Goal: Task Accomplishment & Management: Use online tool/utility

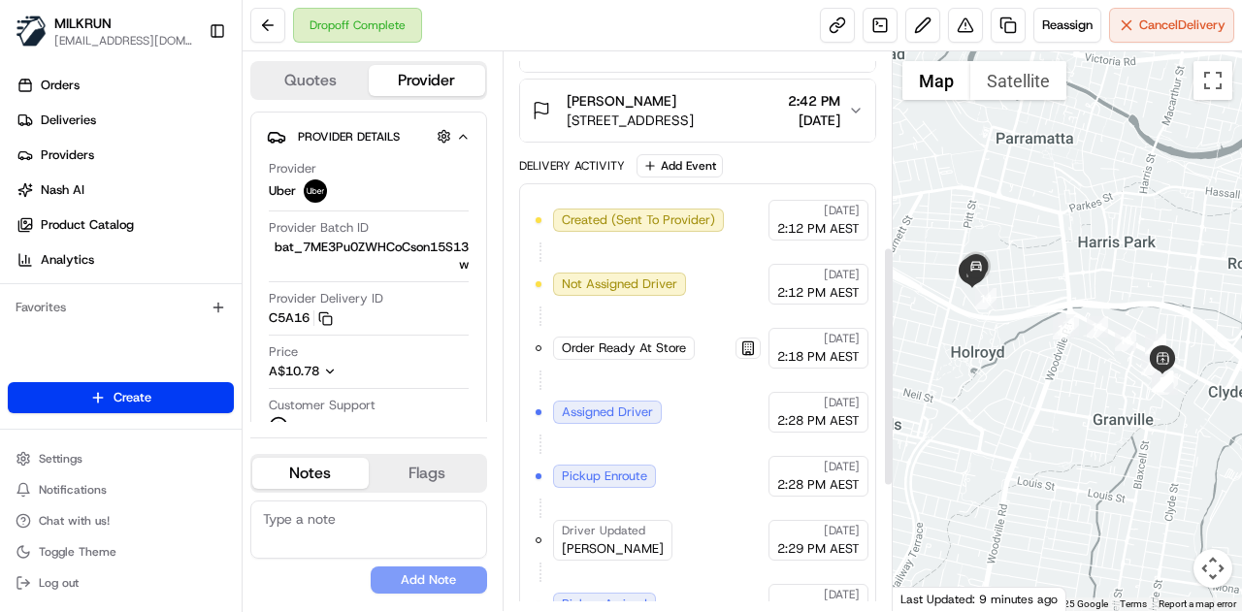
scroll to position [453, 0]
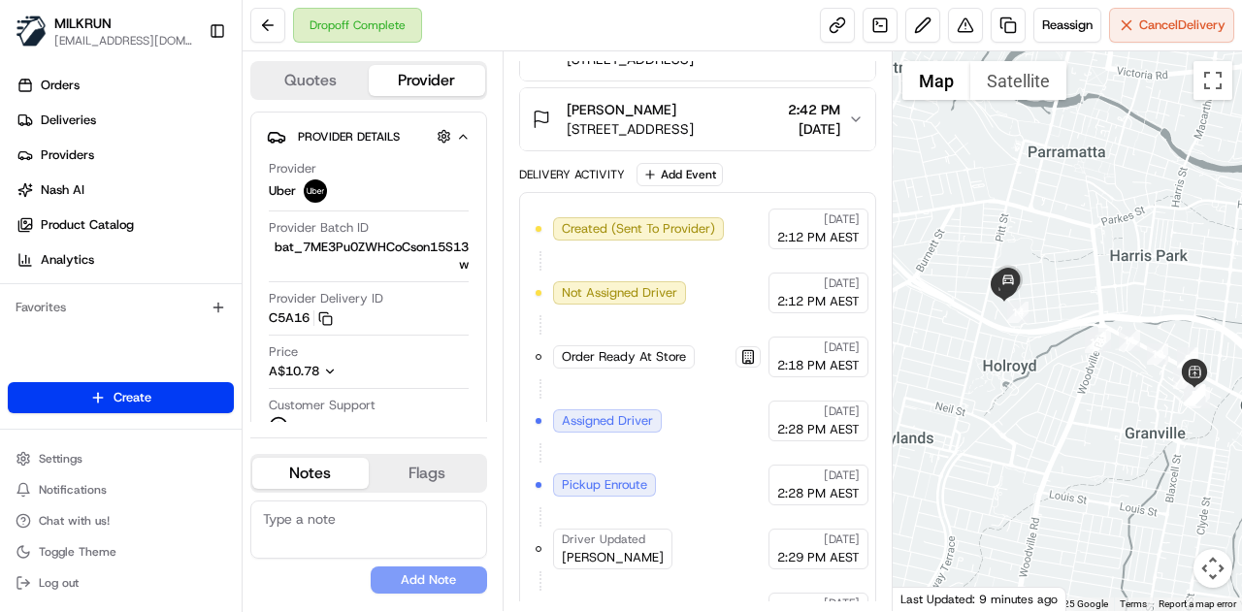
drag, startPoint x: 1026, startPoint y: 241, endPoint x: 1071, endPoint y: 261, distance: 49.0
click at [1071, 261] on div at bounding box center [1067, 331] width 350 height 560
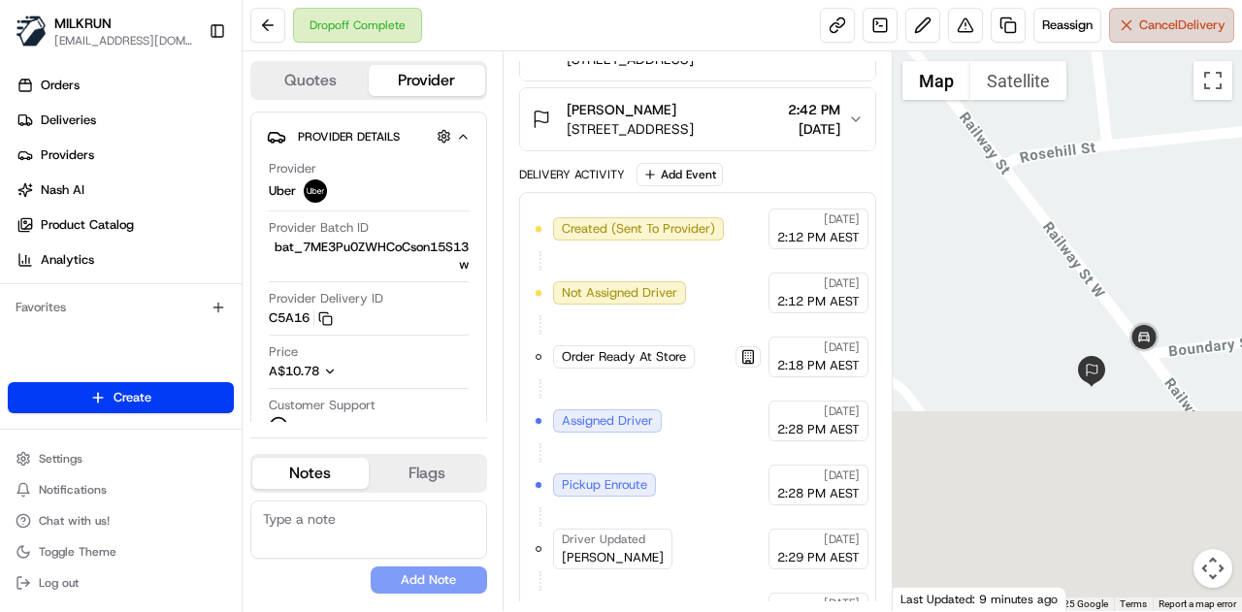
drag, startPoint x: 1040, startPoint y: 334, endPoint x: 1199, endPoint y: 24, distance: 347.9
click at [1199, 24] on div "Dropoff Complete Reassign Cancel Delivery Quotes Provider Provider Details Hidd…" at bounding box center [741, 306] width 999 height 612
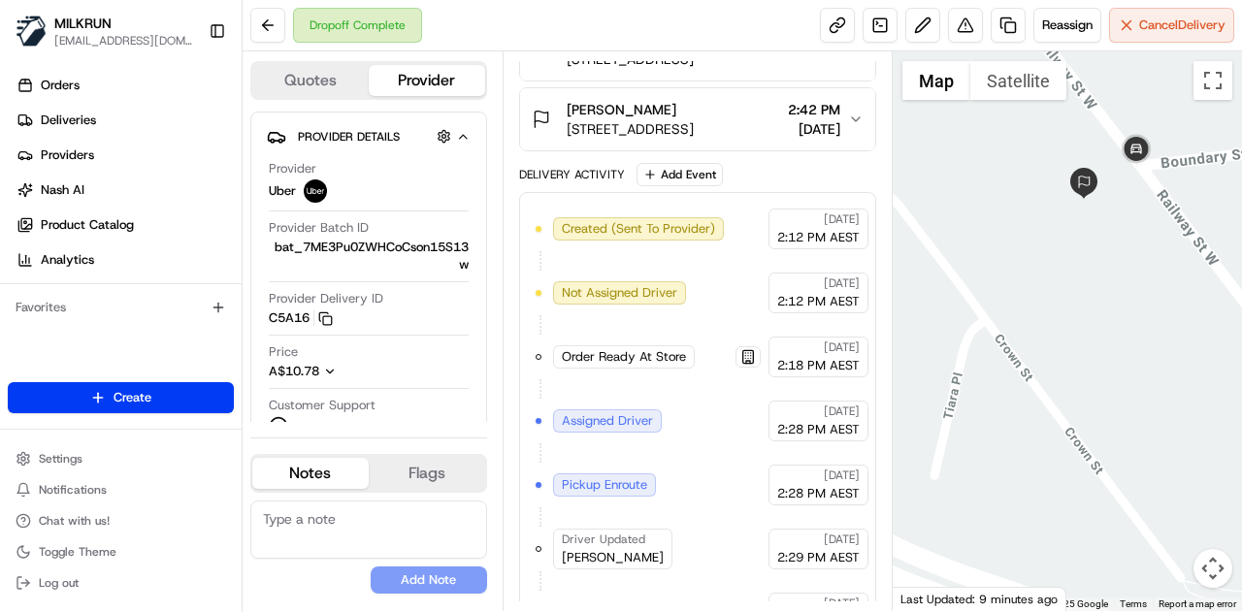
drag, startPoint x: 1152, startPoint y: 220, endPoint x: 1061, endPoint y: 146, distance: 117.3
click at [1061, 146] on div at bounding box center [1067, 331] width 350 height 560
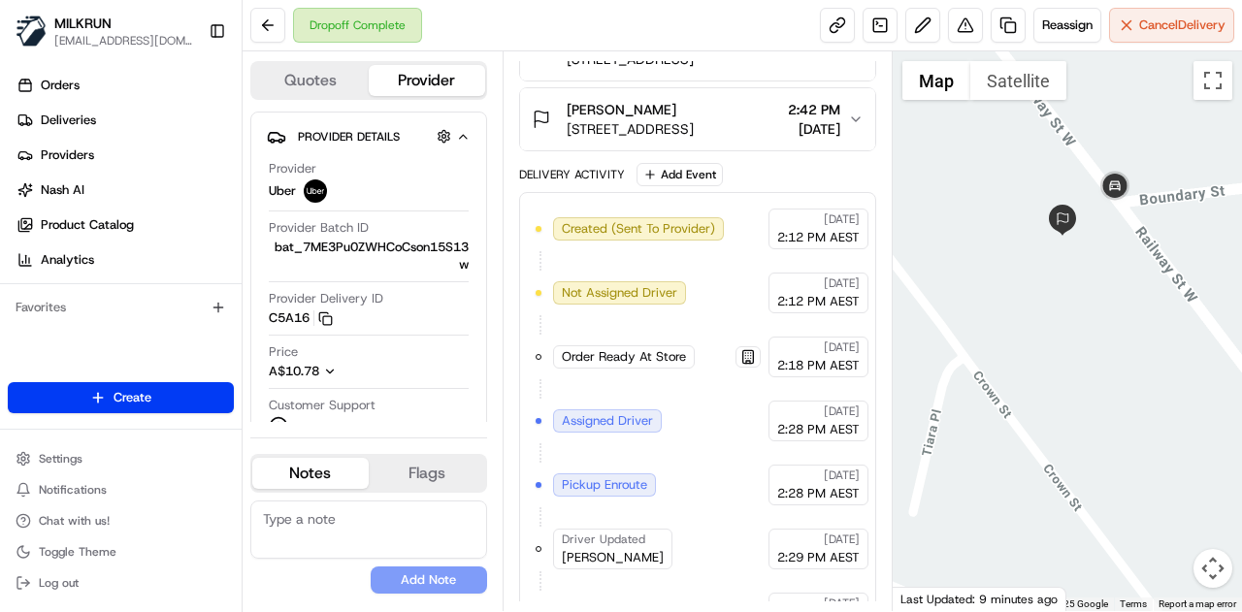
drag, startPoint x: 1061, startPoint y: 146, endPoint x: 1001, endPoint y: 220, distance: 95.1
click at [1001, 220] on div at bounding box center [1067, 331] width 350 height 560
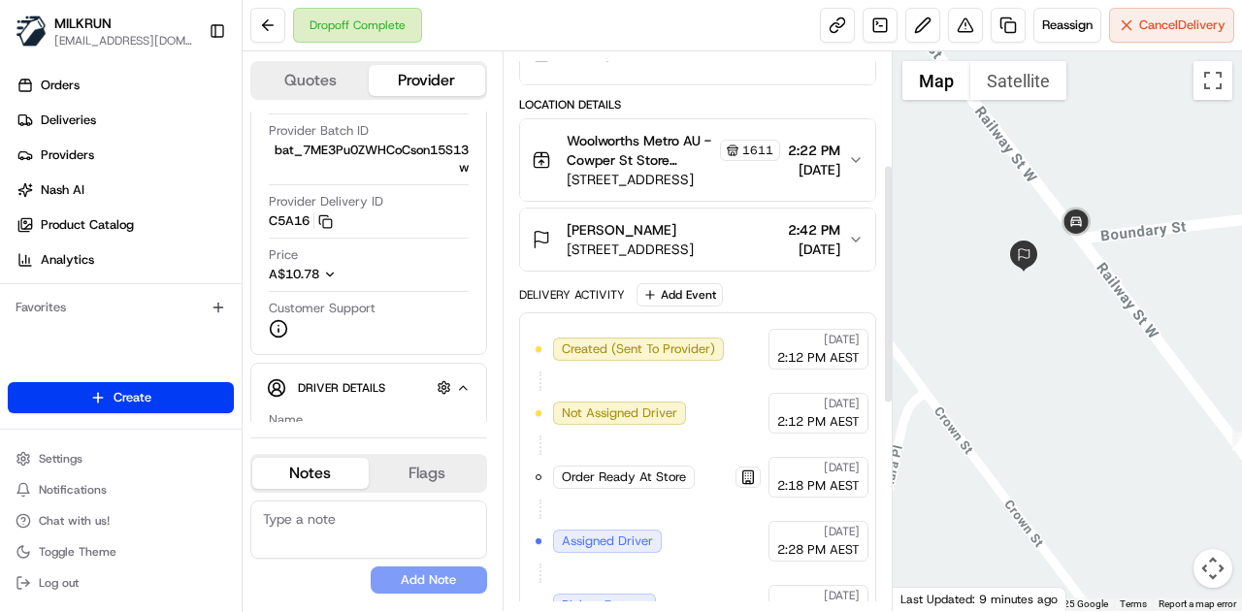
scroll to position [259, 0]
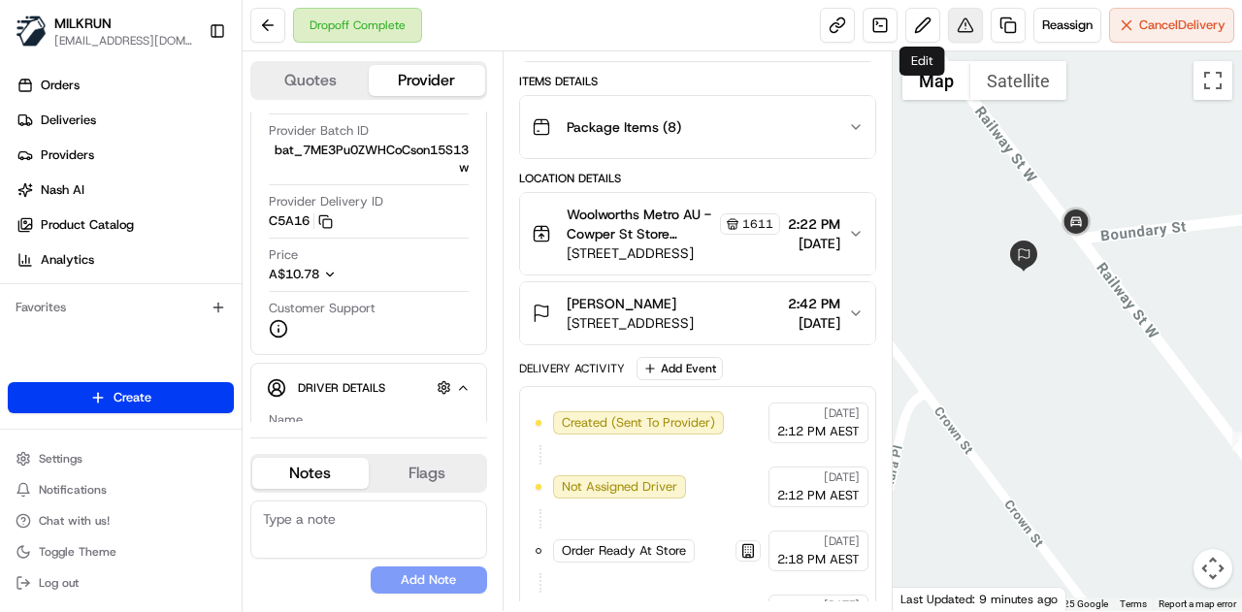
click at [958, 22] on button at bounding box center [965, 25] width 35 height 35
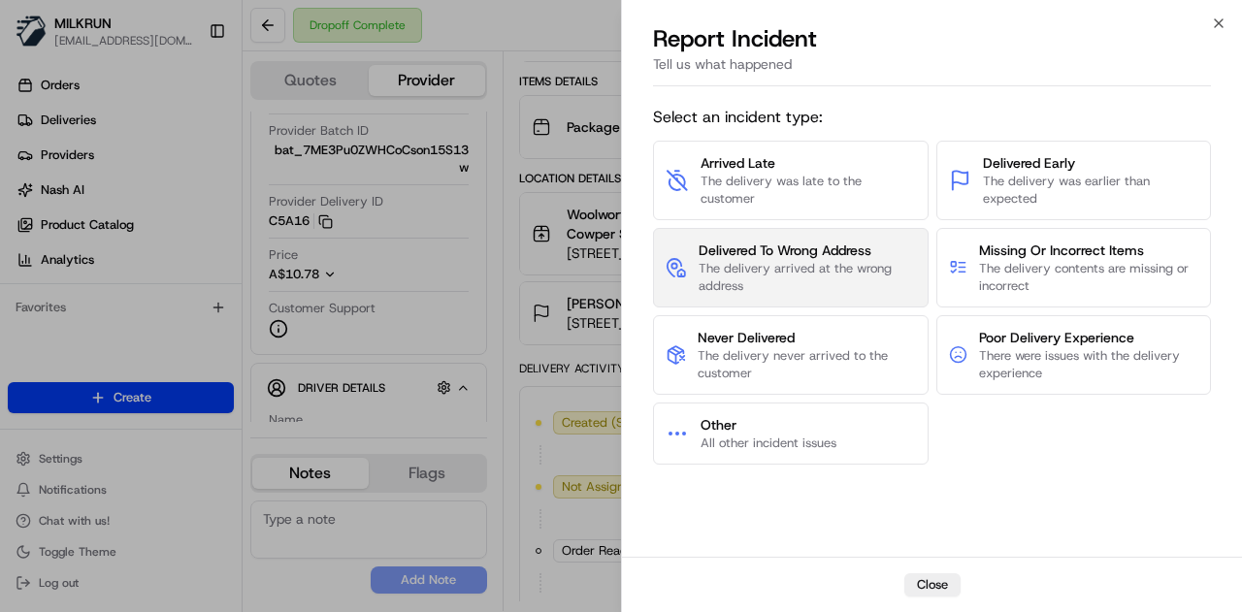
click at [783, 298] on button "Delivered To Wrong Address The delivery arrived at the wrong address" at bounding box center [790, 268] width 275 height 80
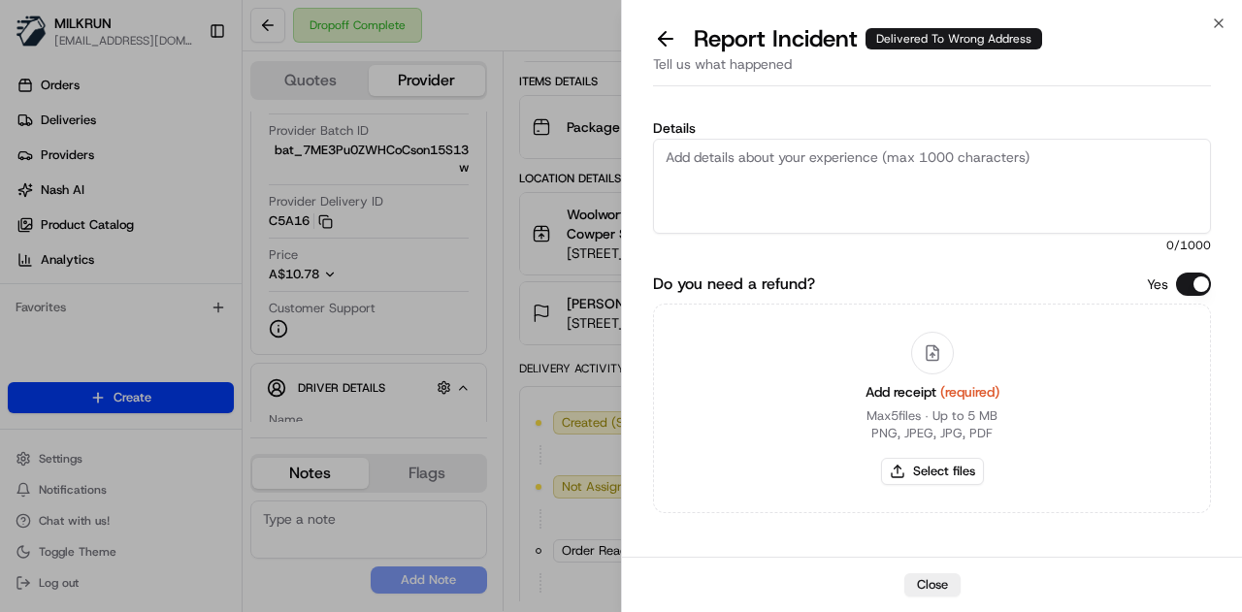
click at [808, 143] on textarea "Details" at bounding box center [932, 186] width 558 height 95
type textarea "h"
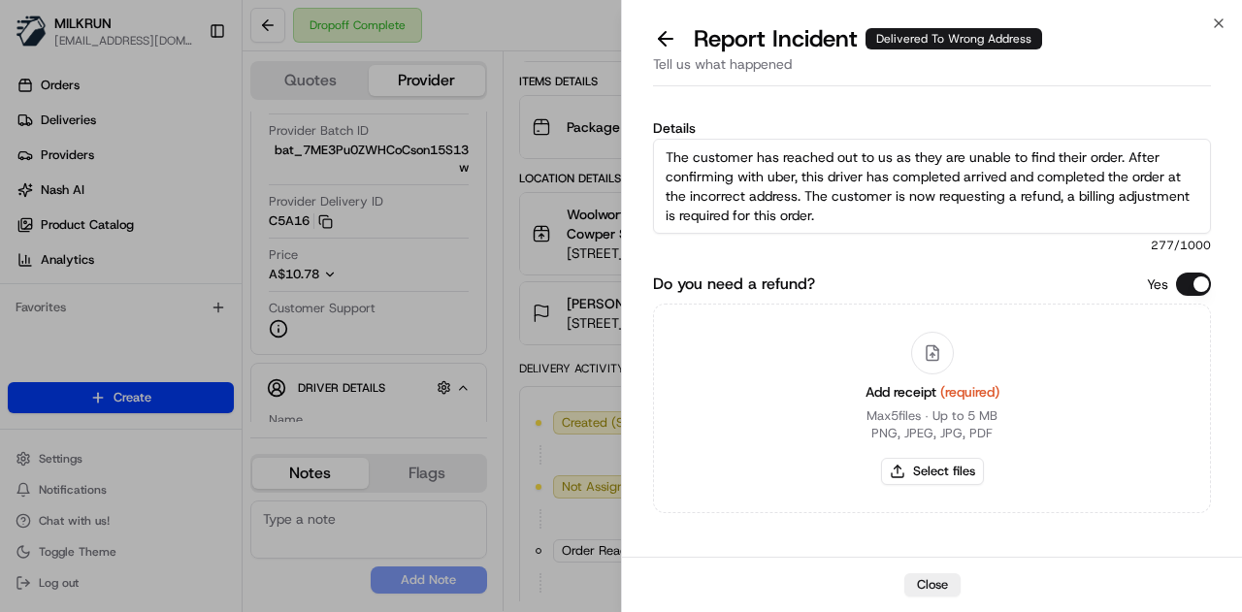
type textarea "The customer has reached out to us as they are unable to find their order. Afte…"
click at [908, 466] on button "Select files" at bounding box center [932, 471] width 103 height 27
type input "C:\fakepath\Screenshot 2025-08-22 153631.png"
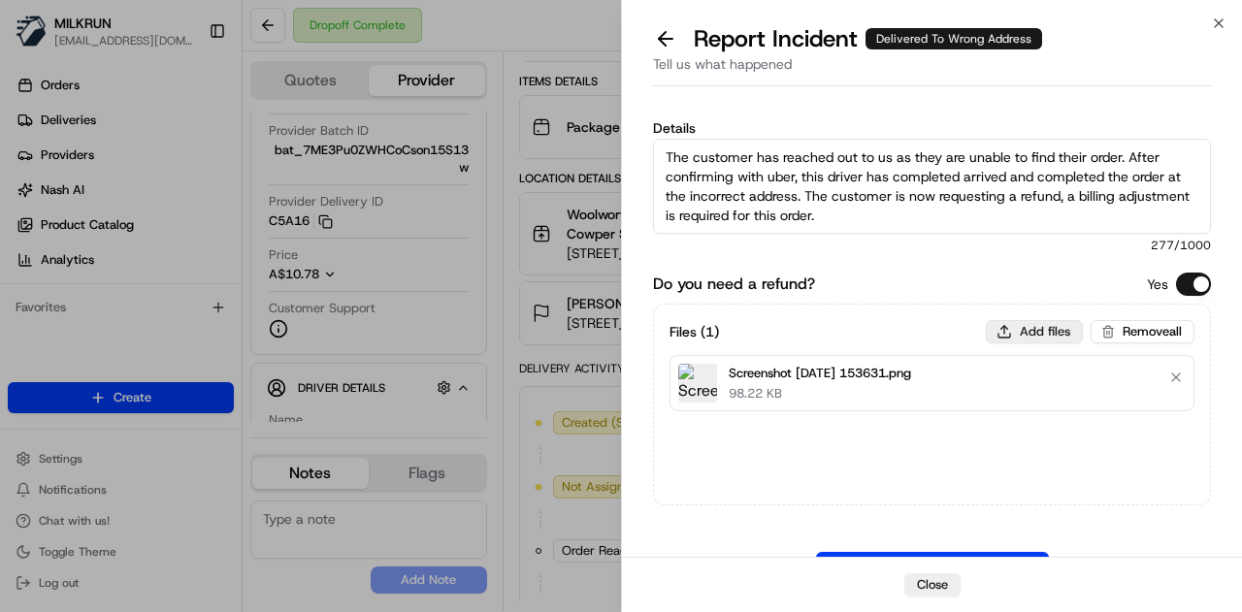
click at [1031, 323] on button "Add files" at bounding box center [1033, 331] width 97 height 23
type input "C:\fakepath\Screenshot 2025-08-22 153656.png"
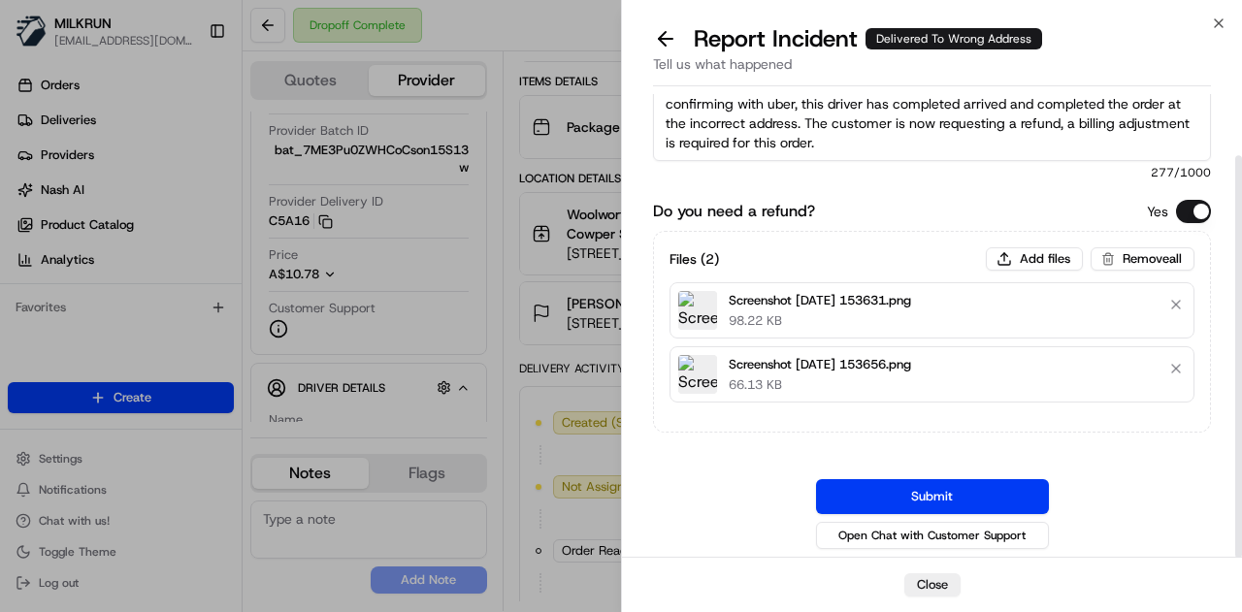
scroll to position [71, 0]
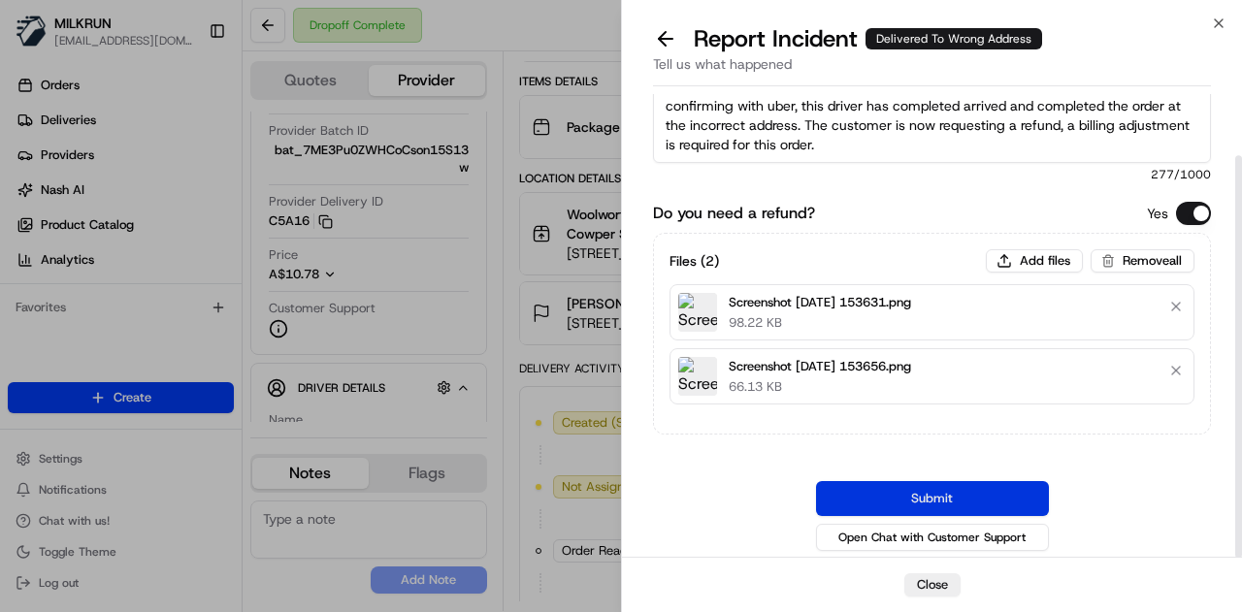
click at [953, 495] on button "Submit" at bounding box center [932, 498] width 233 height 35
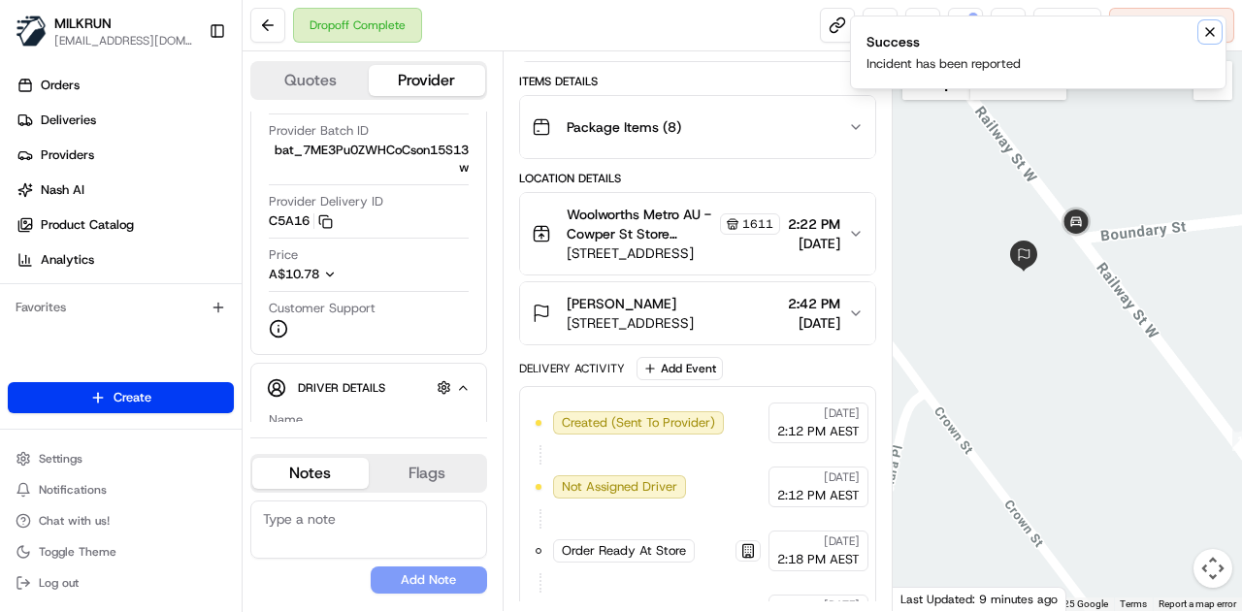
click at [1216, 30] on icon "Notifications (F8)" at bounding box center [1210, 32] width 16 height 16
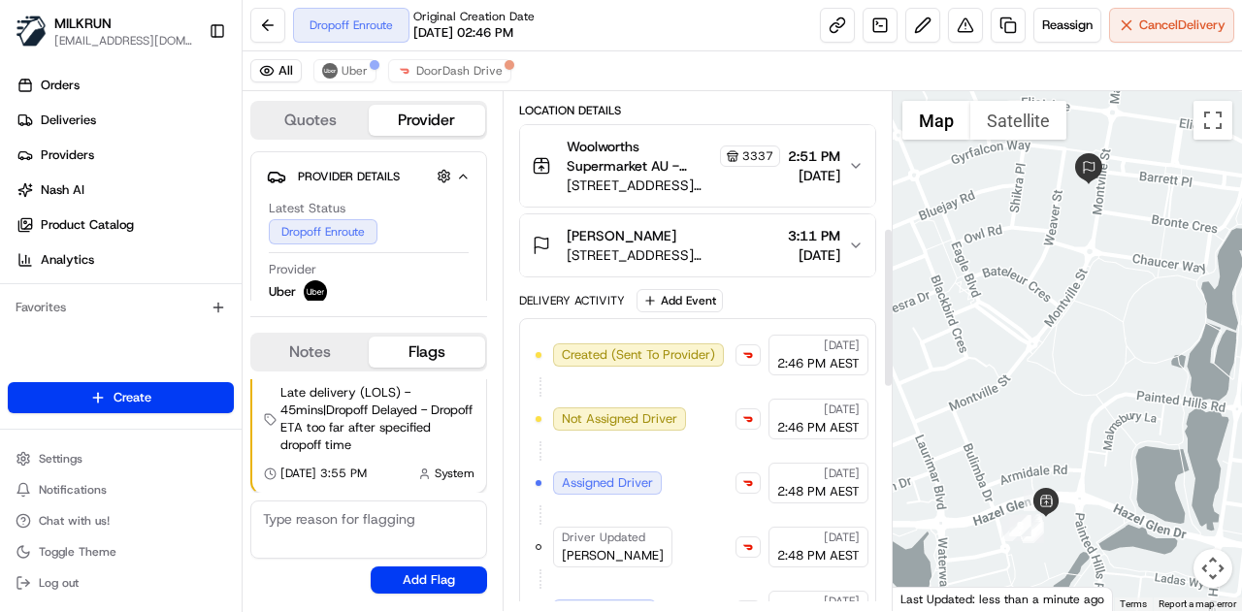
scroll to position [358, 0]
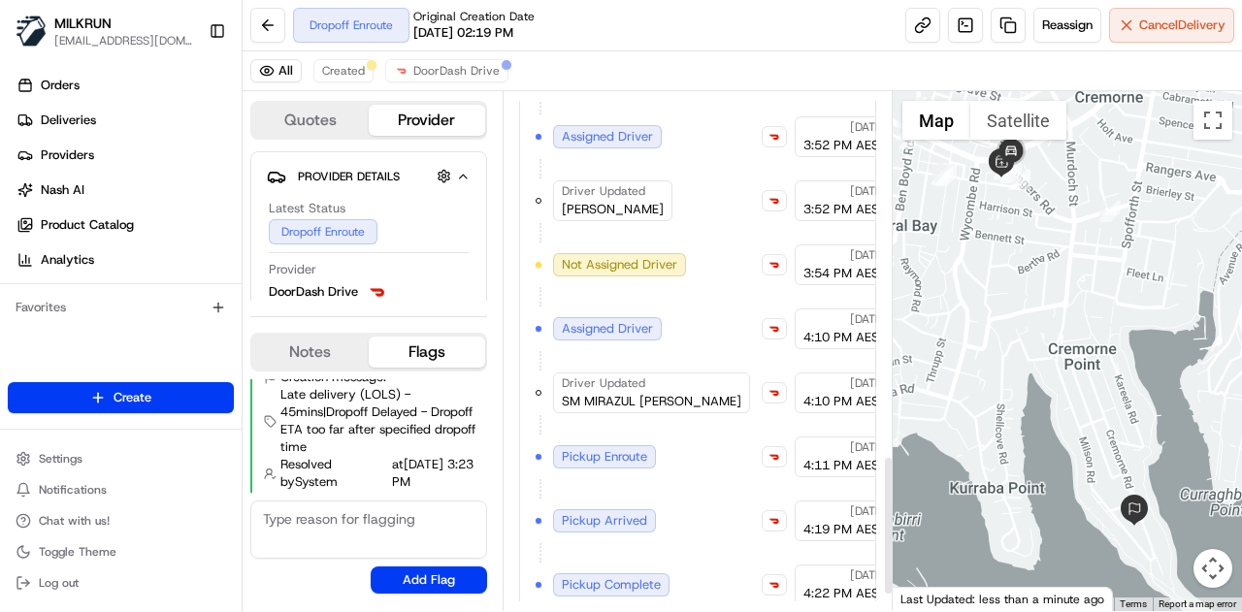
scroll to position [1417, 0]
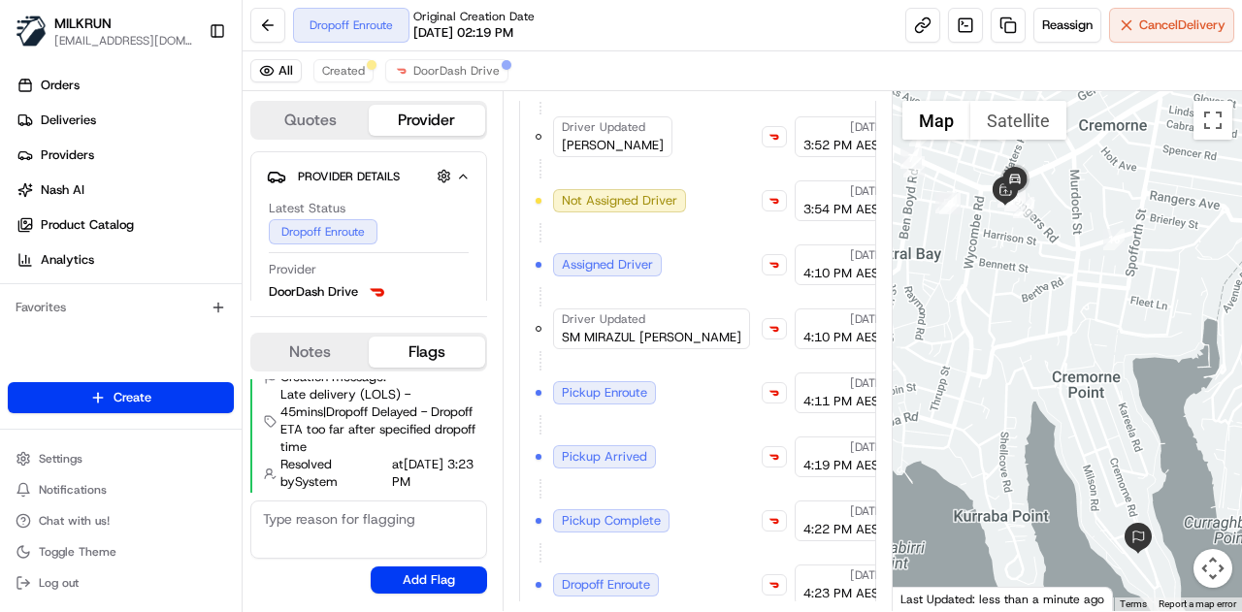
drag, startPoint x: 1063, startPoint y: 214, endPoint x: 1071, endPoint y: 295, distance: 80.9
click at [1075, 315] on div at bounding box center [1067, 351] width 350 height 520
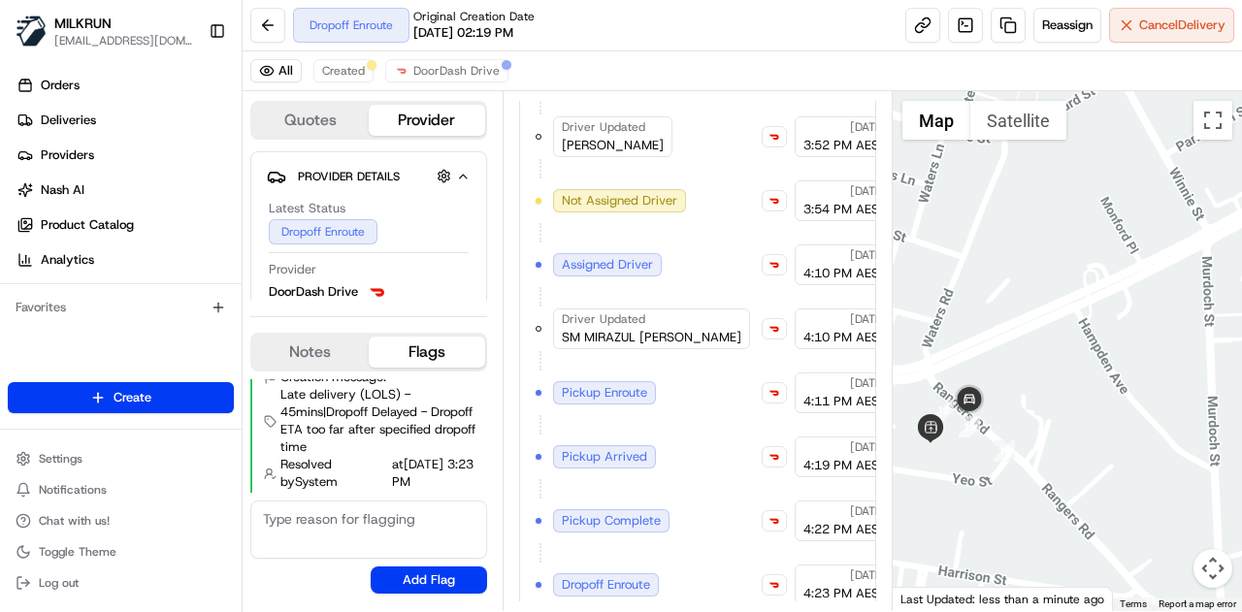
drag, startPoint x: 1047, startPoint y: 370, endPoint x: 1057, endPoint y: 245, distance: 124.6
click at [1057, 245] on div at bounding box center [1067, 351] width 350 height 520
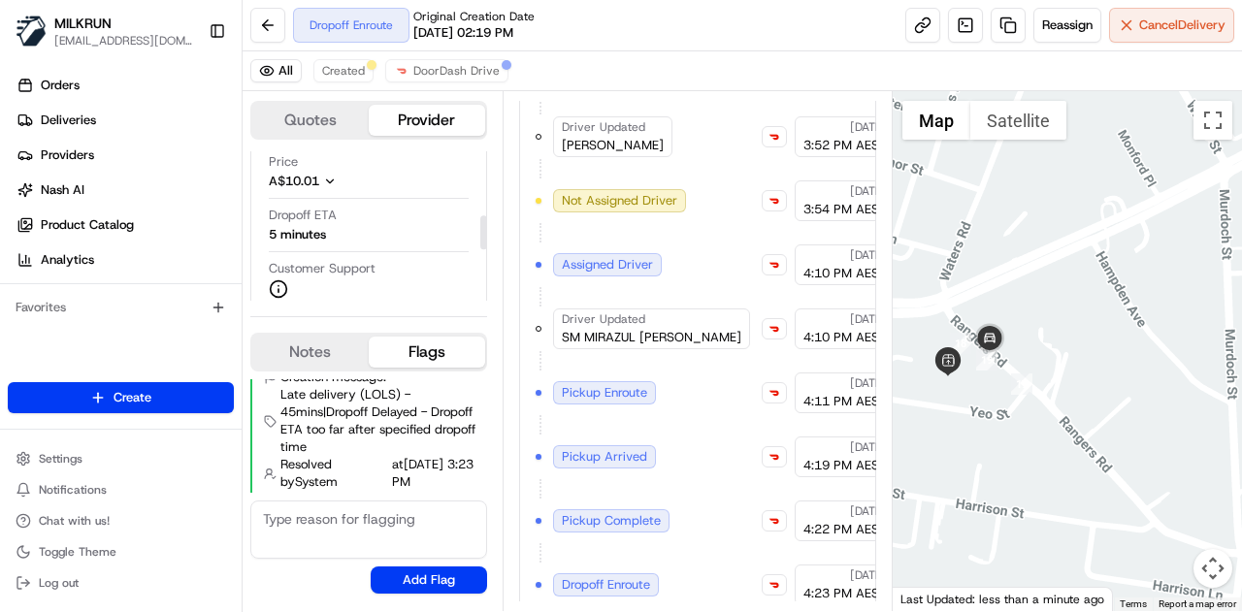
scroll to position [194, 0]
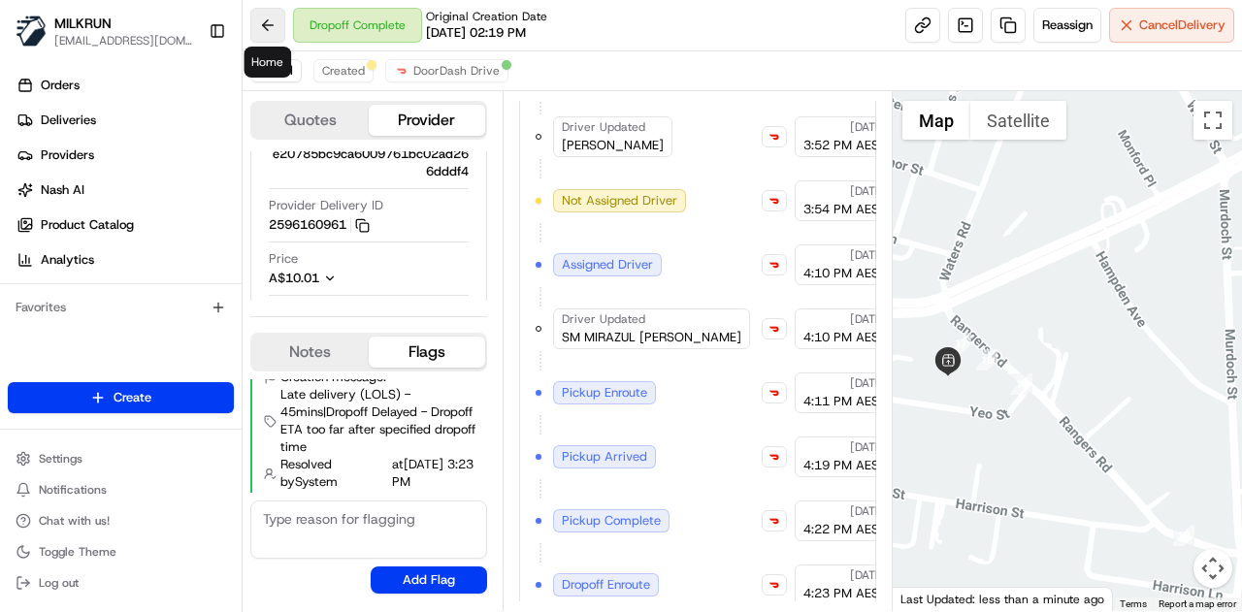
click at [264, 16] on button at bounding box center [267, 25] width 35 height 35
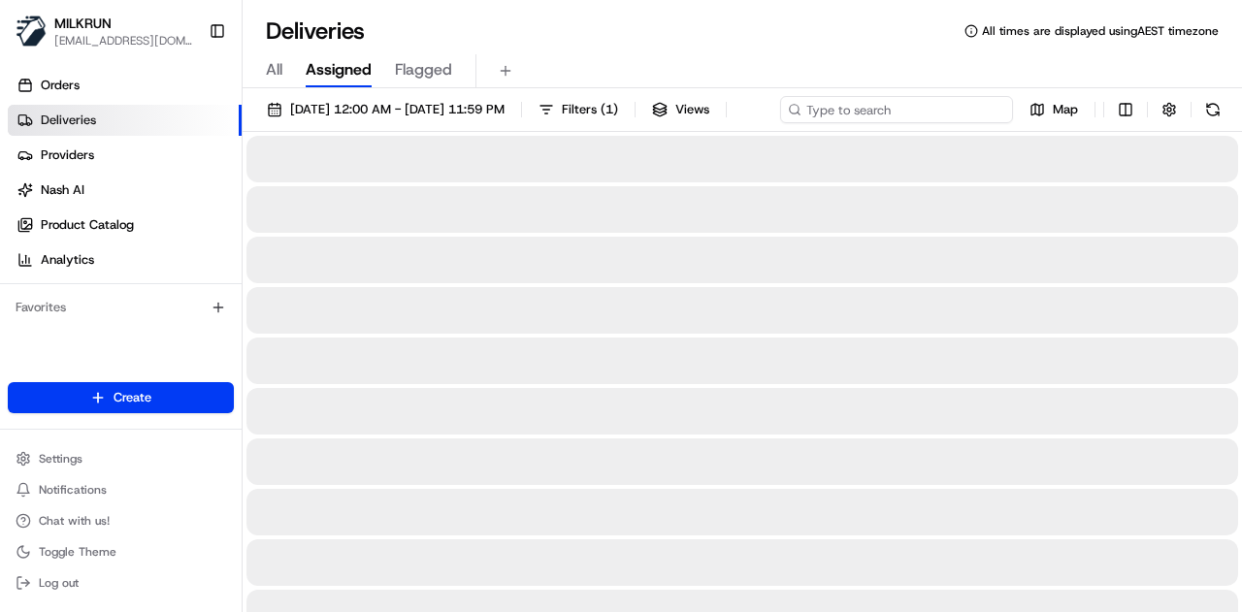
click at [966, 110] on input at bounding box center [896, 109] width 233 height 27
paste input "707997bf-c708-48e1-81b0-796b6fb2c0ef"
type input "707997bf-c708-48e1-81b0-796b6fb2c0ef"
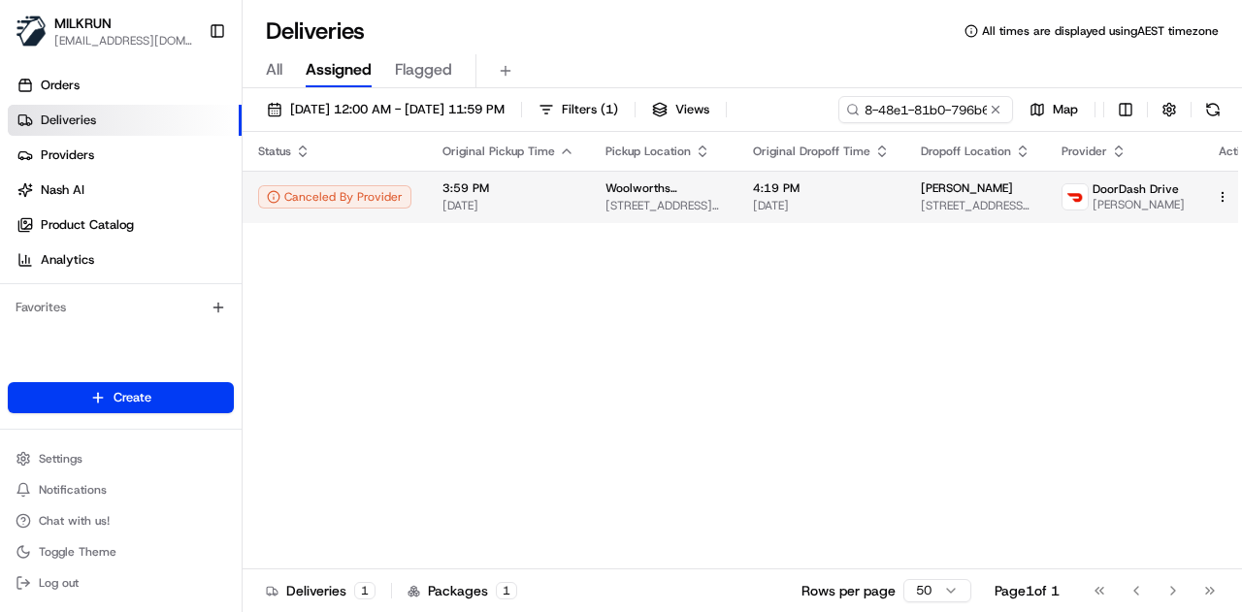
click at [874, 223] on td "4:19 PM 22/08/2025" at bounding box center [821, 197] width 168 height 52
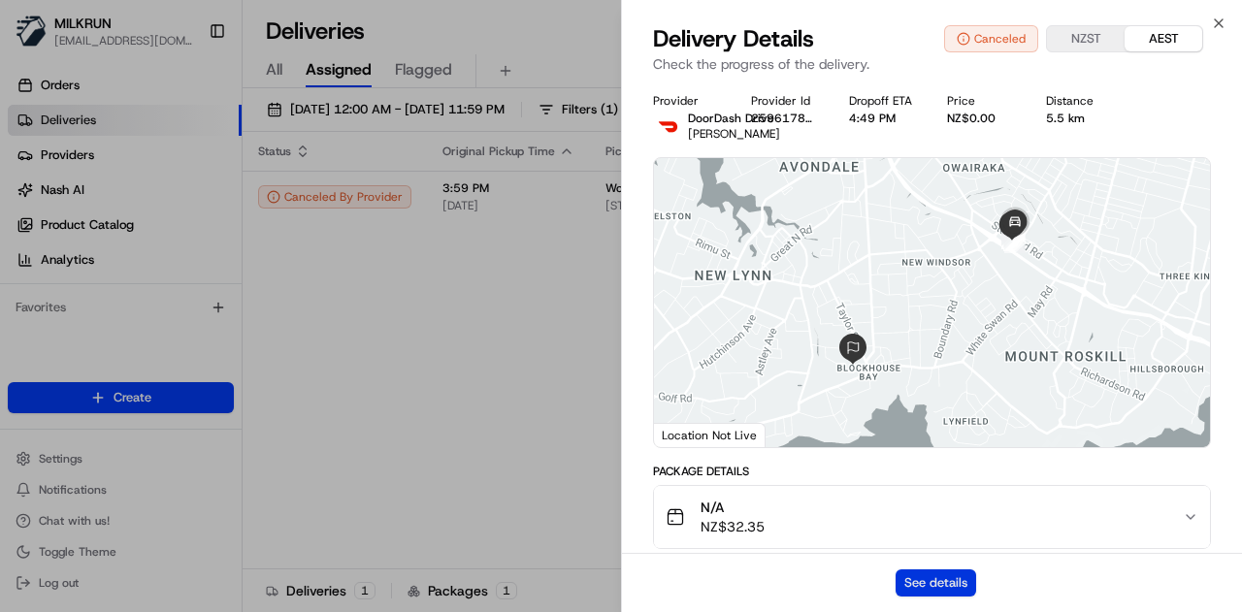
click at [921, 576] on button "See details" at bounding box center [935, 582] width 81 height 27
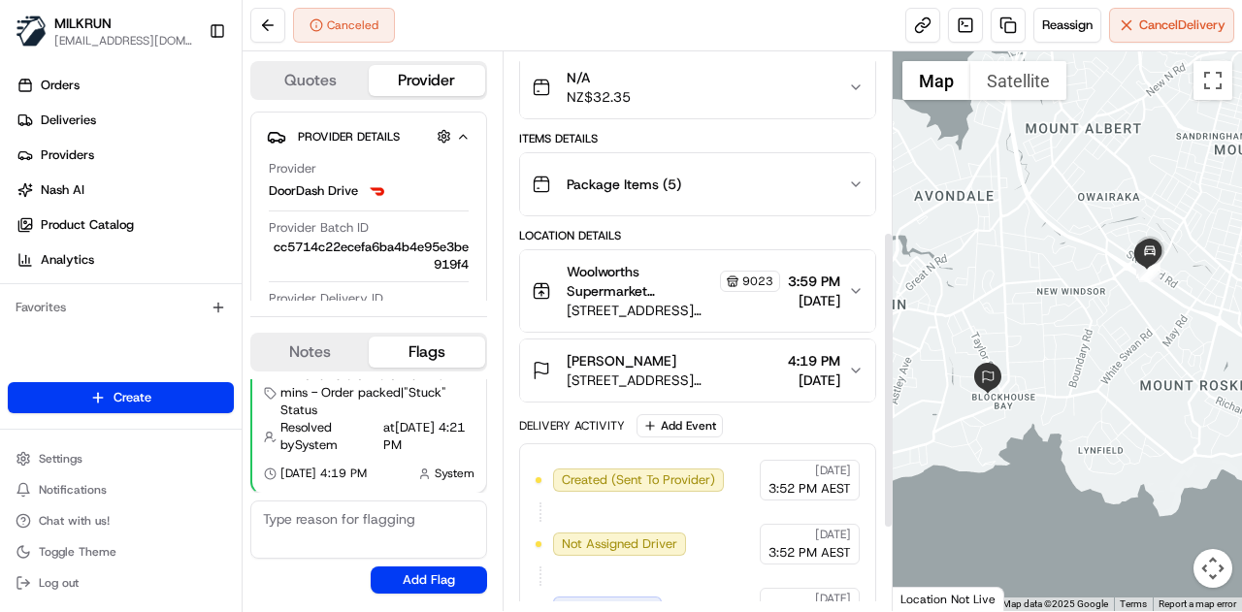
scroll to position [200, 0]
click at [844, 278] on div "Woolworths Supermarket NZ - Mt Roskill Store Manager 9023 112 Stoddard Rd, Auck…" at bounding box center [690, 293] width 316 height 58
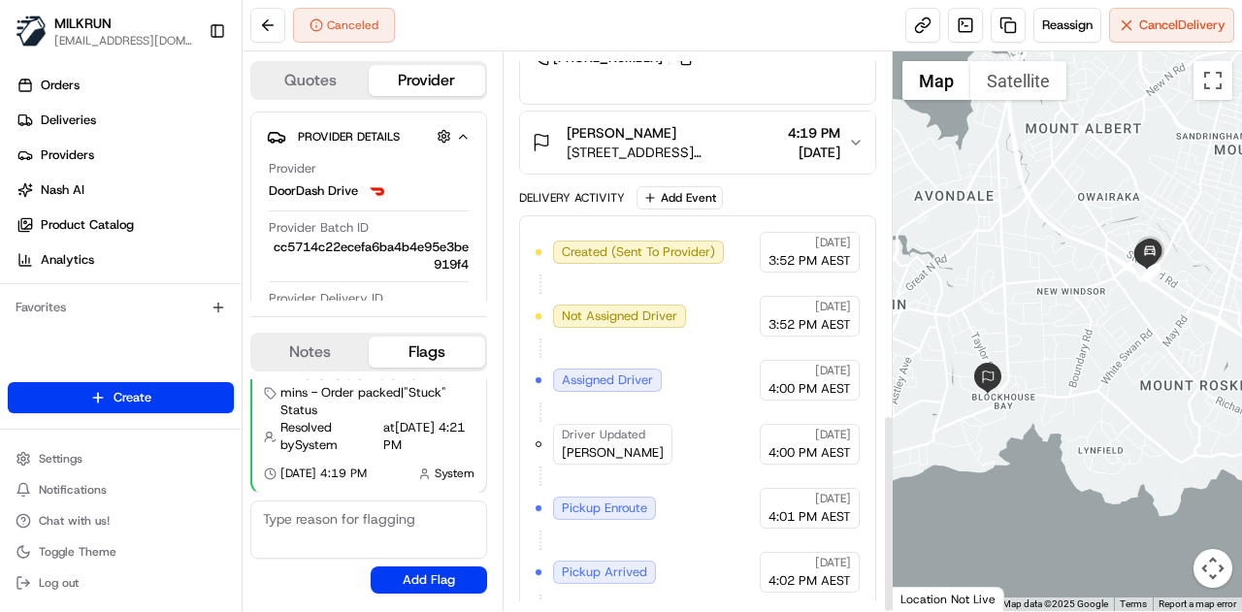
scroll to position [1016, 0]
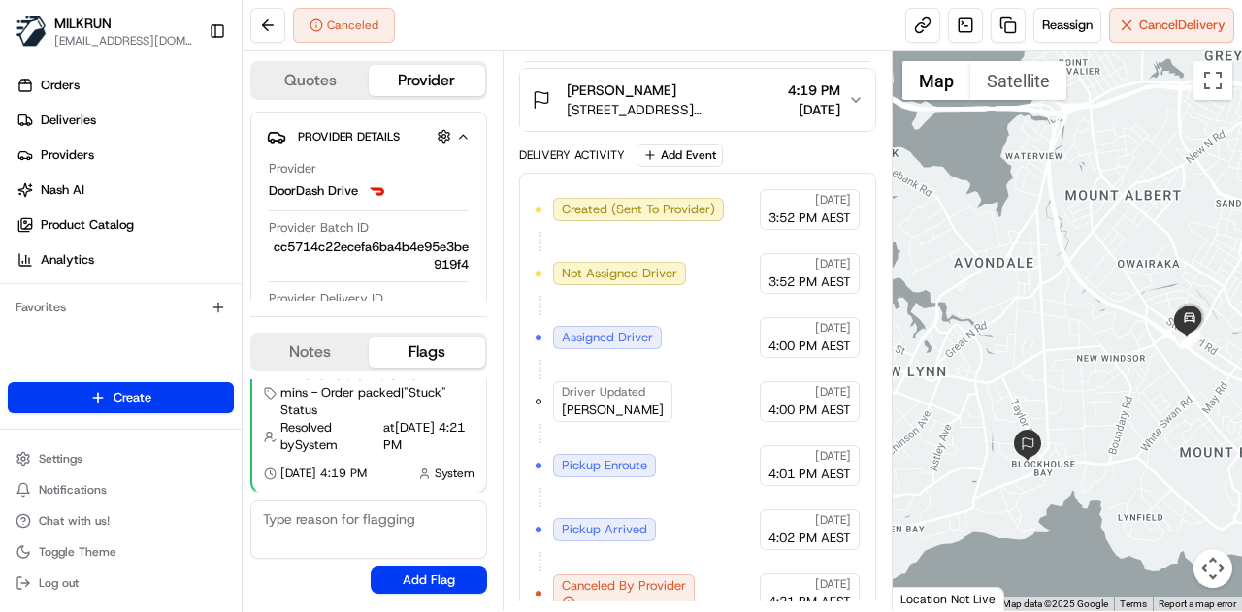
drag, startPoint x: 983, startPoint y: 125, endPoint x: 1028, endPoint y: 192, distance: 81.0
click at [1028, 192] on div at bounding box center [1067, 331] width 350 height 560
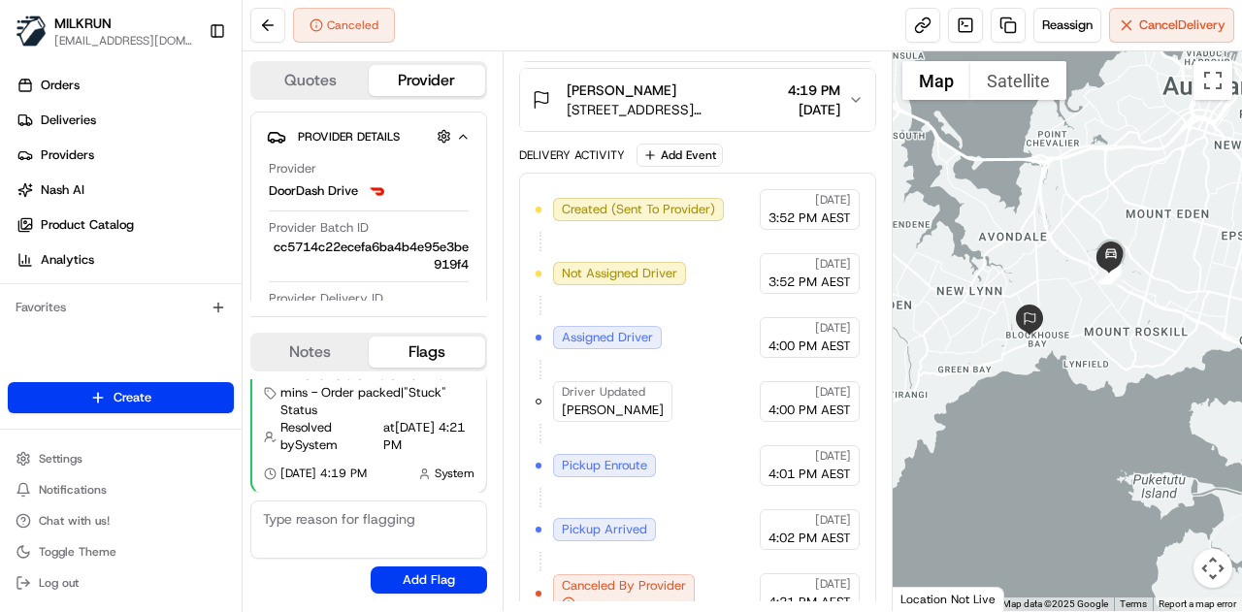
drag, startPoint x: 1074, startPoint y: 244, endPoint x: 1029, endPoint y: 250, distance: 45.0
click at [1029, 250] on div at bounding box center [1067, 331] width 350 height 560
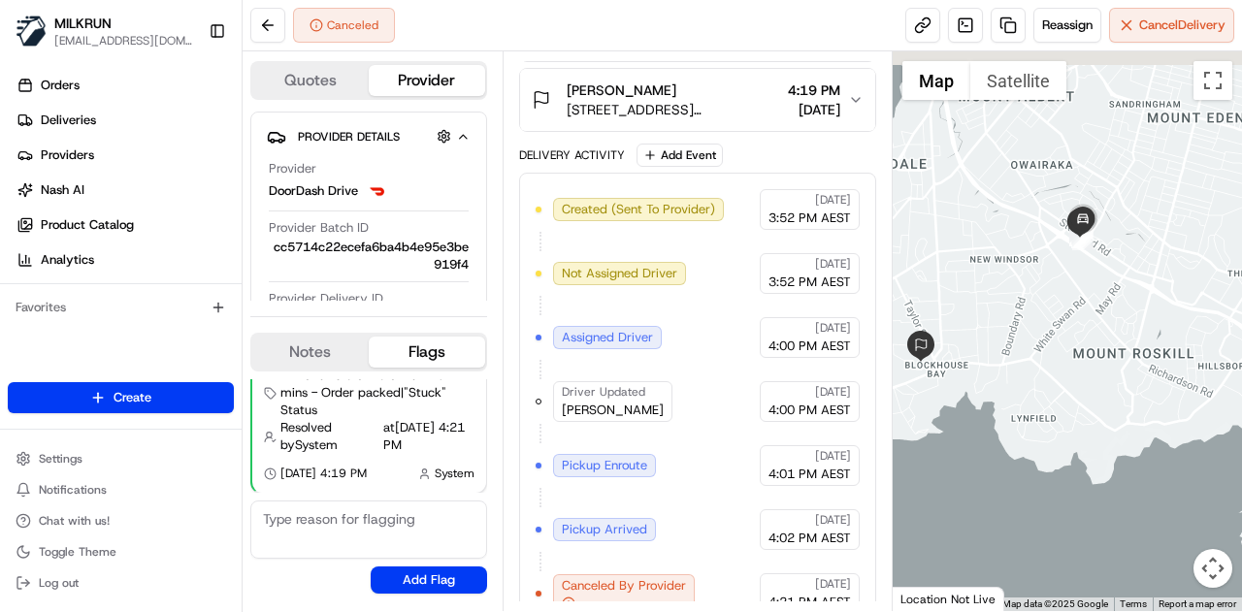
drag, startPoint x: 1030, startPoint y: 247, endPoint x: 1065, endPoint y: 354, distance: 112.3
click at [1086, 354] on div at bounding box center [1067, 331] width 350 height 560
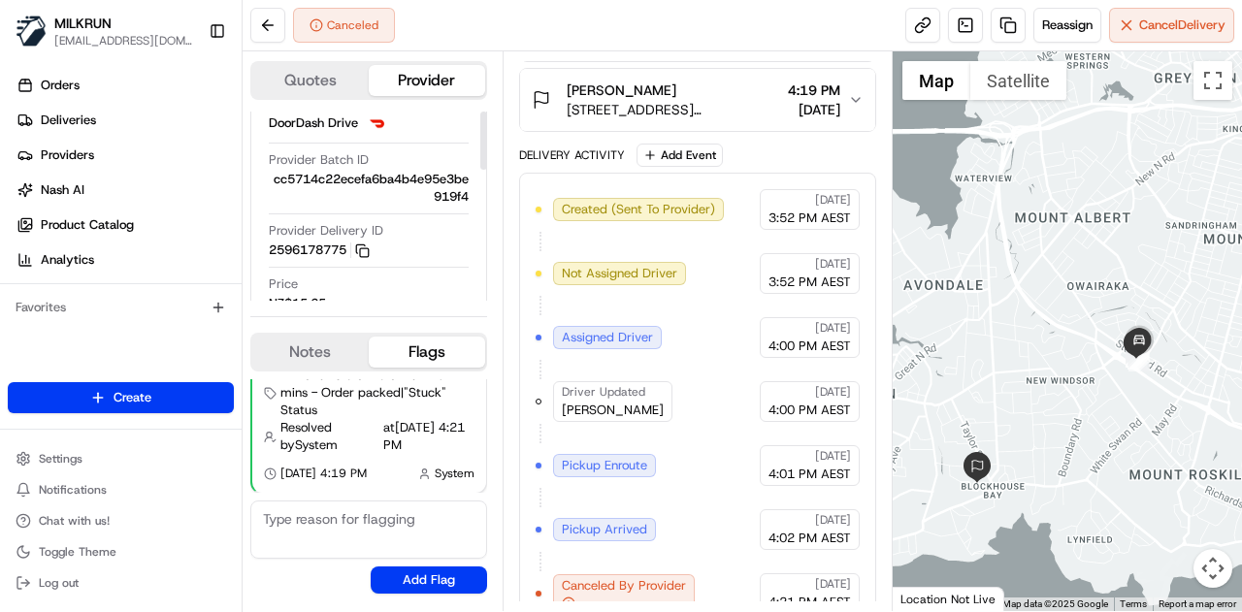
scroll to position [97, 0]
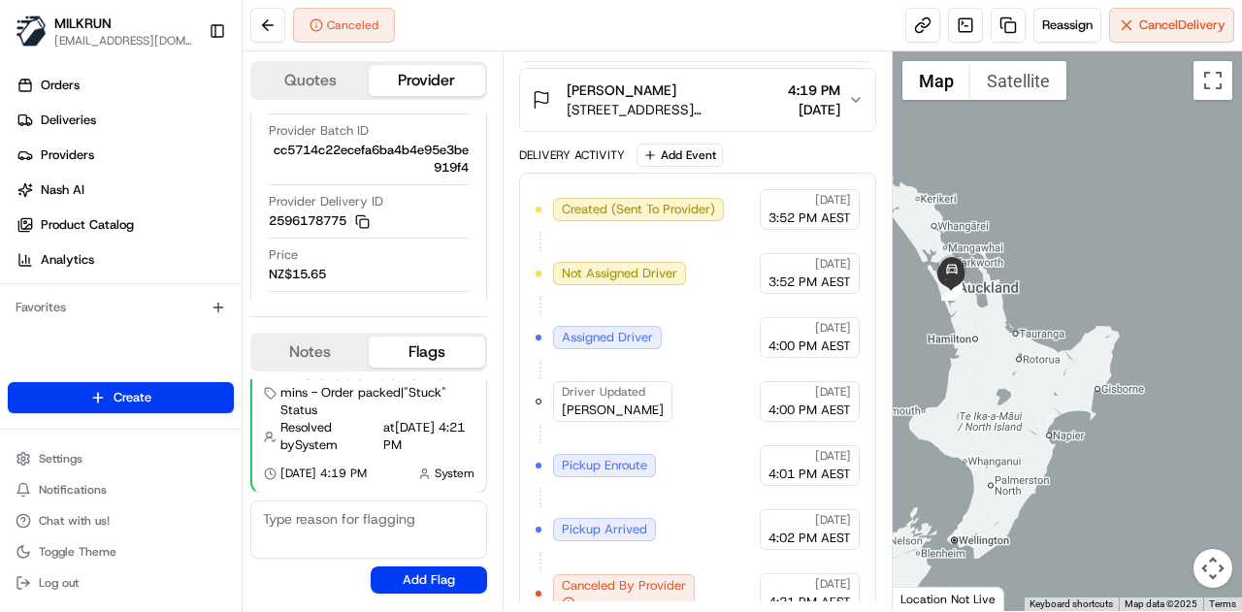
drag, startPoint x: 1046, startPoint y: 327, endPoint x: 1106, endPoint y: 317, distance: 60.9
click at [1106, 317] on div at bounding box center [1067, 331] width 350 height 560
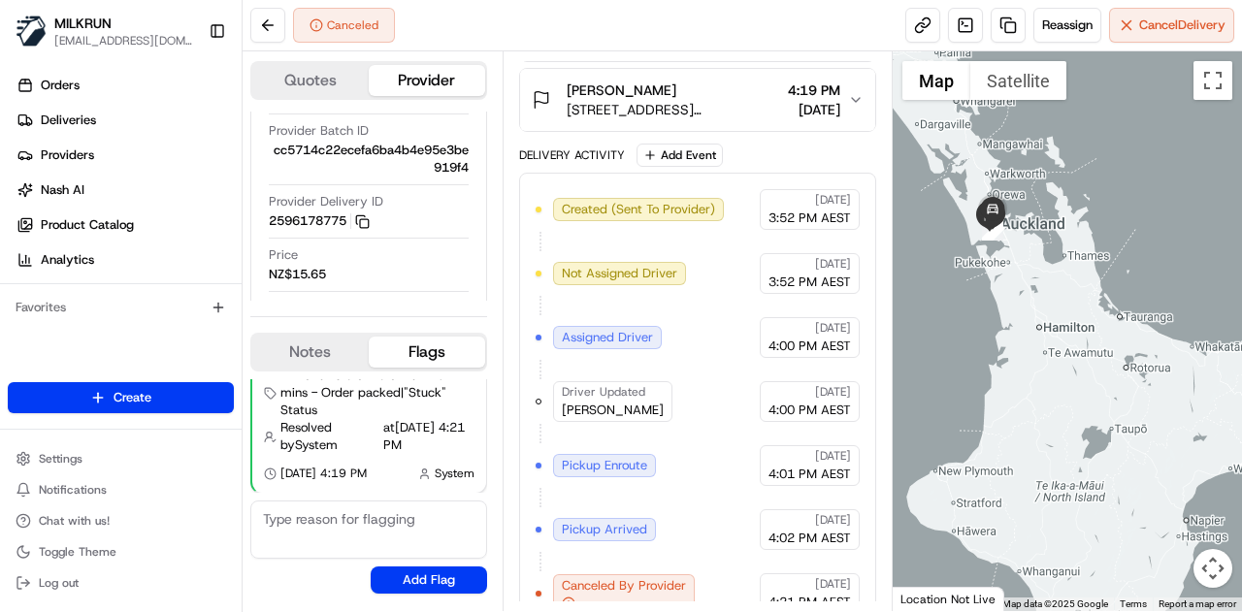
drag, startPoint x: 1018, startPoint y: 245, endPoint x: 1082, endPoint y: 371, distance: 140.6
click at [1082, 371] on div at bounding box center [1067, 331] width 350 height 560
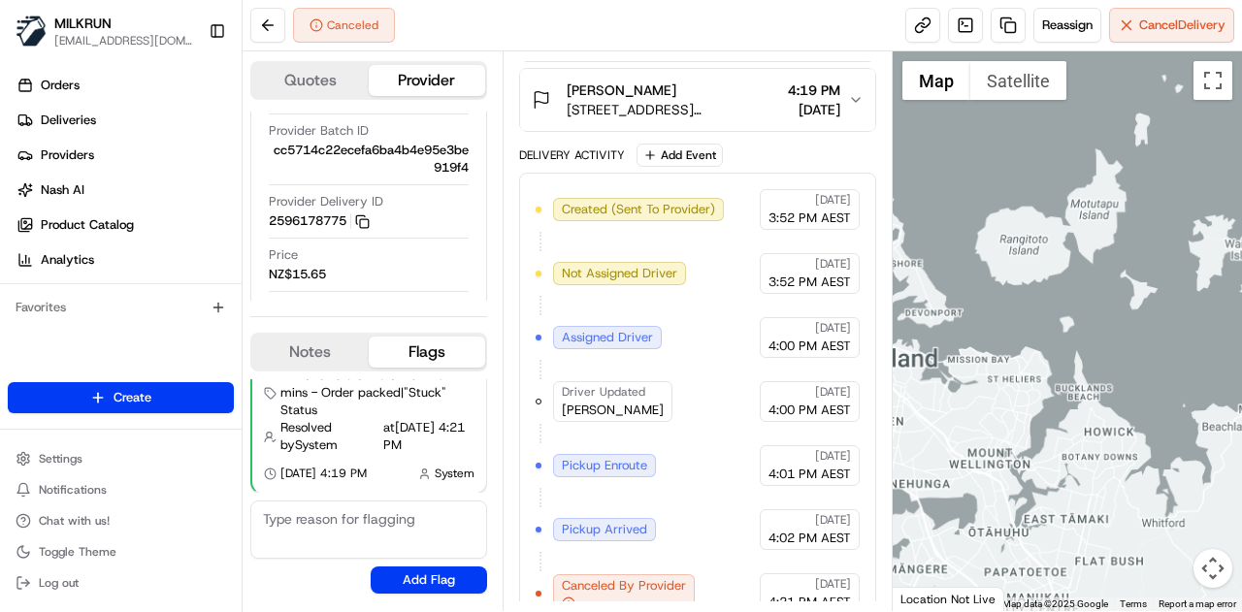
drag, startPoint x: 1043, startPoint y: 383, endPoint x: 1198, endPoint y: 271, distance: 191.7
click at [1198, 271] on div at bounding box center [1067, 331] width 350 height 560
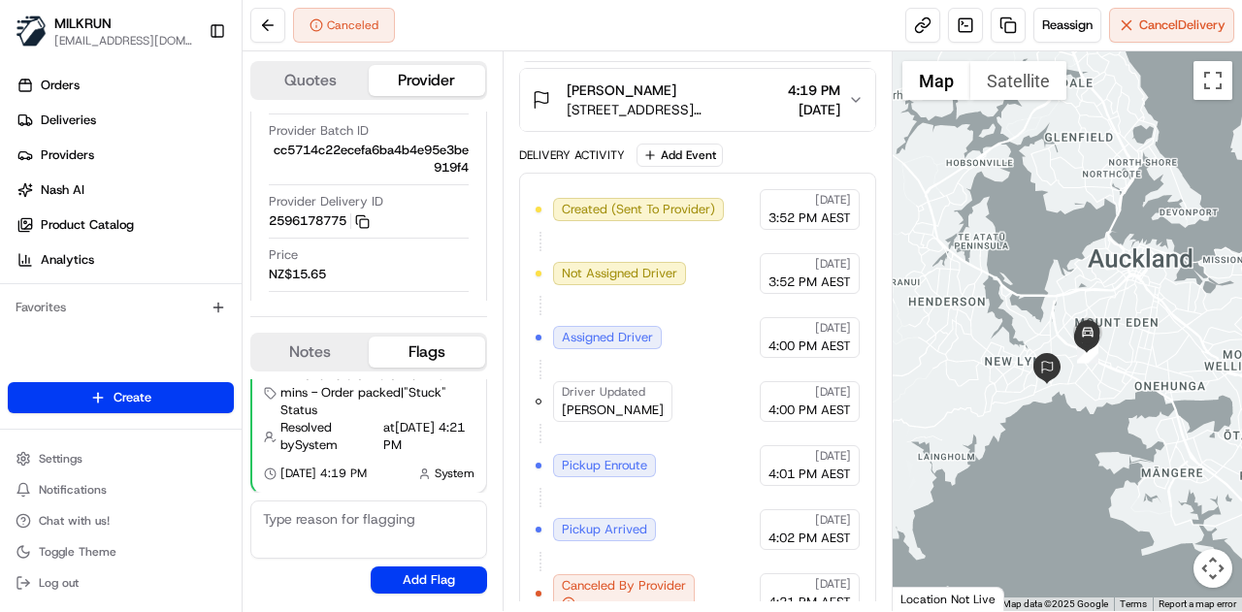
drag, startPoint x: 1114, startPoint y: 290, endPoint x: 1147, endPoint y: 350, distance: 68.6
click at [1147, 350] on div at bounding box center [1067, 331] width 350 height 560
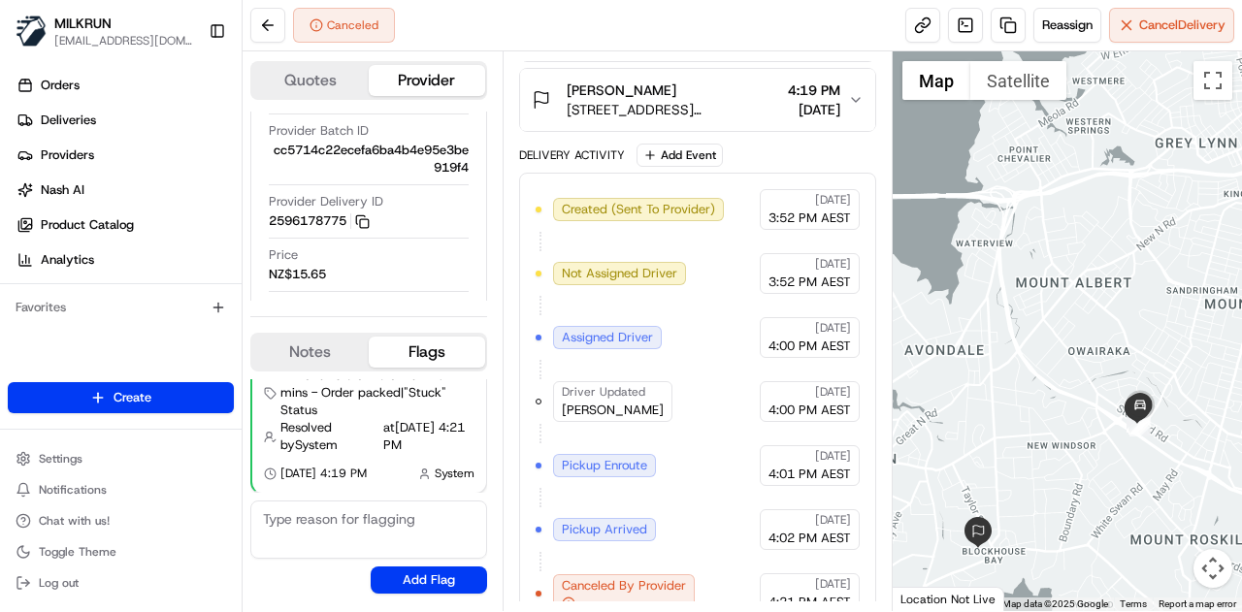
drag, startPoint x: 1105, startPoint y: 360, endPoint x: 1241, endPoint y: 242, distance: 180.1
click at [1241, 242] on div at bounding box center [1067, 331] width 350 height 560
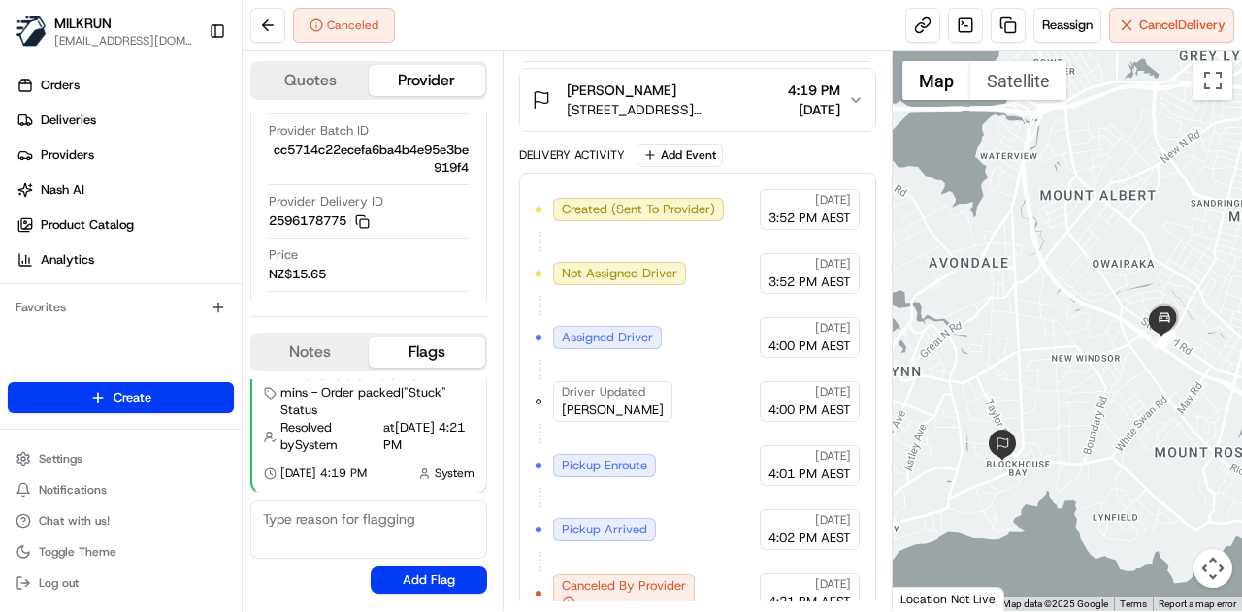
drag, startPoint x: 1044, startPoint y: 401, endPoint x: 1042, endPoint y: 363, distance: 37.9
click at [1042, 363] on div at bounding box center [1067, 331] width 350 height 560
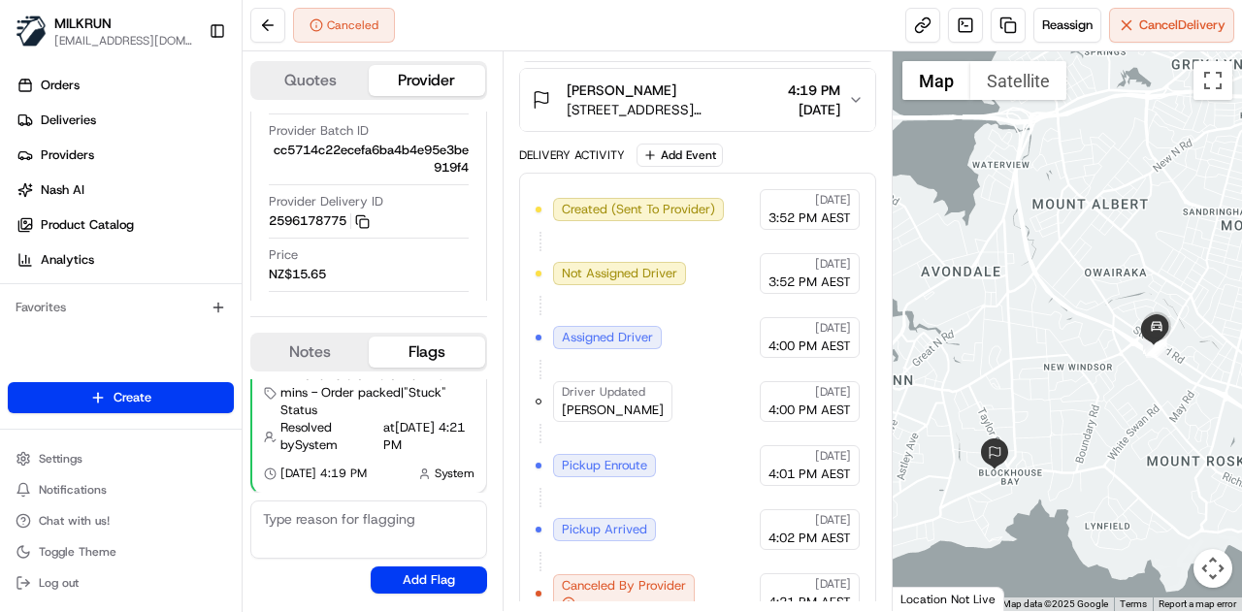
drag, startPoint x: 1063, startPoint y: 361, endPoint x: 1045, endPoint y: 381, distance: 27.5
click at [1045, 381] on div at bounding box center [1067, 331] width 350 height 560
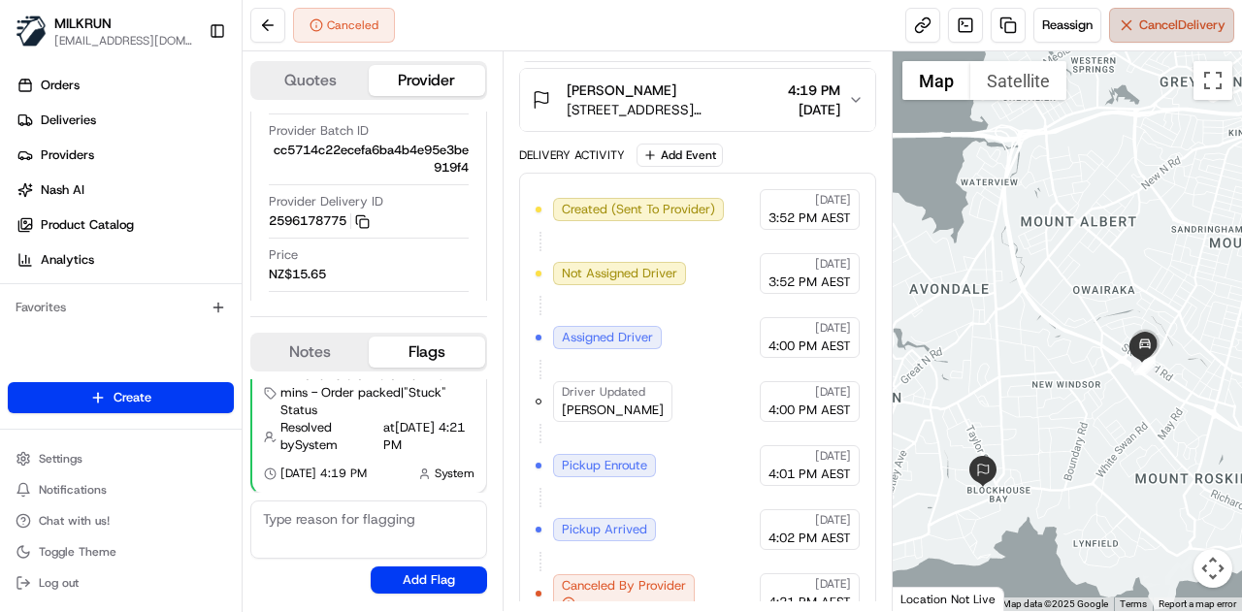
click at [1179, 32] on span "Cancel Delivery" at bounding box center [1182, 24] width 86 height 17
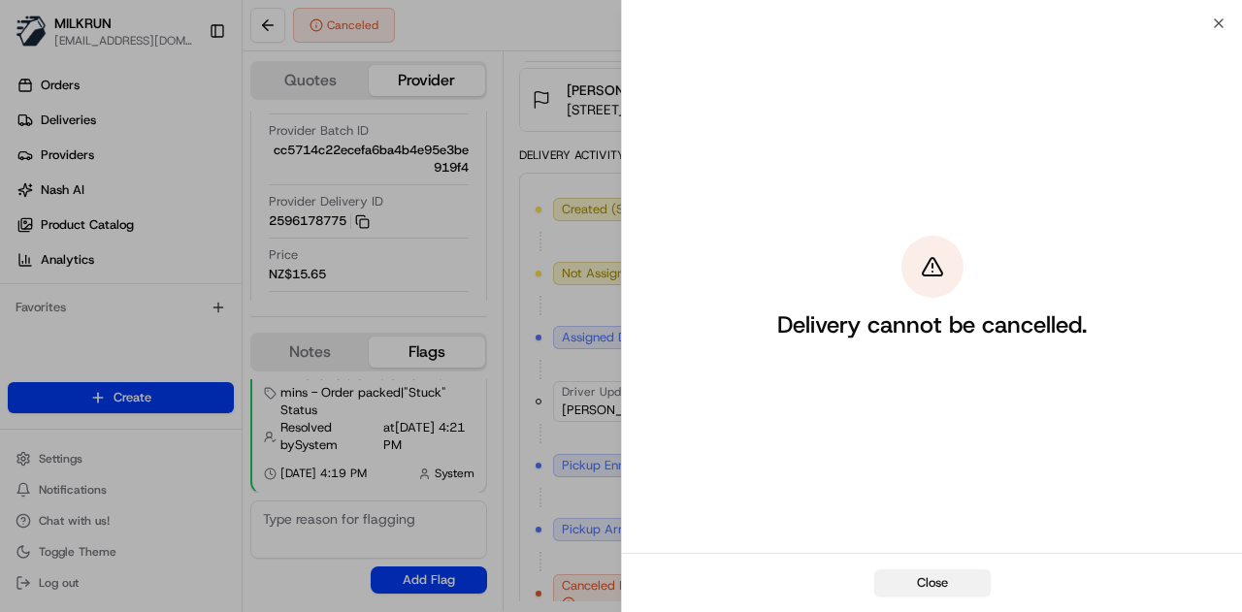
click at [908, 571] on button "Close" at bounding box center [932, 582] width 116 height 27
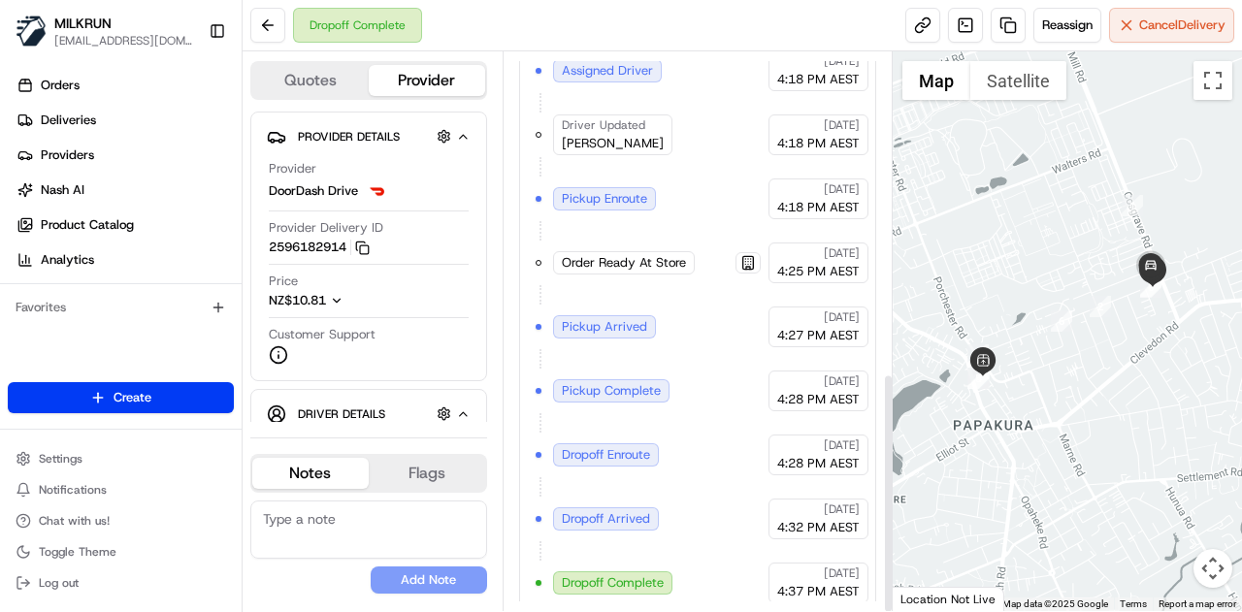
scroll to position [745, 0]
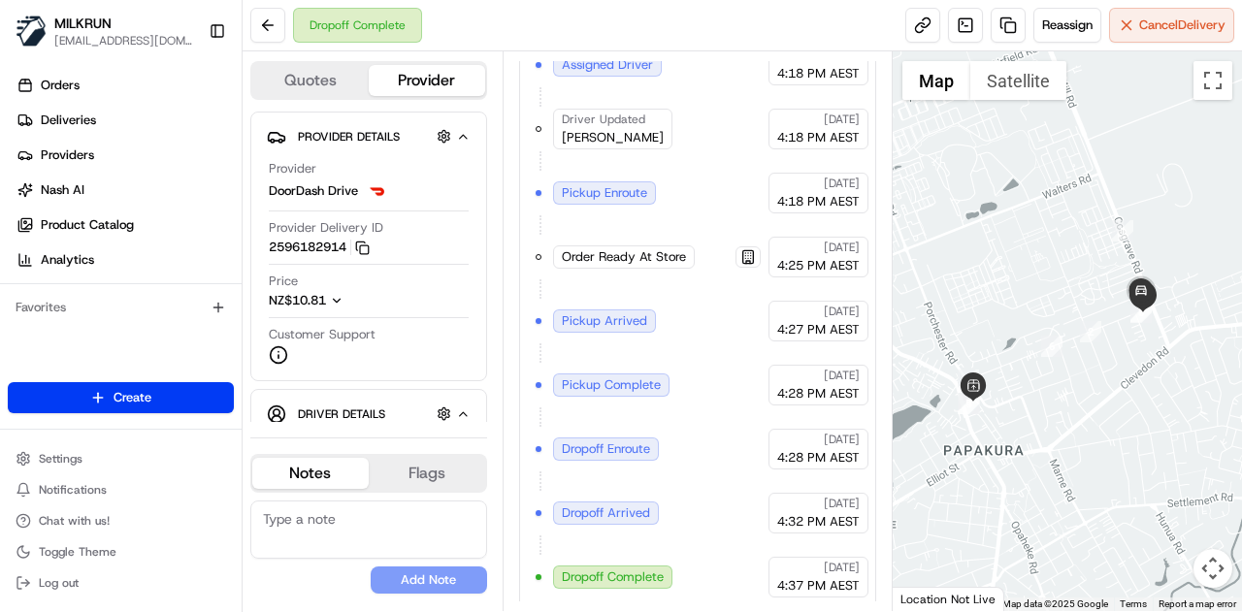
drag, startPoint x: 1057, startPoint y: 236, endPoint x: 1003, endPoint y: 301, distance: 84.7
click at [1032, 289] on div at bounding box center [1067, 331] width 350 height 560
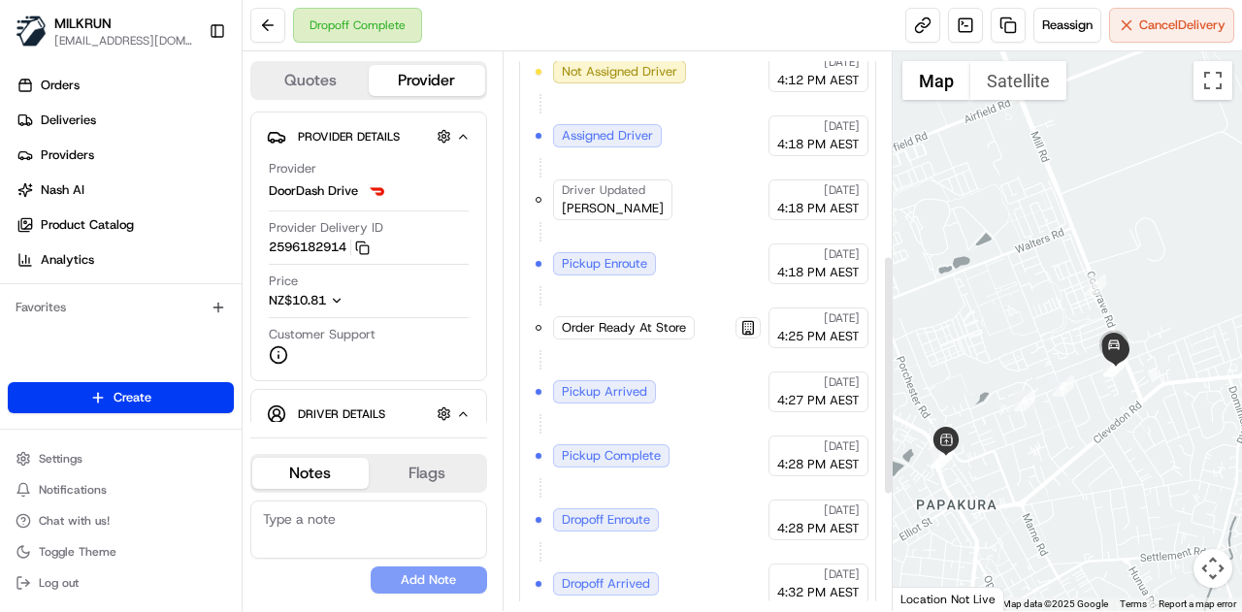
scroll to position [454, 0]
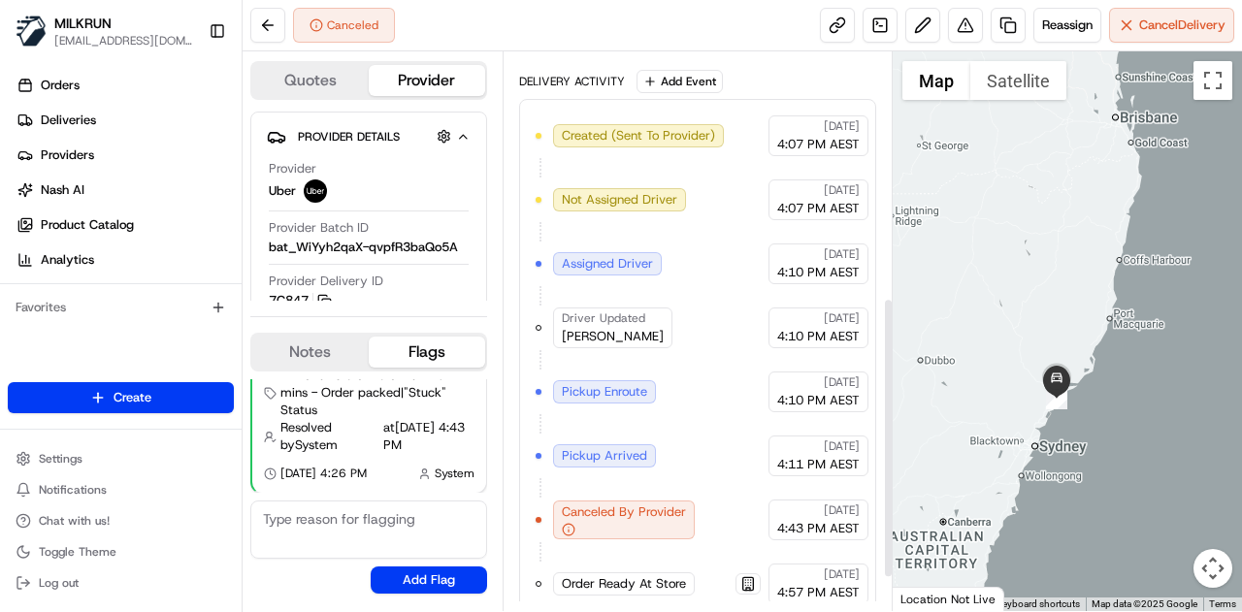
scroll to position [554, 0]
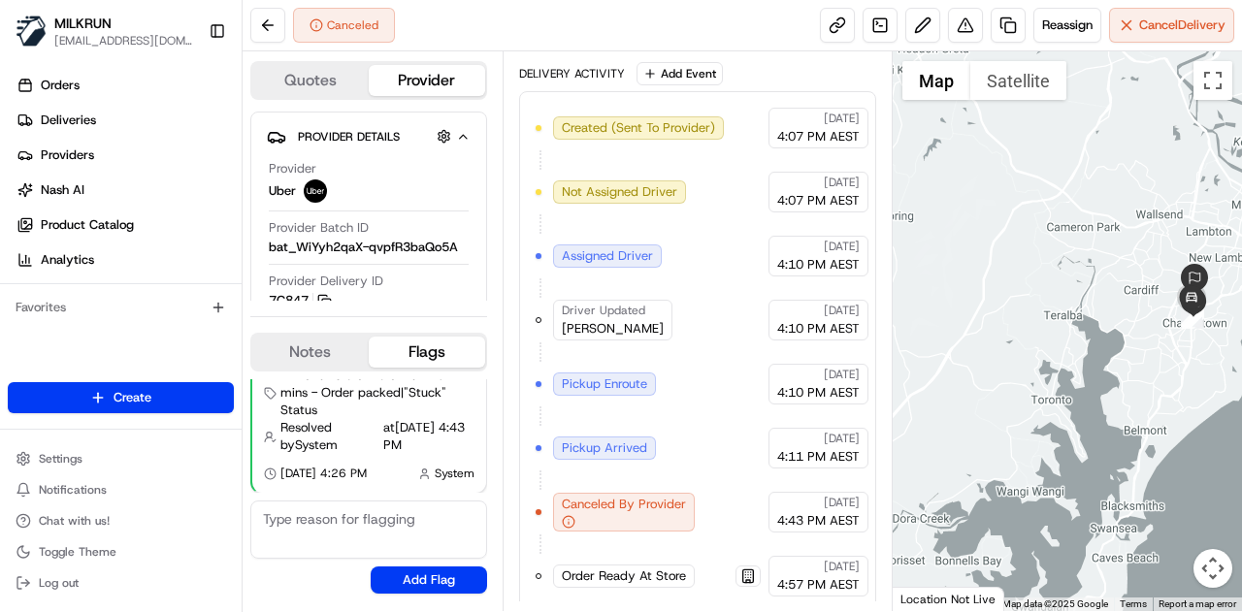
drag, startPoint x: 1131, startPoint y: 302, endPoint x: 1067, endPoint y: 362, distance: 87.8
click at [1067, 362] on div at bounding box center [1067, 331] width 350 height 560
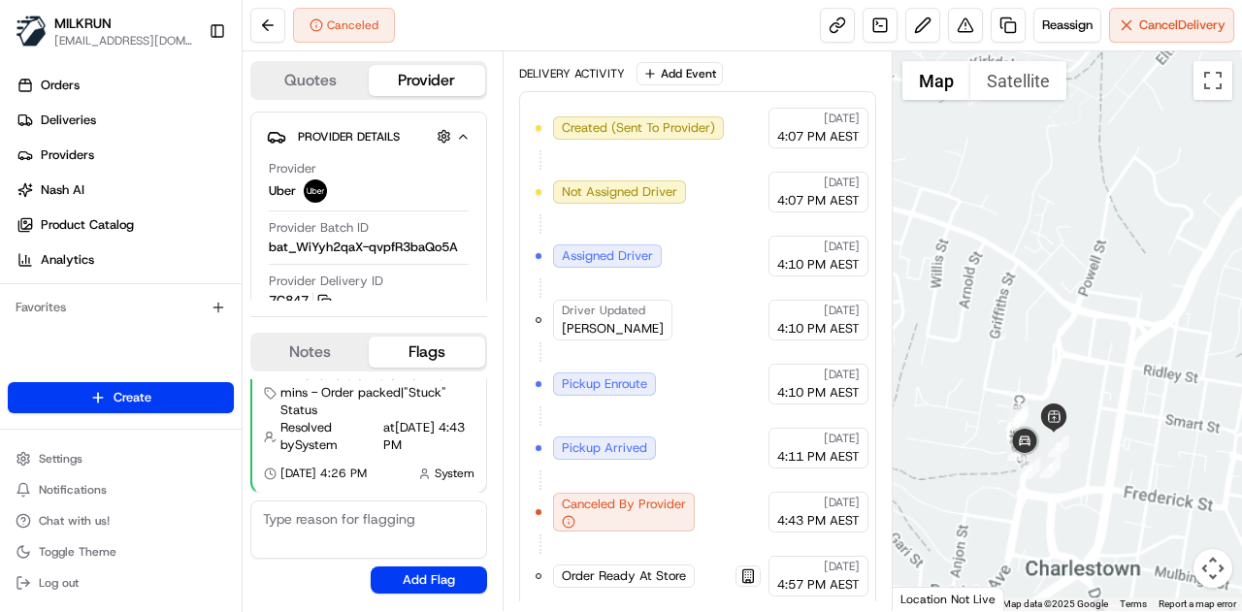
drag, startPoint x: 1059, startPoint y: 433, endPoint x: 1051, endPoint y: 313, distance: 119.6
click at [1045, 288] on div at bounding box center [1067, 331] width 350 height 560
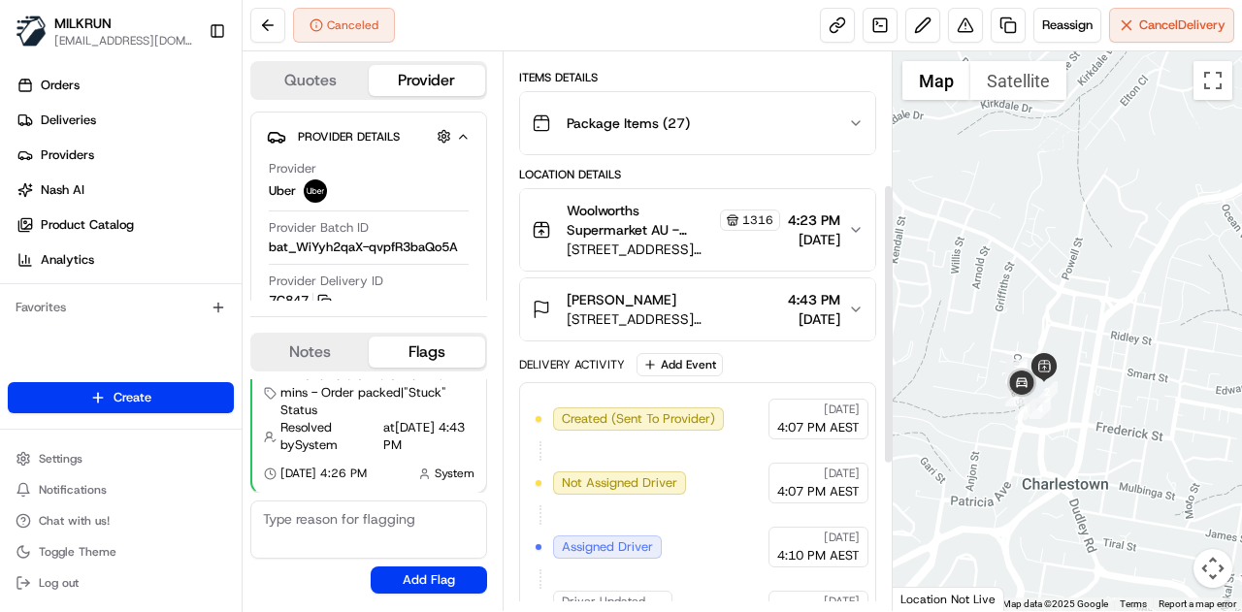
scroll to position [69, 0]
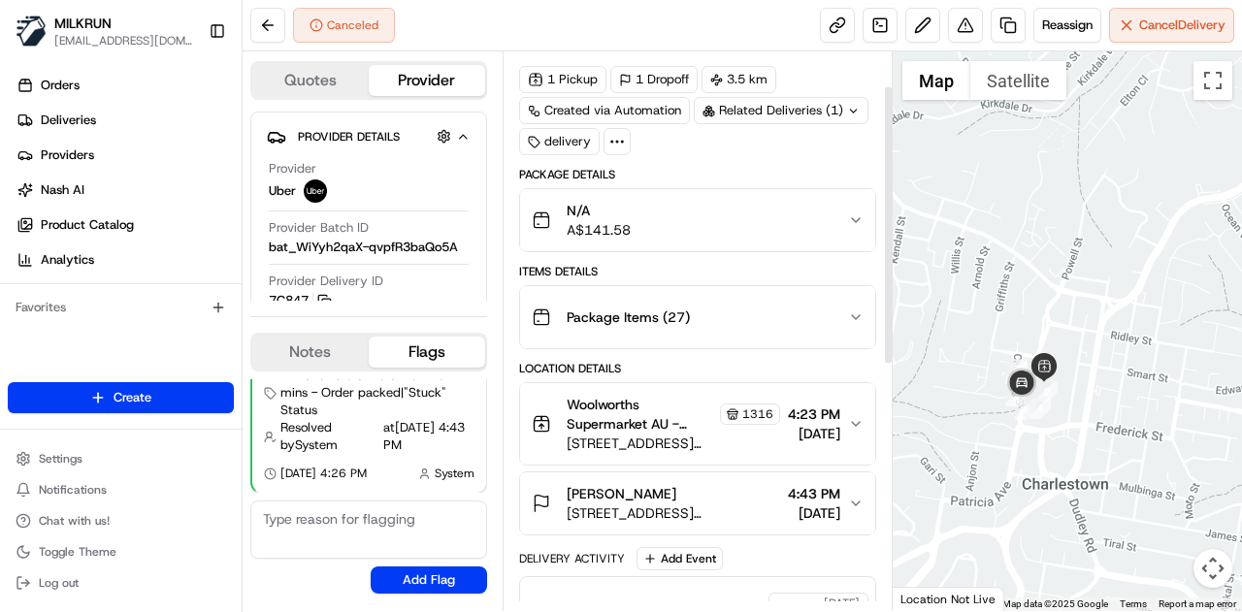
click at [854, 416] on icon "button" at bounding box center [856, 424] width 16 height 16
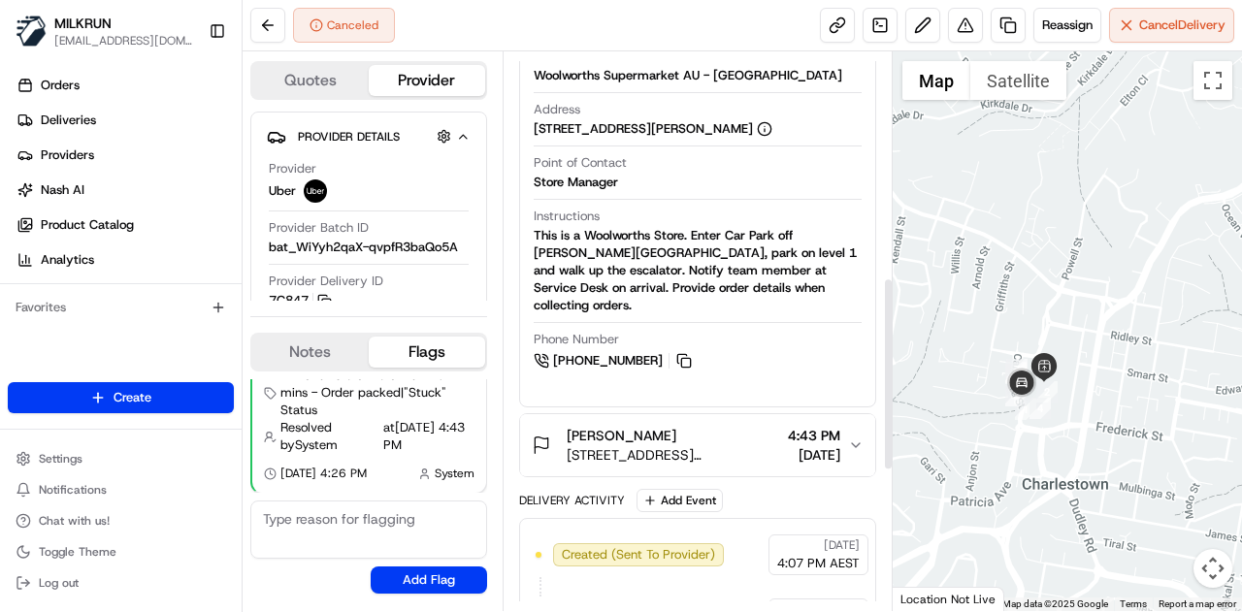
scroll to position [845, 0]
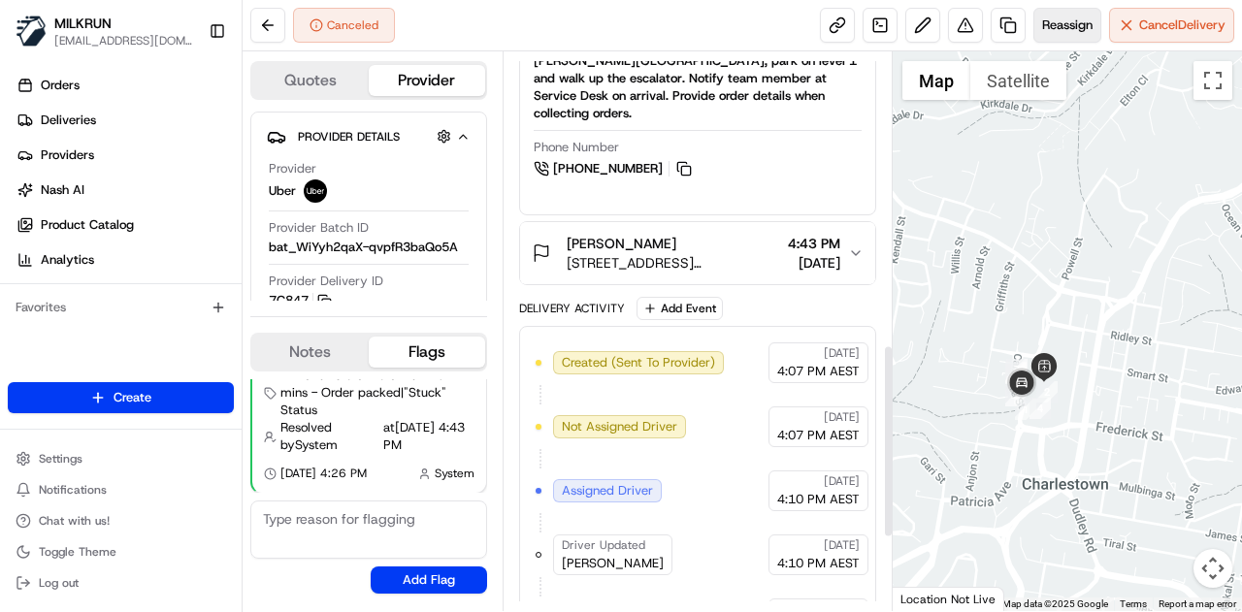
click at [1073, 40] on button "Reassign" at bounding box center [1067, 25] width 68 height 35
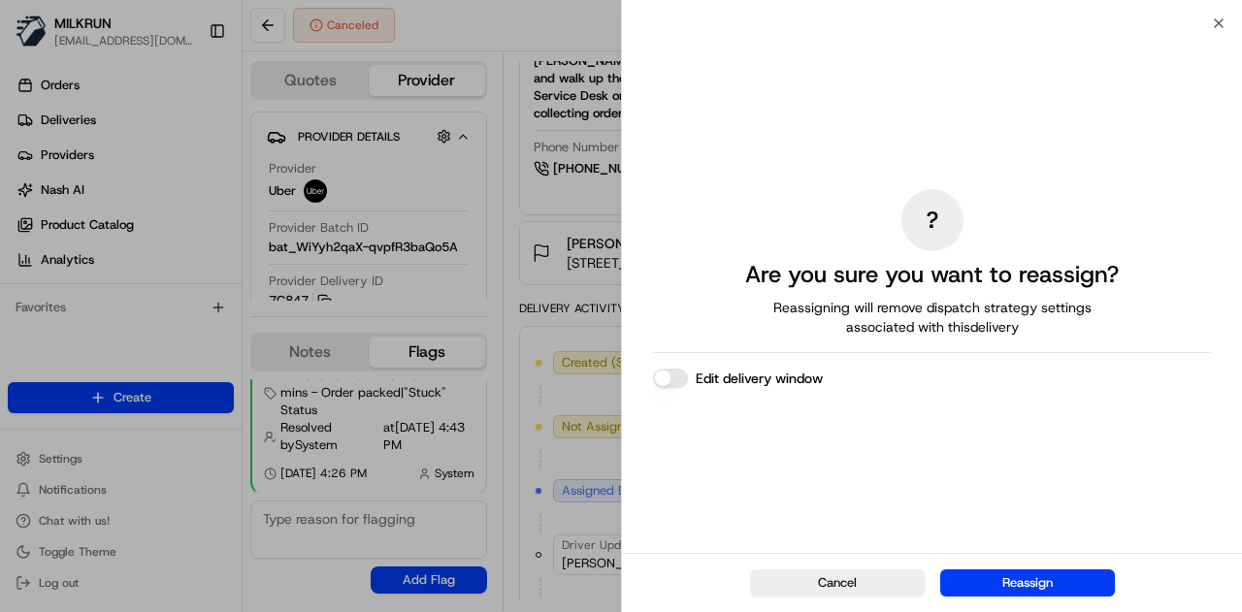
click at [733, 376] on label "Edit delivery window" at bounding box center [758, 378] width 127 height 19
click at [688, 376] on button "Edit delivery window" at bounding box center [670, 378] width 35 height 19
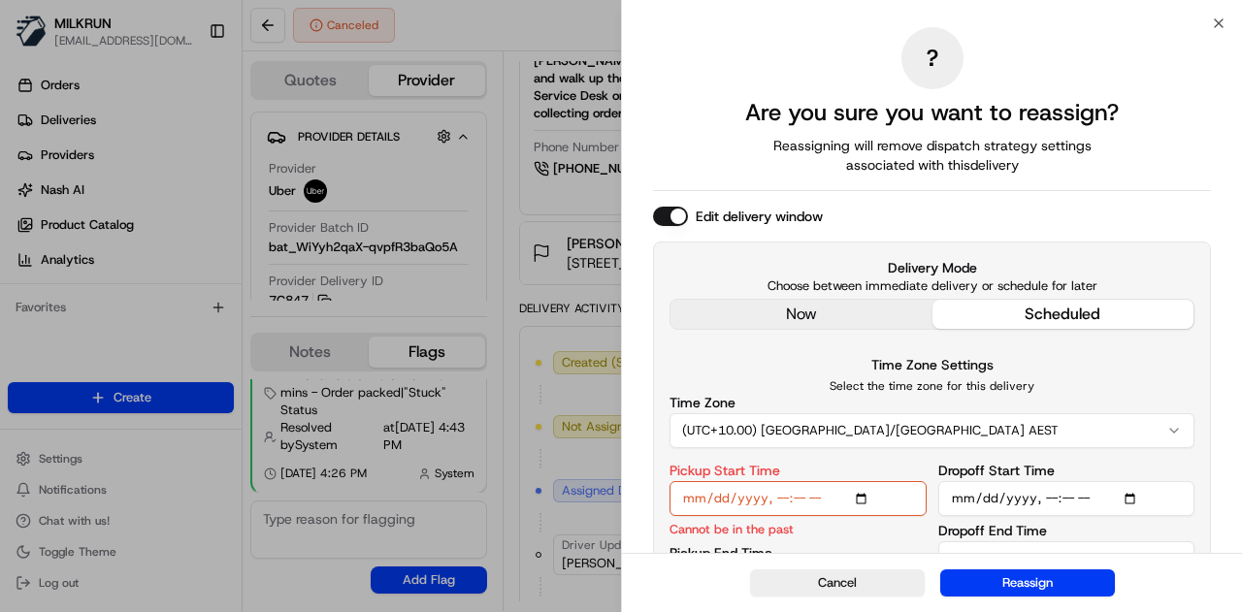
click at [887, 320] on div "Edit delivery window Delivery Mode Choose between immediate delivery or schedul…" at bounding box center [932, 411] width 558 height 408
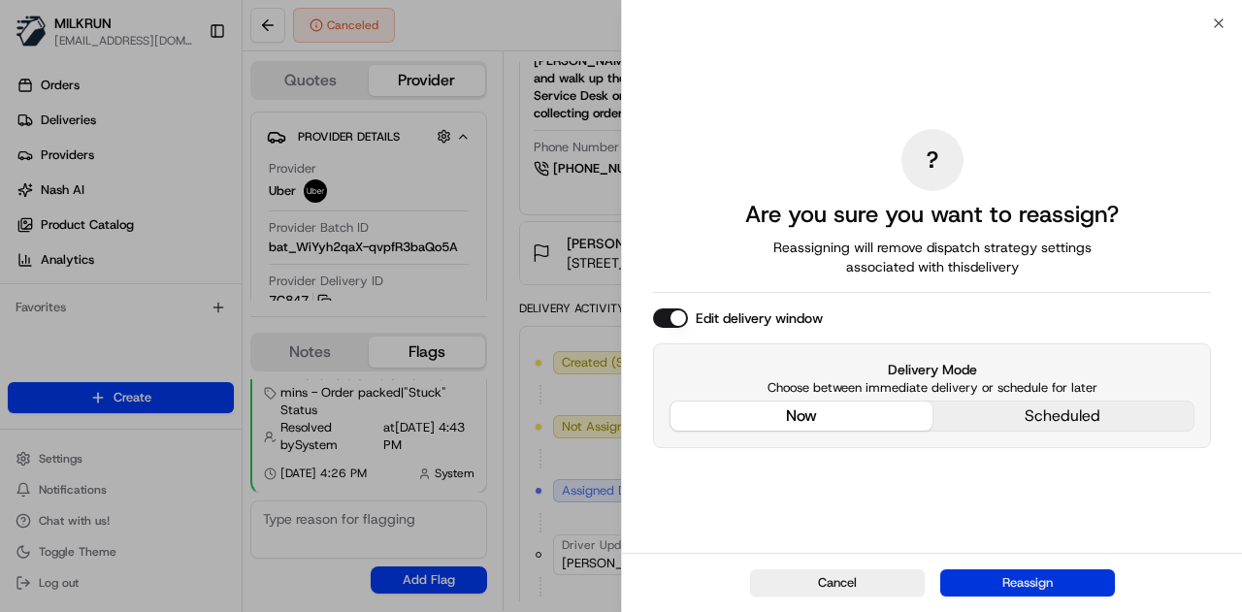
click at [990, 584] on button "Reassign" at bounding box center [1027, 582] width 175 height 27
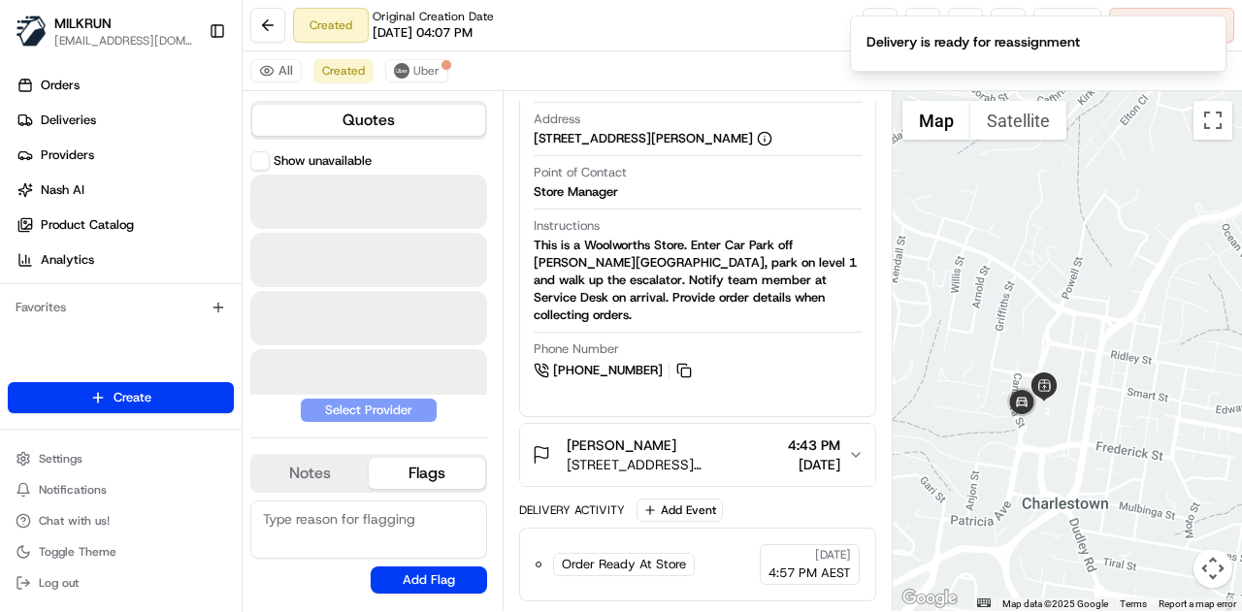
scroll to position [727, 0]
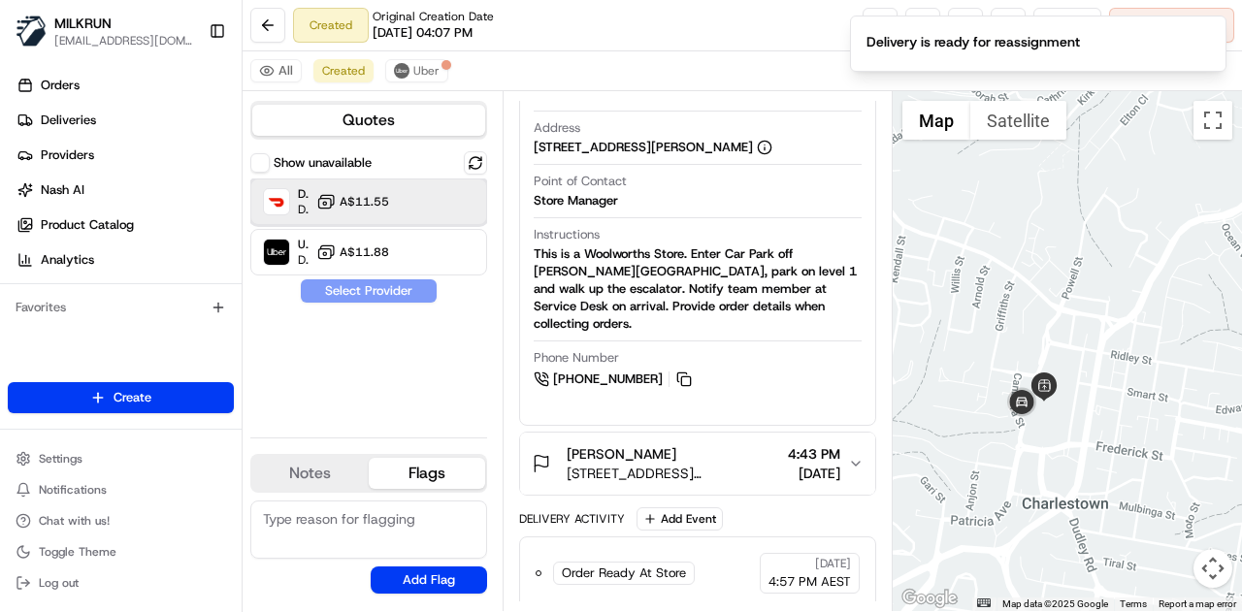
click at [401, 206] on div "DoorDash Drive Dropoff ETA 52 minutes A$11.55" at bounding box center [368, 201] width 237 height 47
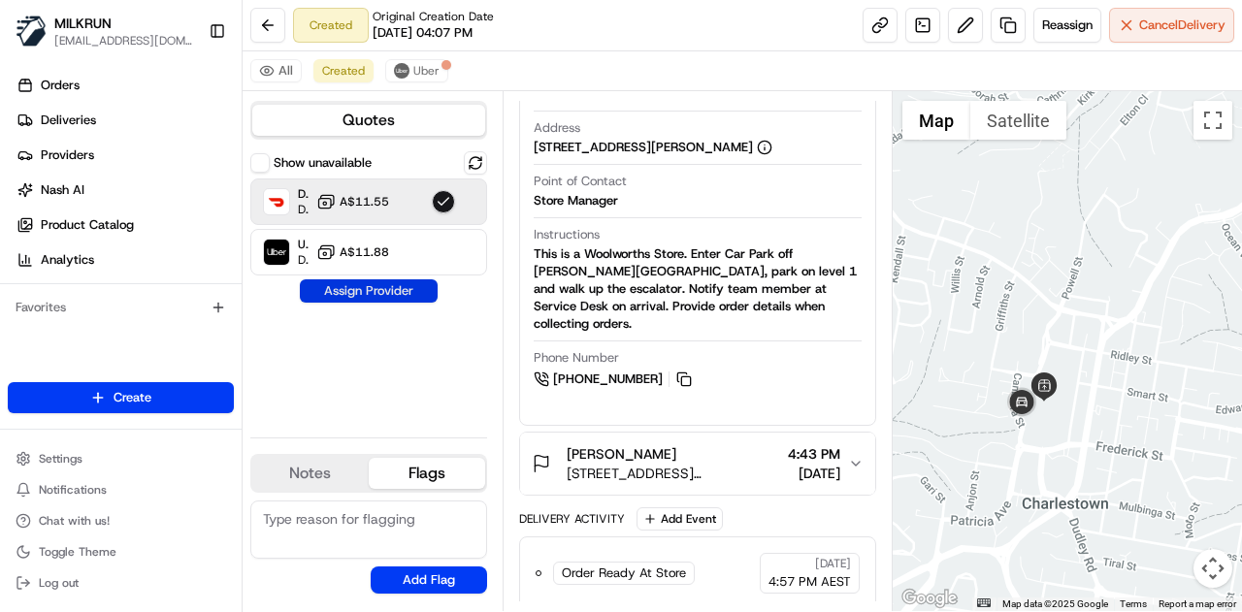
click at [392, 290] on button "Assign Provider" at bounding box center [369, 290] width 138 height 23
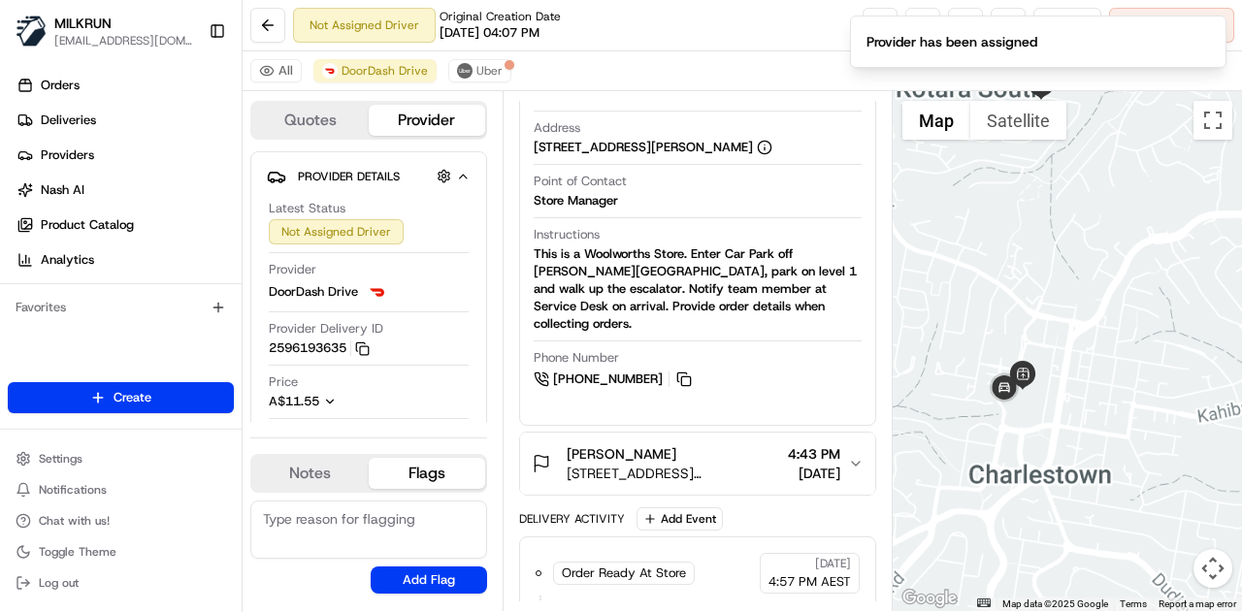
scroll to position [845, 0]
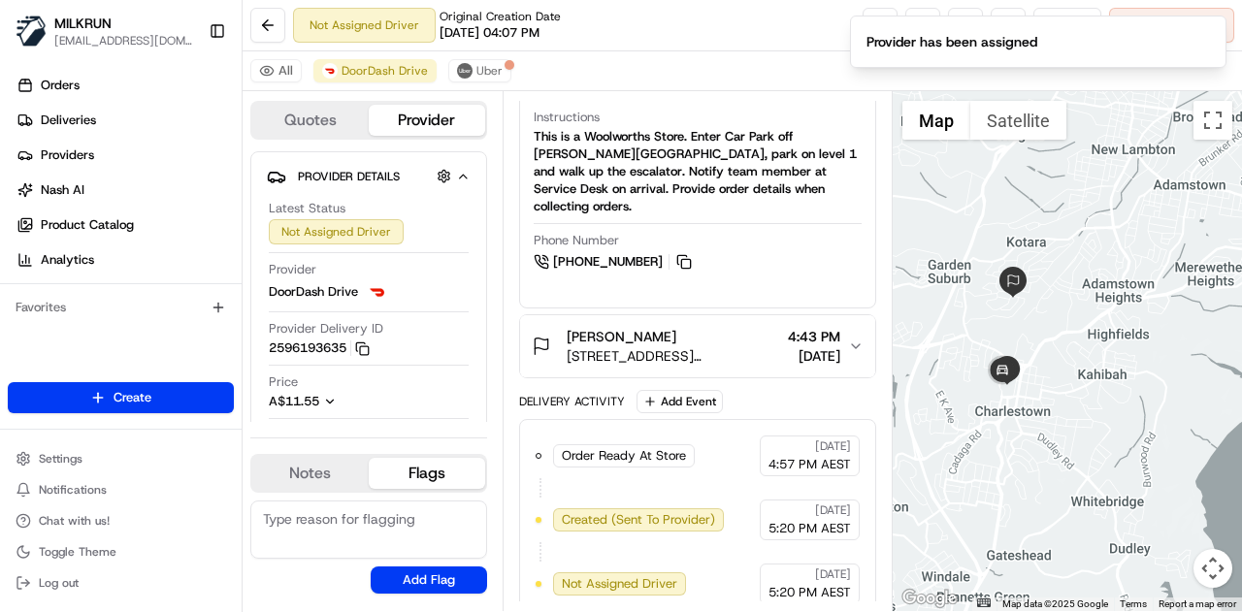
click at [1063, 385] on div at bounding box center [1067, 351] width 350 height 520
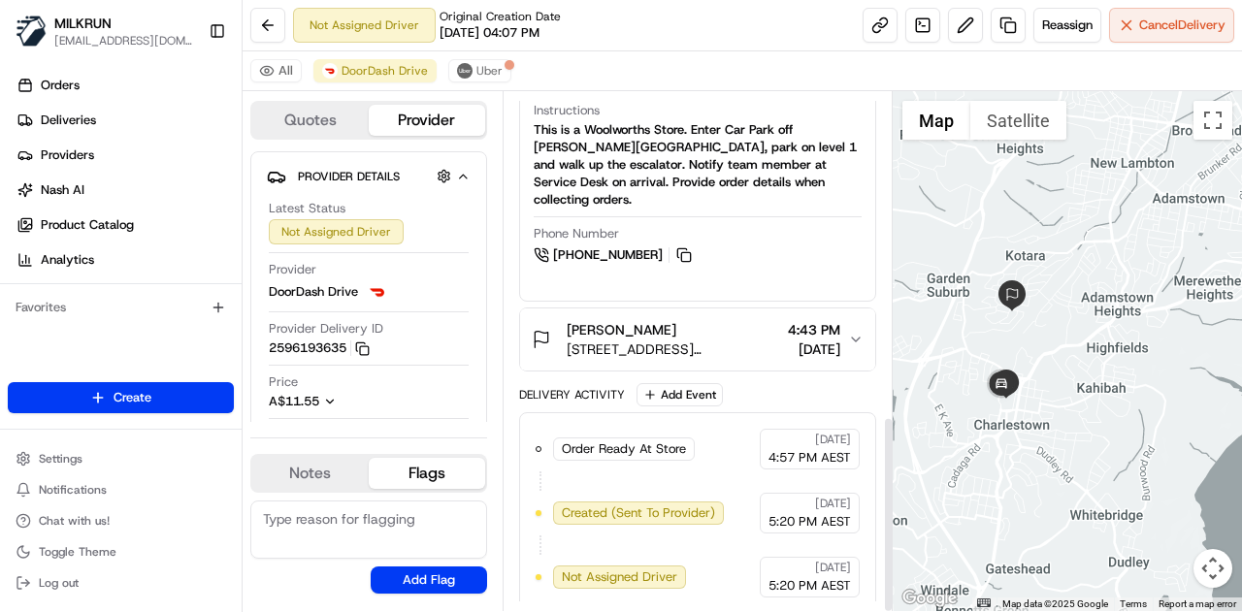
scroll to position [854, 0]
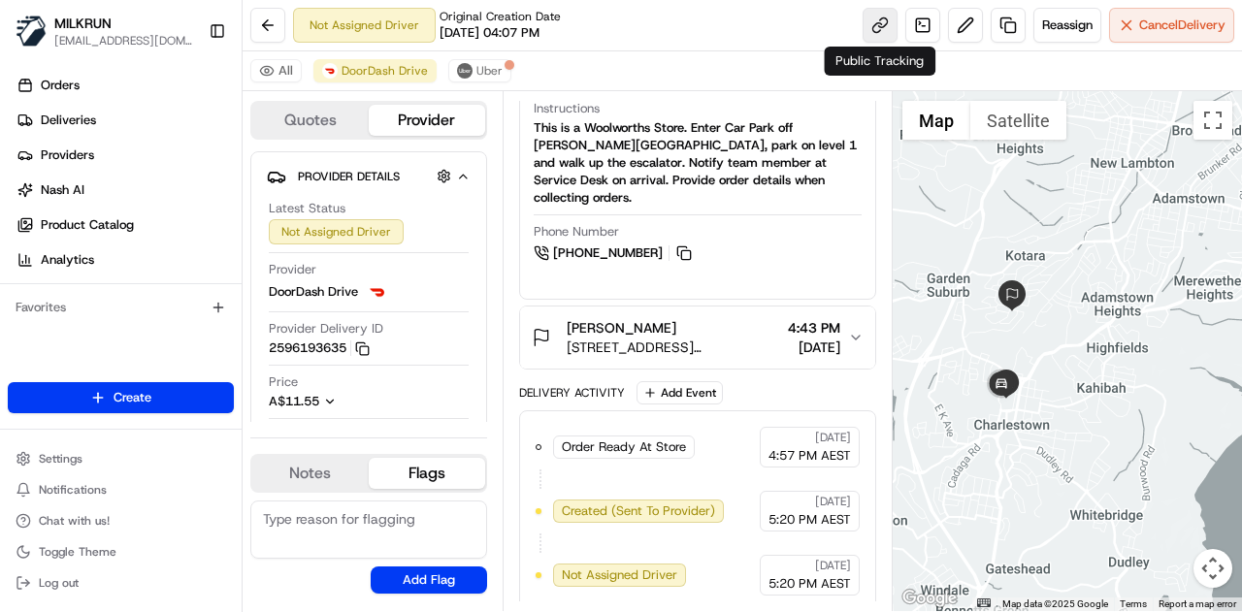
click at [869, 22] on link at bounding box center [879, 25] width 35 height 35
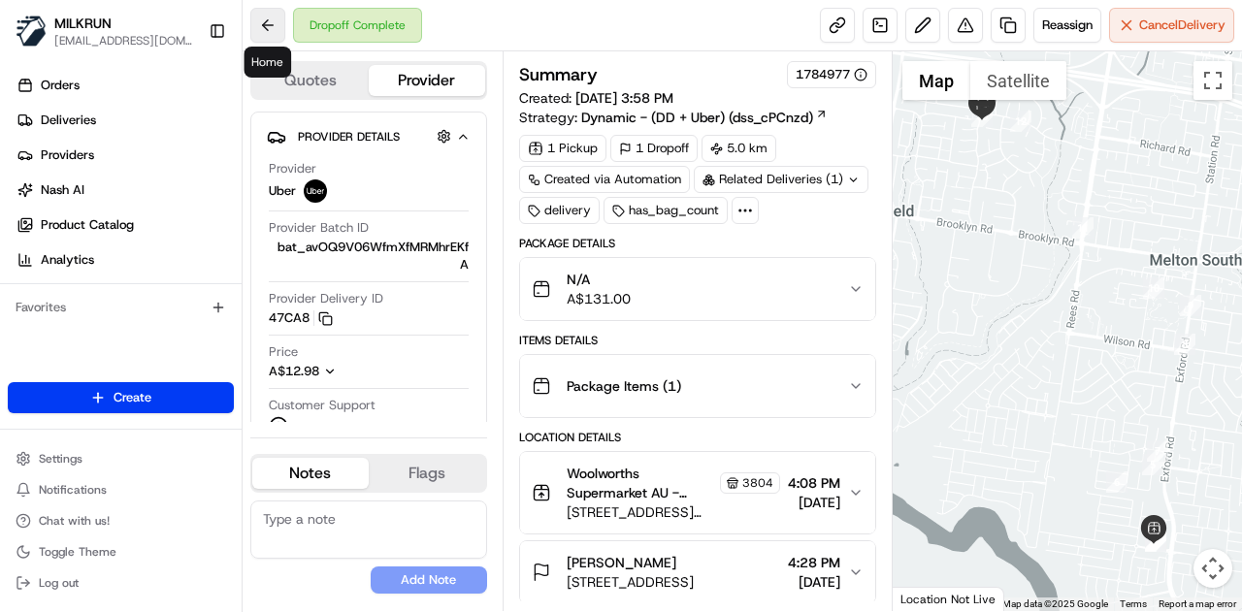
click at [275, 27] on button at bounding box center [267, 25] width 35 height 35
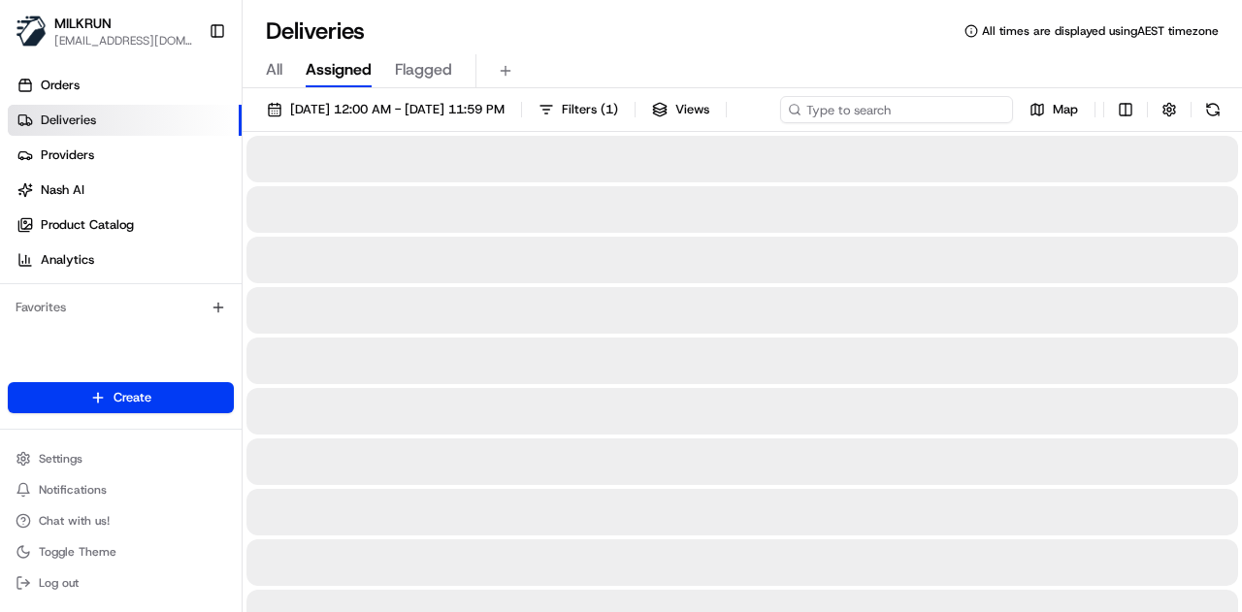
click at [888, 104] on div "22/08/2025 12:00 AM - 22/08/2025 11:59 PM Filters ( 1 ) Views Map" at bounding box center [741, 114] width 999 height 36
paste input "e6eefa14-024f-43e3-901a-c87d39ea1b12"
type input "e6eefa14-024f-43e3-901a-c87d39ea1b12"
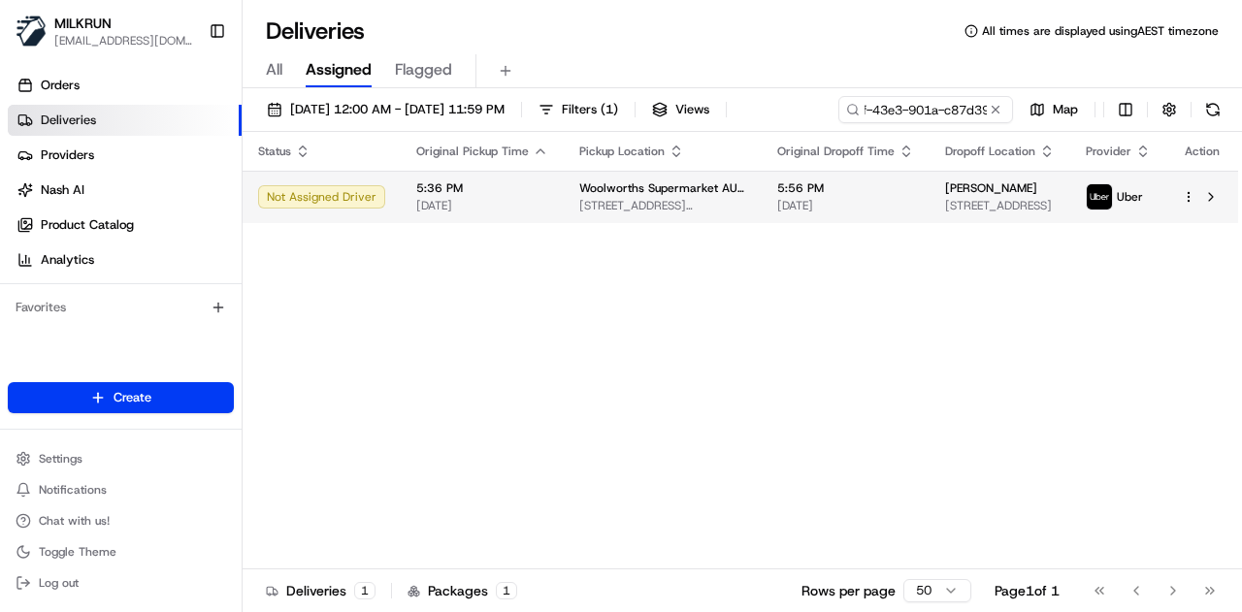
click at [892, 218] on td "5:56 PM 22/08/2025" at bounding box center [845, 197] width 168 height 52
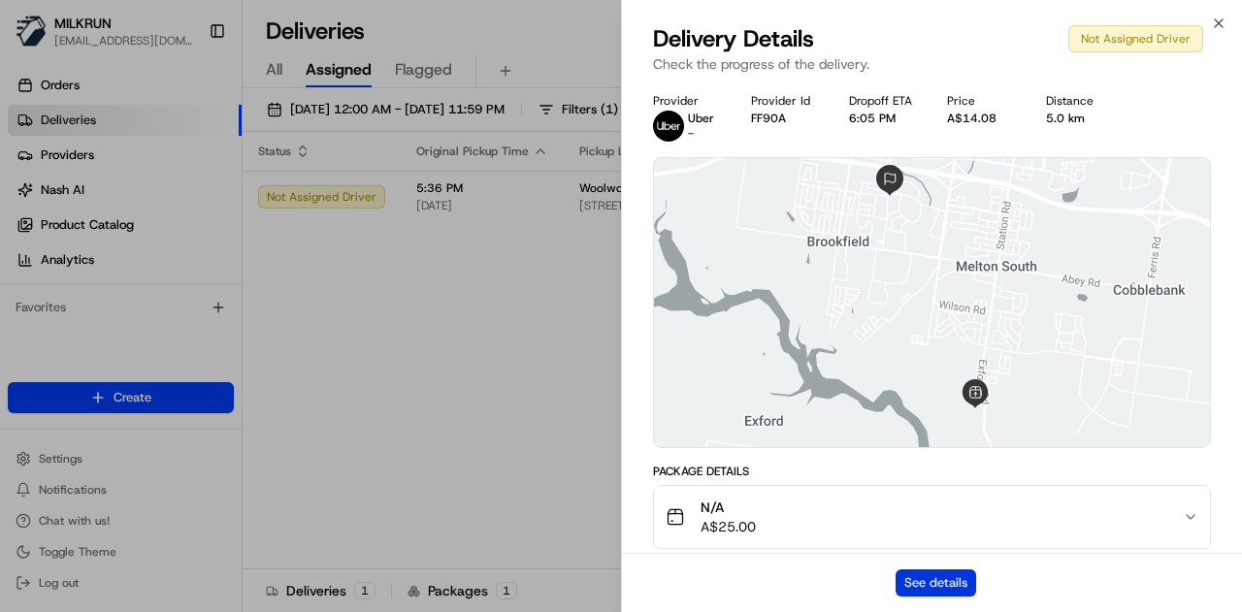
click at [953, 576] on button "See details" at bounding box center [935, 582] width 81 height 27
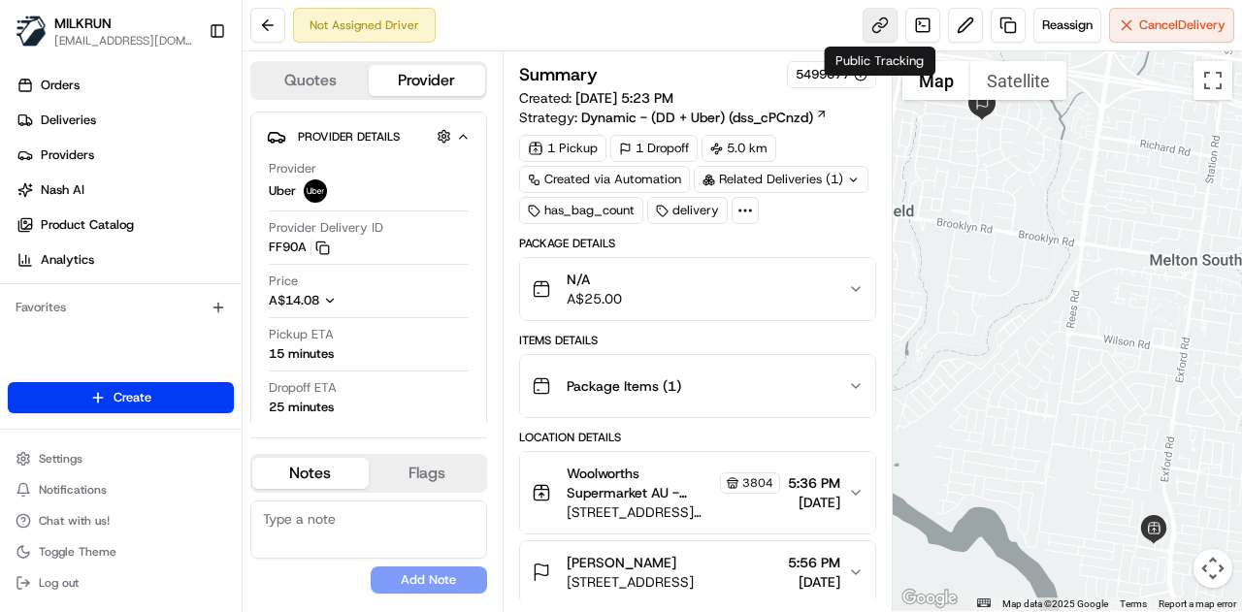
click at [872, 29] on link at bounding box center [879, 25] width 35 height 35
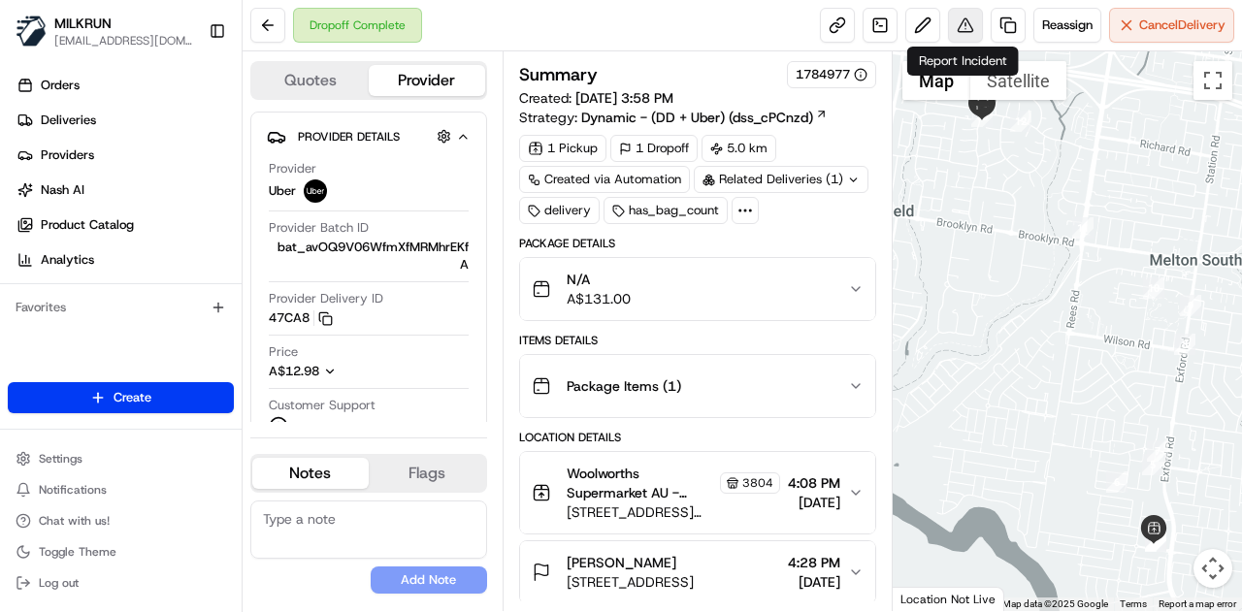
click at [966, 24] on button at bounding box center [965, 25] width 35 height 35
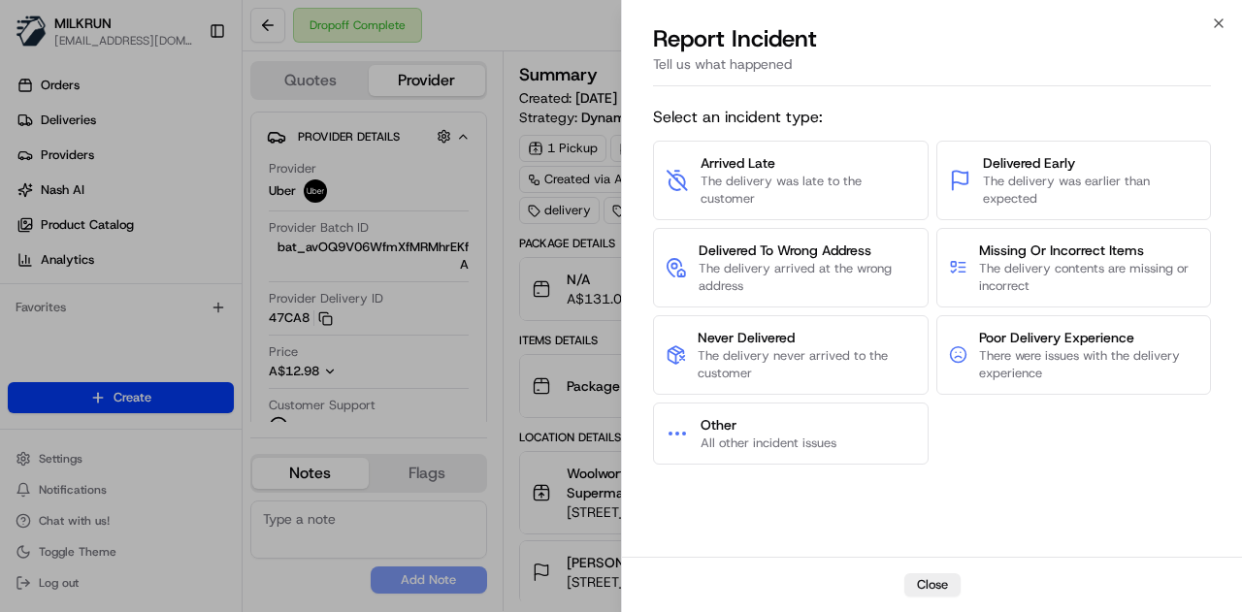
click at [1022, 220] on div "Arrived Late The delivery was late to the customer Delivered Early The delivery…" at bounding box center [932, 303] width 558 height 324
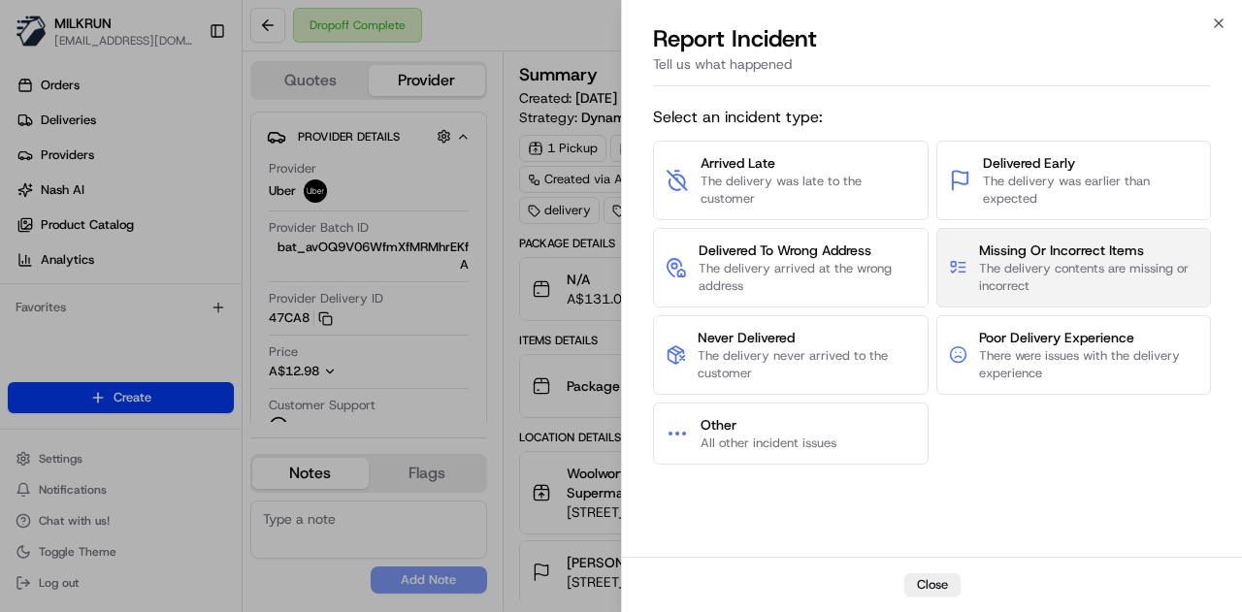
click at [1004, 271] on span "The delivery contents are missing or incorrect" at bounding box center [1088, 277] width 219 height 35
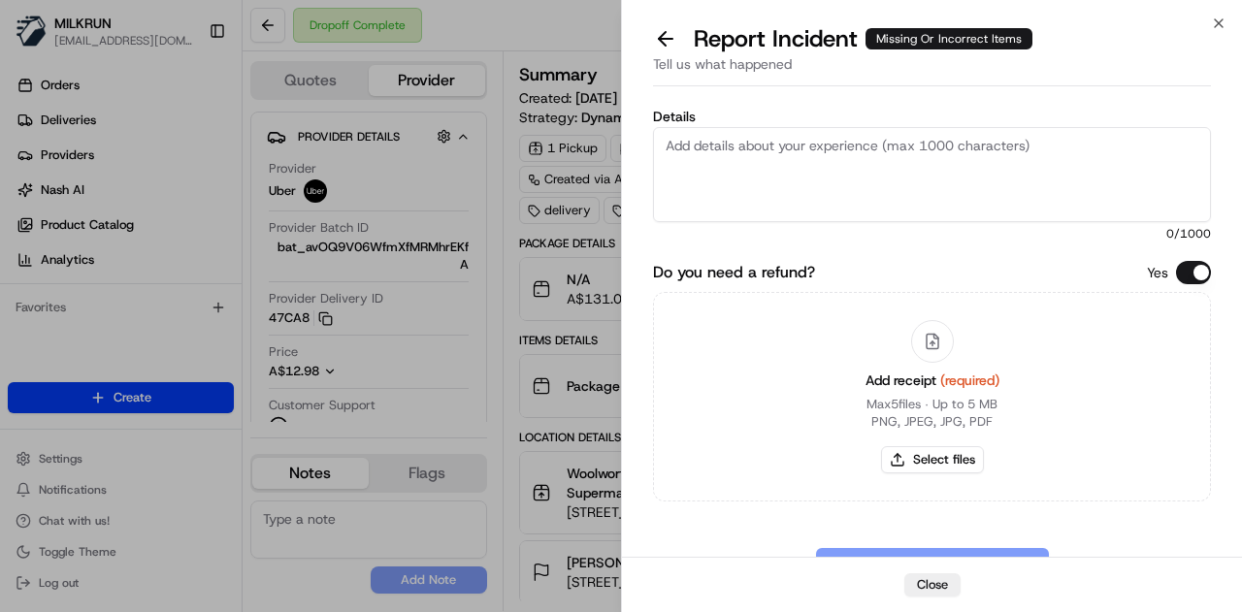
click at [852, 176] on textarea "Details" at bounding box center [932, 174] width 558 height 95
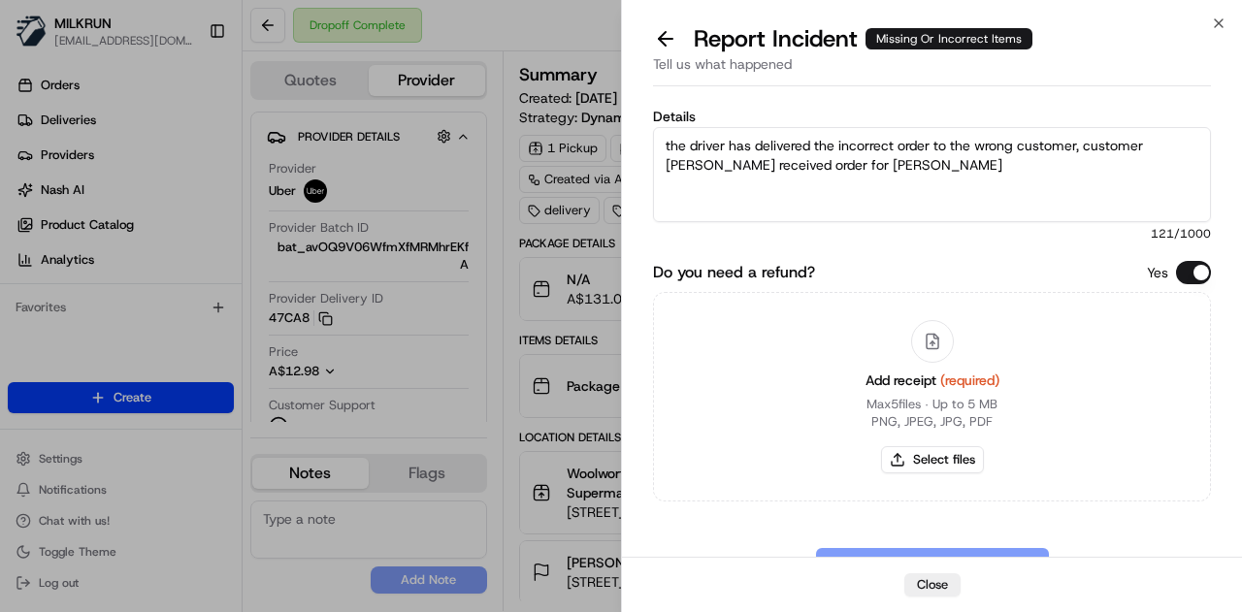
scroll to position [66, 0]
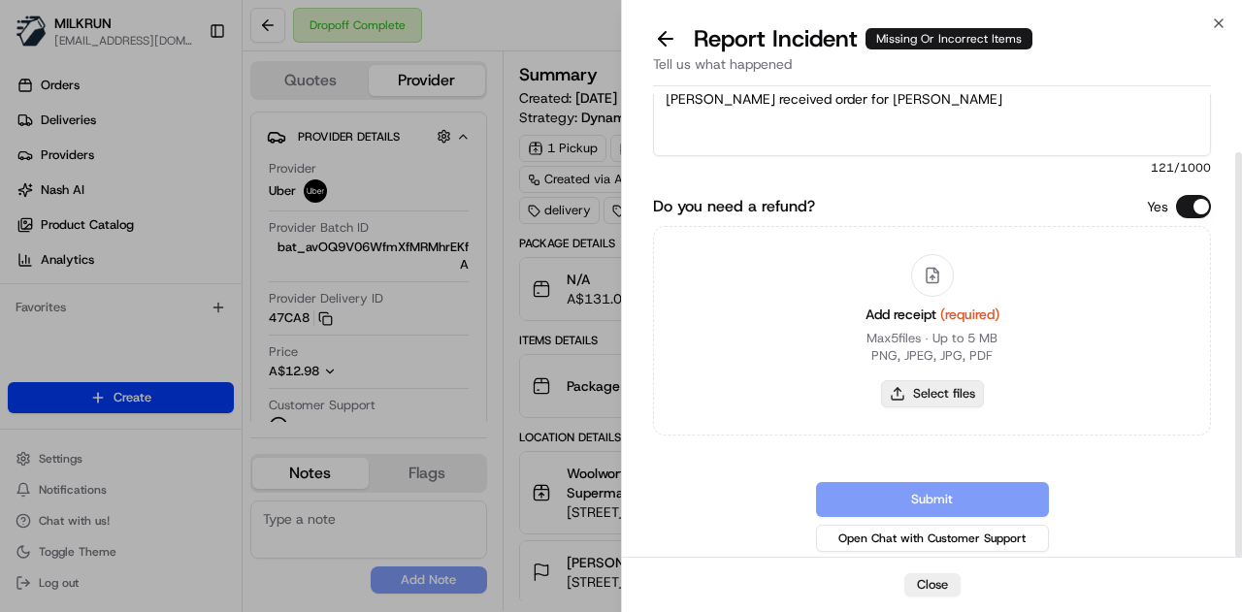
type textarea "the driver has delivered the incorrect order to the wrong customer, customer Do…"
click at [923, 397] on button "Select files" at bounding box center [932, 393] width 103 height 27
type input "C:\fakepath\Screenshot 2025-08-22 172529.png"
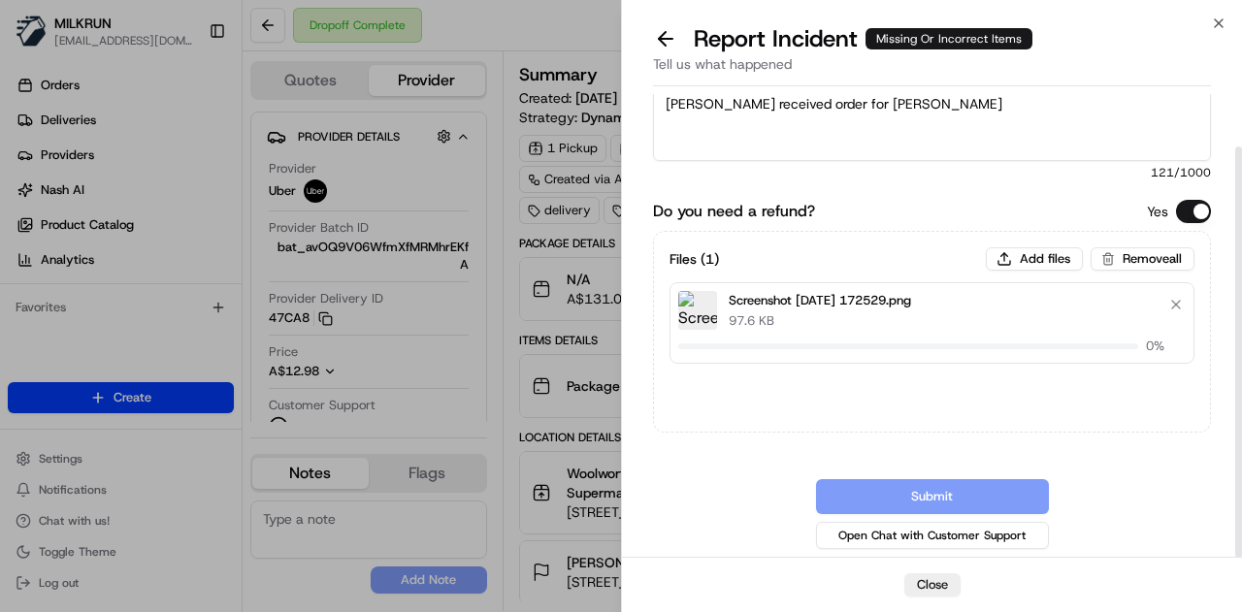
scroll to position [59, 0]
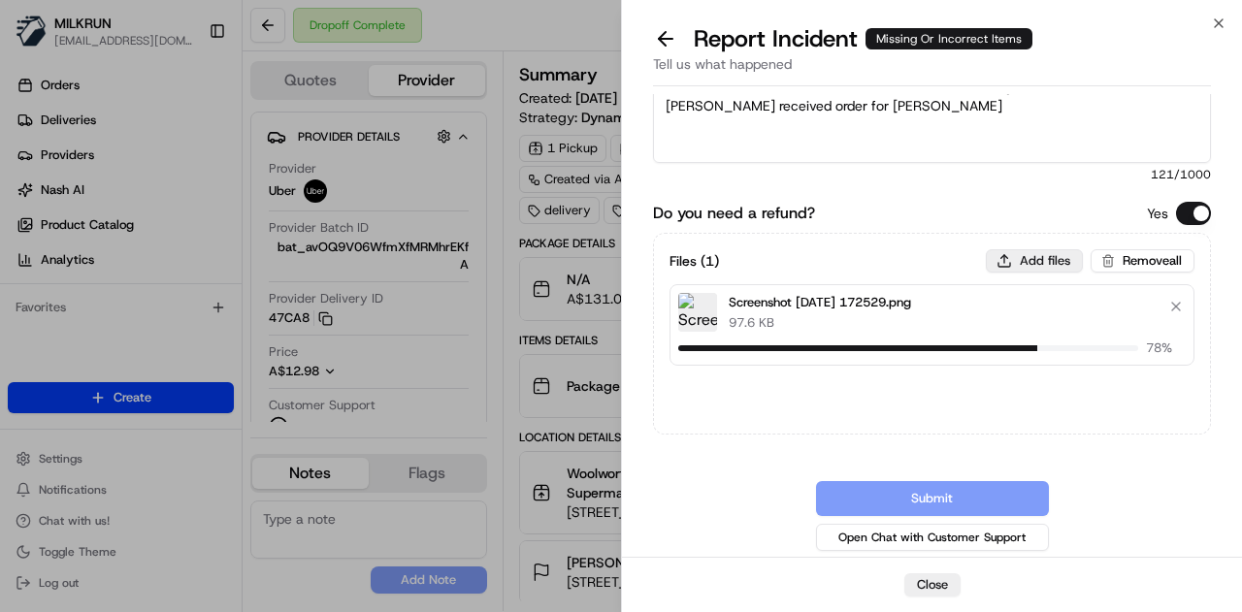
click at [1043, 255] on button "Add files" at bounding box center [1033, 260] width 97 height 23
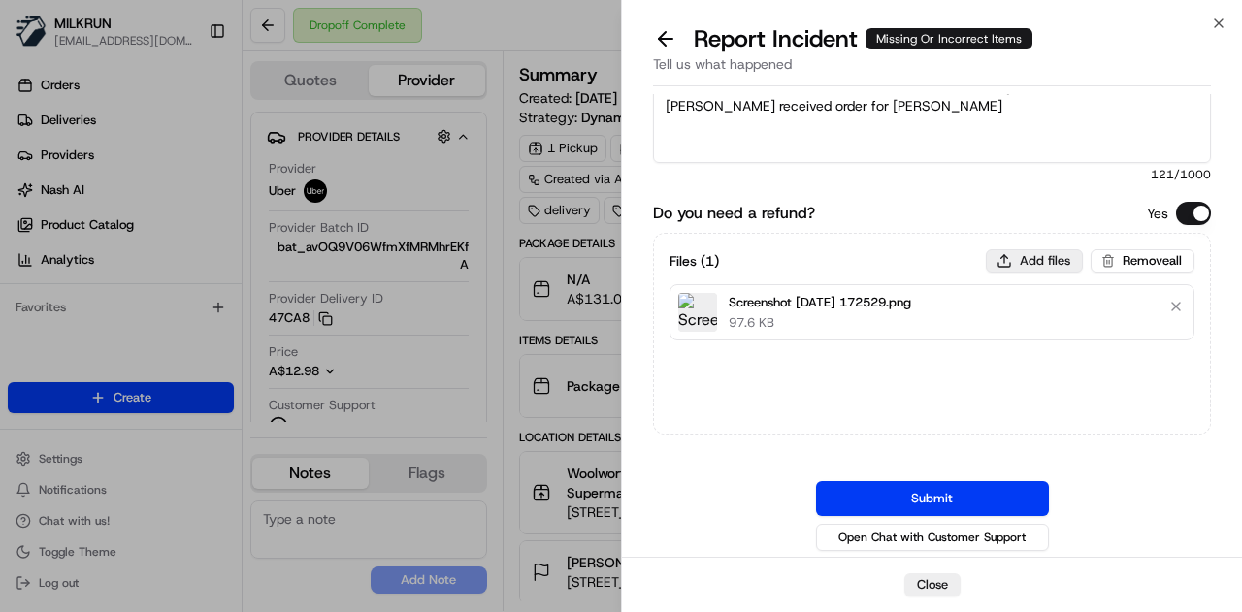
type input "C:\fakepath\Screenshot 2025-08-22 172544.png"
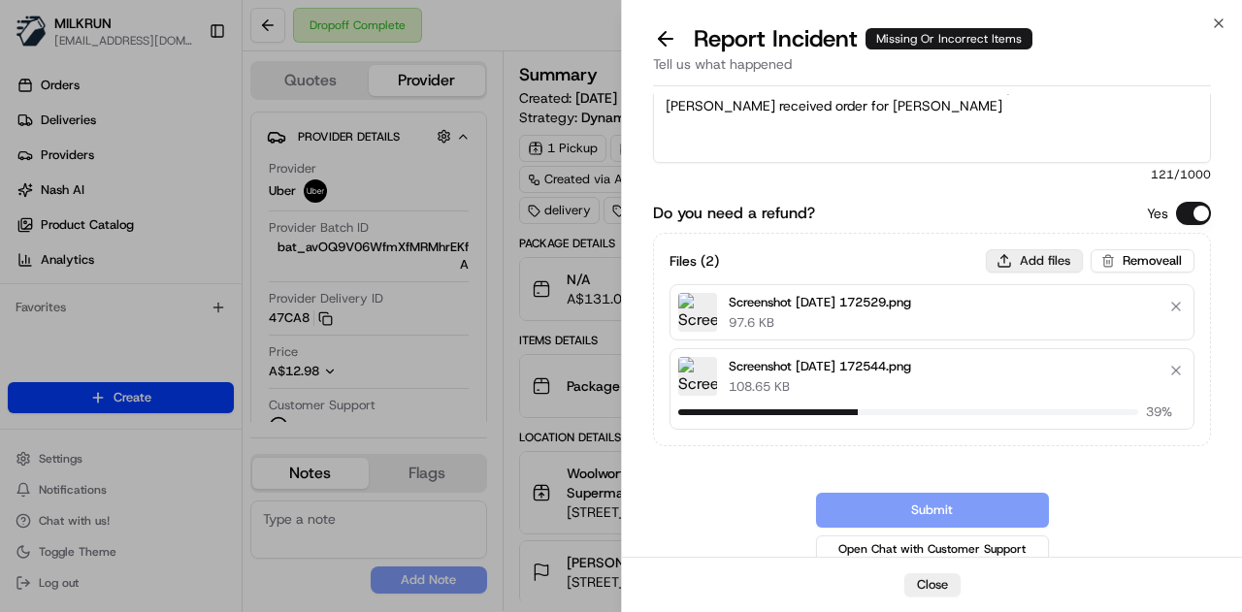
click at [1029, 259] on button "Add files" at bounding box center [1033, 260] width 97 height 23
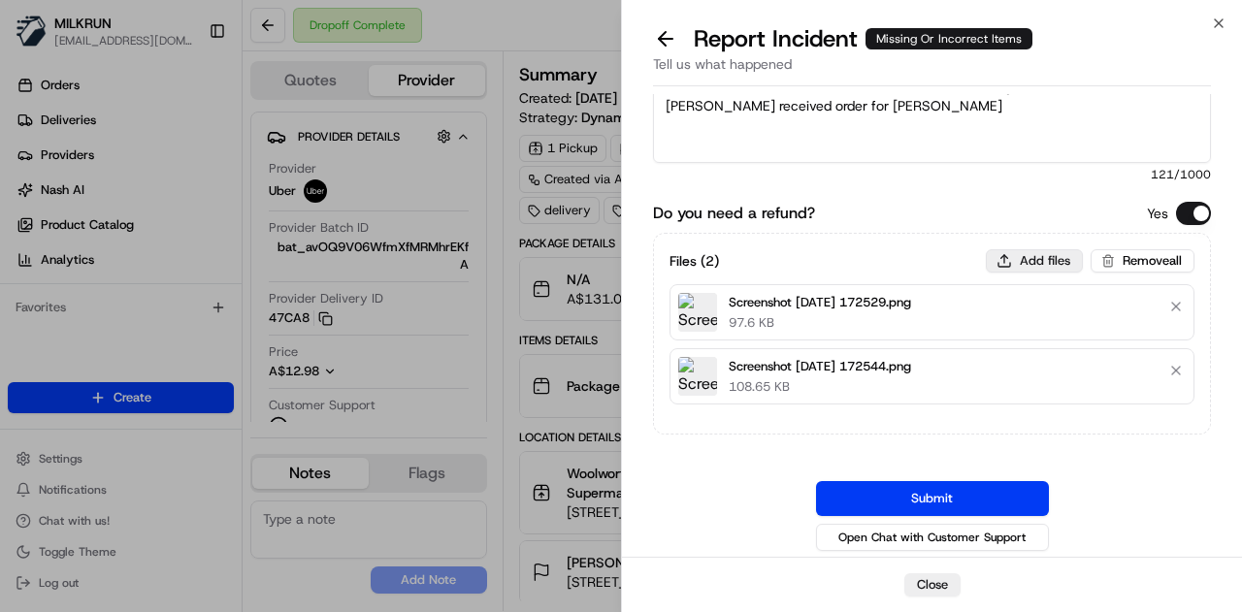
type input "C:\fakepath\Screenshot 2025-08-22 172603.png"
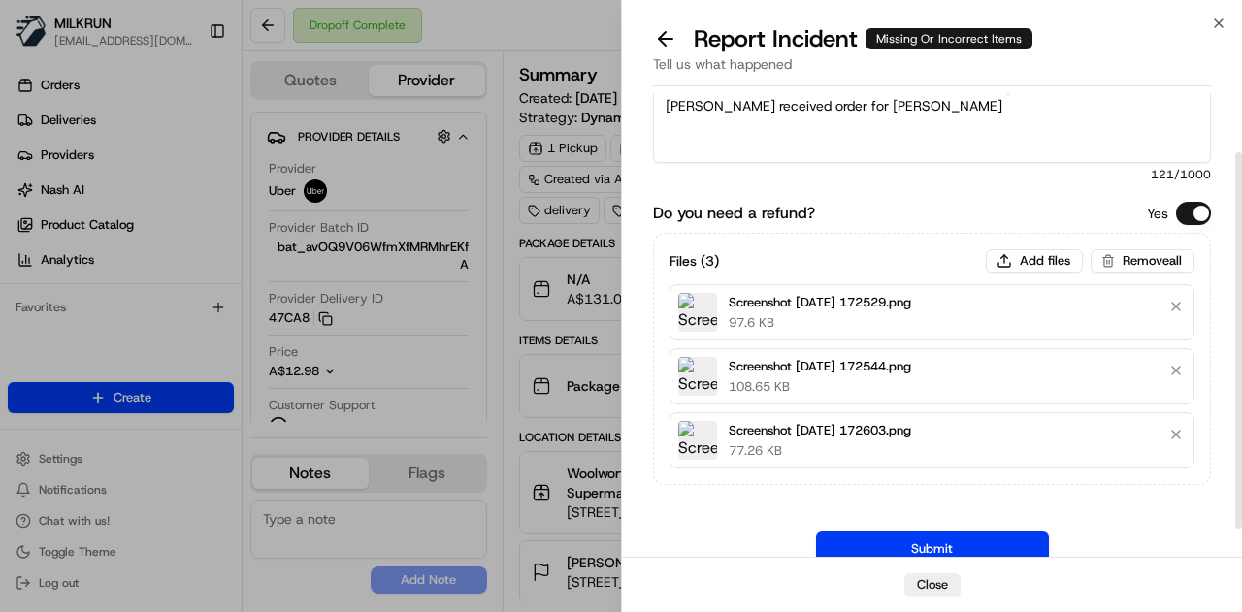
scroll to position [107, 0]
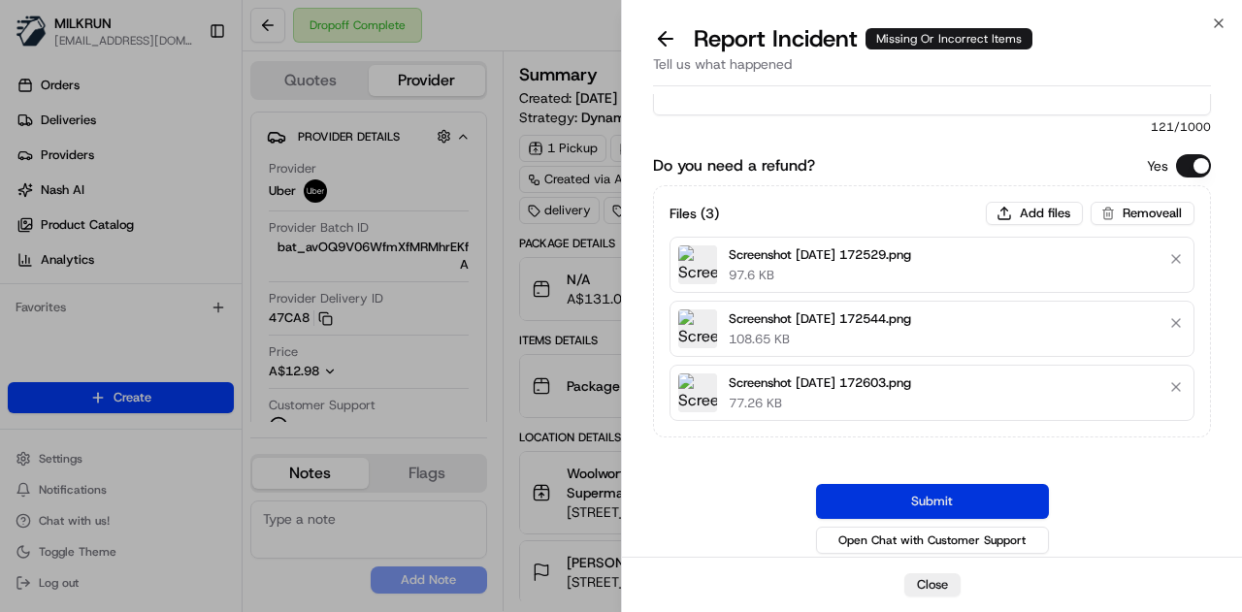
click at [958, 484] on button "Submit" at bounding box center [932, 501] width 233 height 35
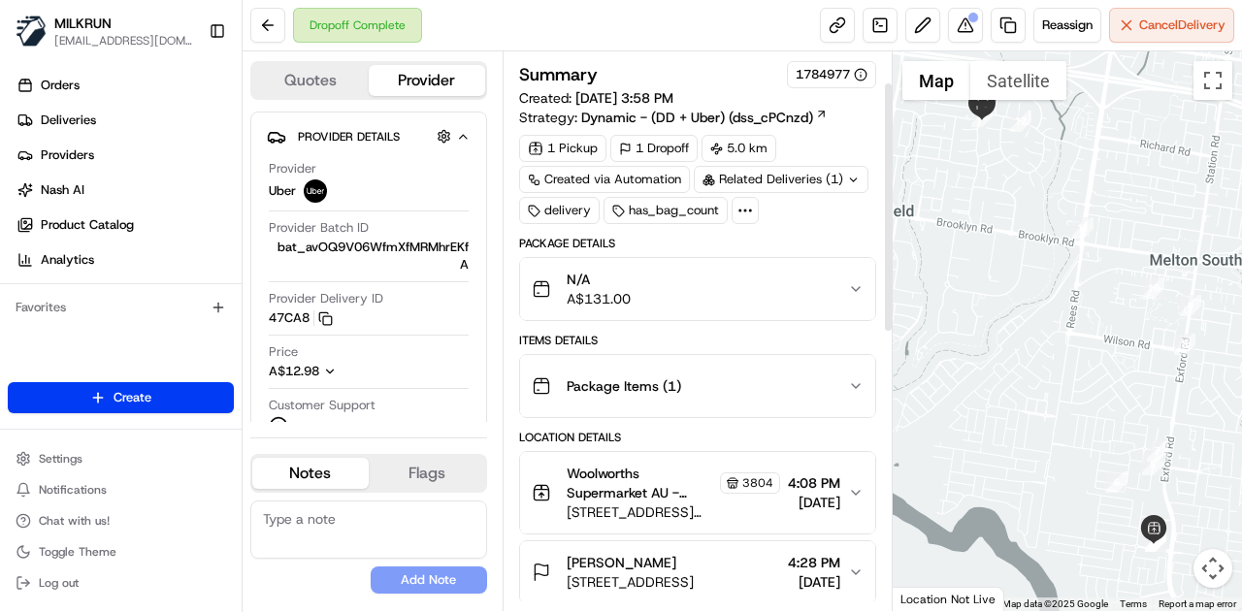
scroll to position [291, 0]
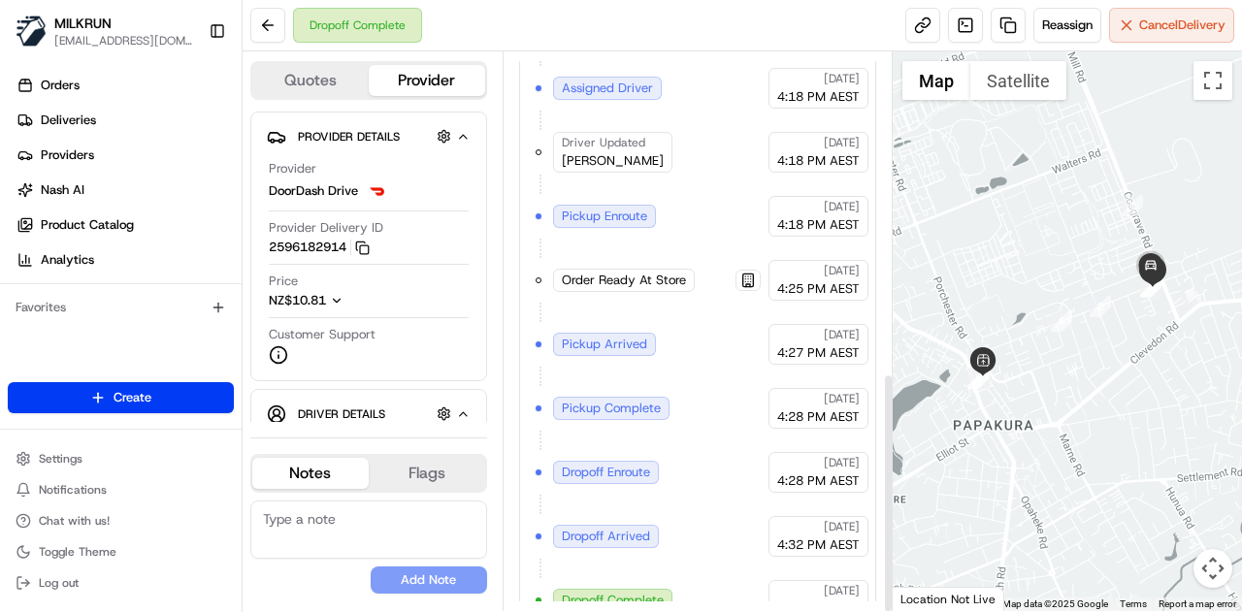
scroll to position [745, 0]
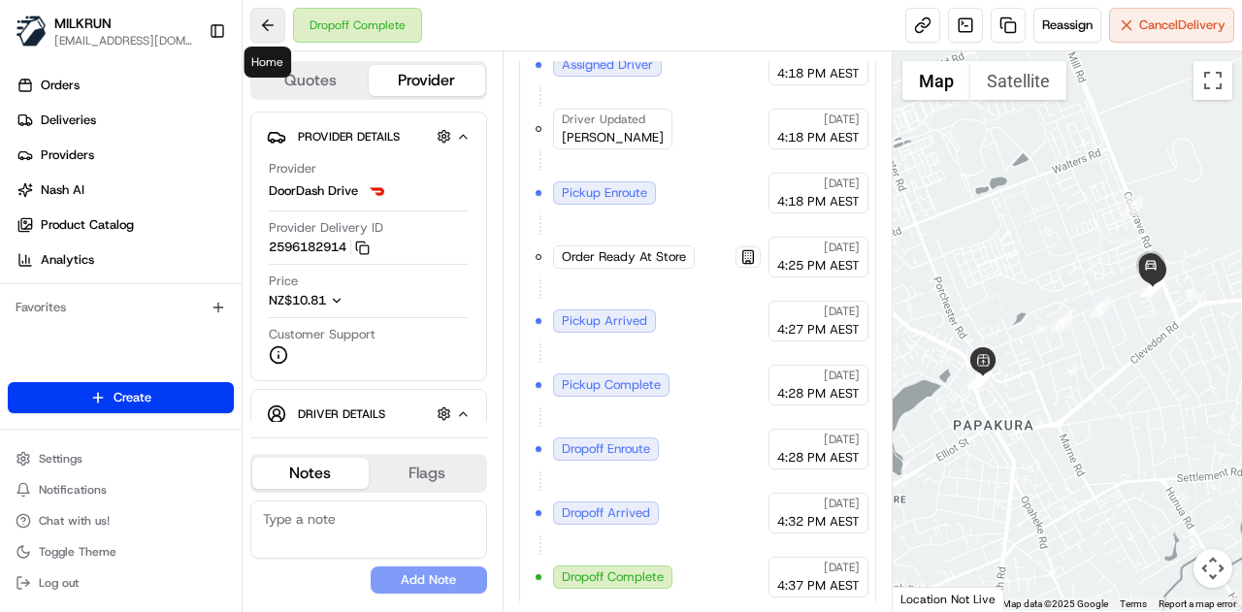
click at [255, 18] on button at bounding box center [267, 25] width 35 height 35
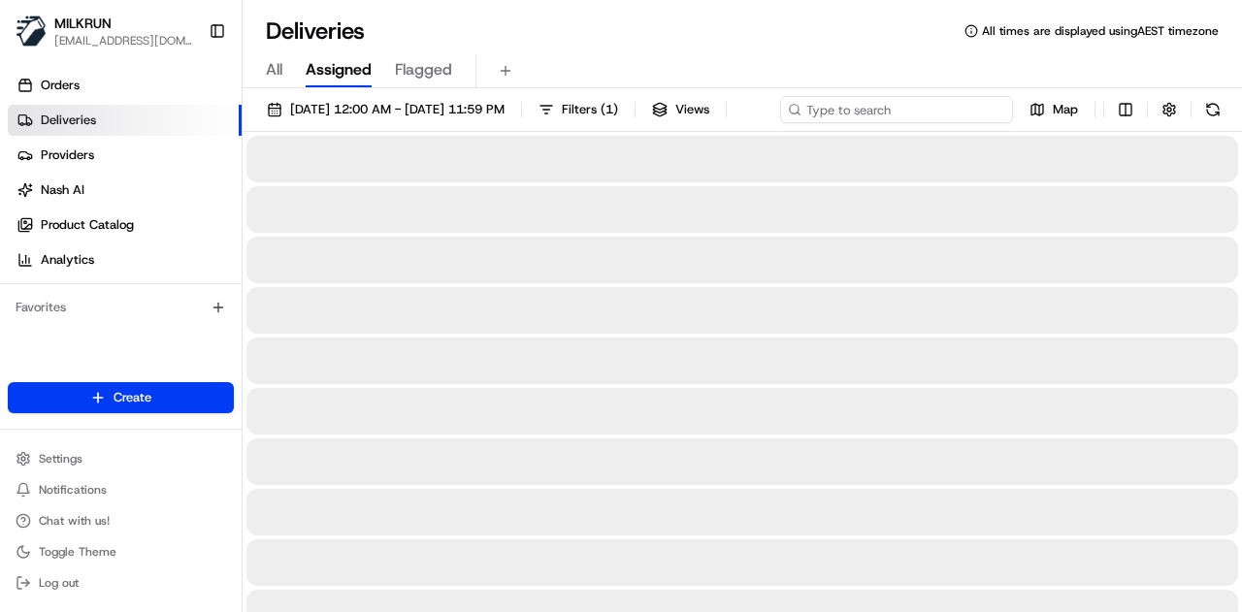
click at [945, 98] on input at bounding box center [896, 109] width 233 height 27
paste input "65185825-495e-4b20-ac65-2903d2e7464d"
type input "65185825-495e-4b20-ac65-2903d2e7464d"
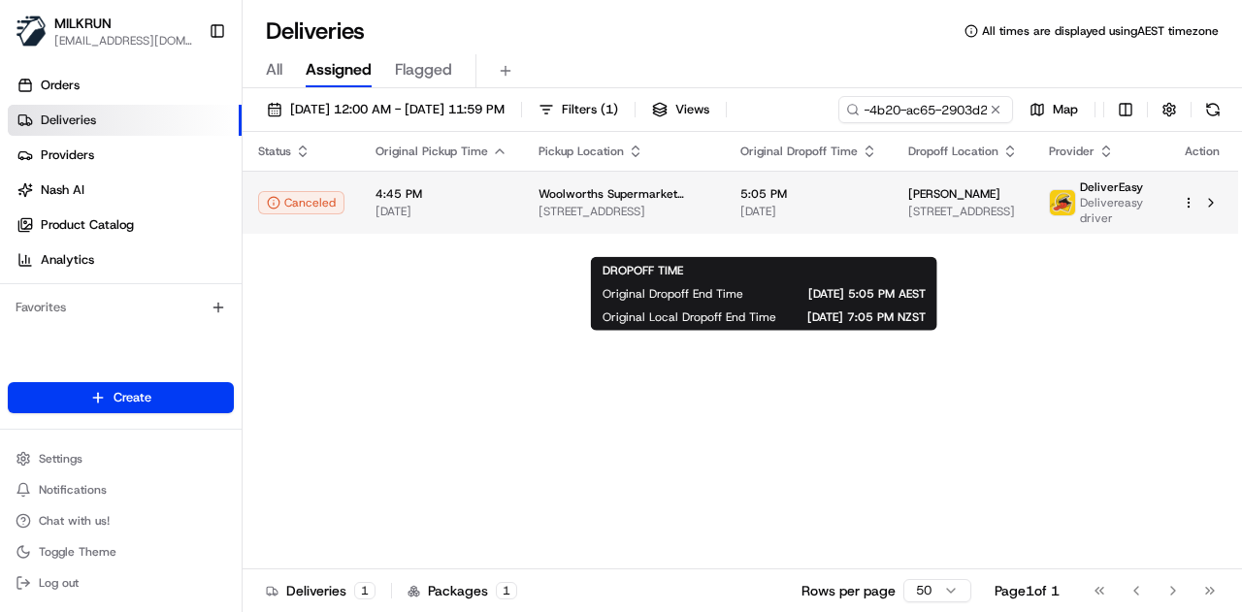
click at [824, 228] on body "MILKRUN gbezzina@woolworths.com.au Toggle Sidebar Orders Deliveries Providers N…" at bounding box center [621, 306] width 1242 height 612
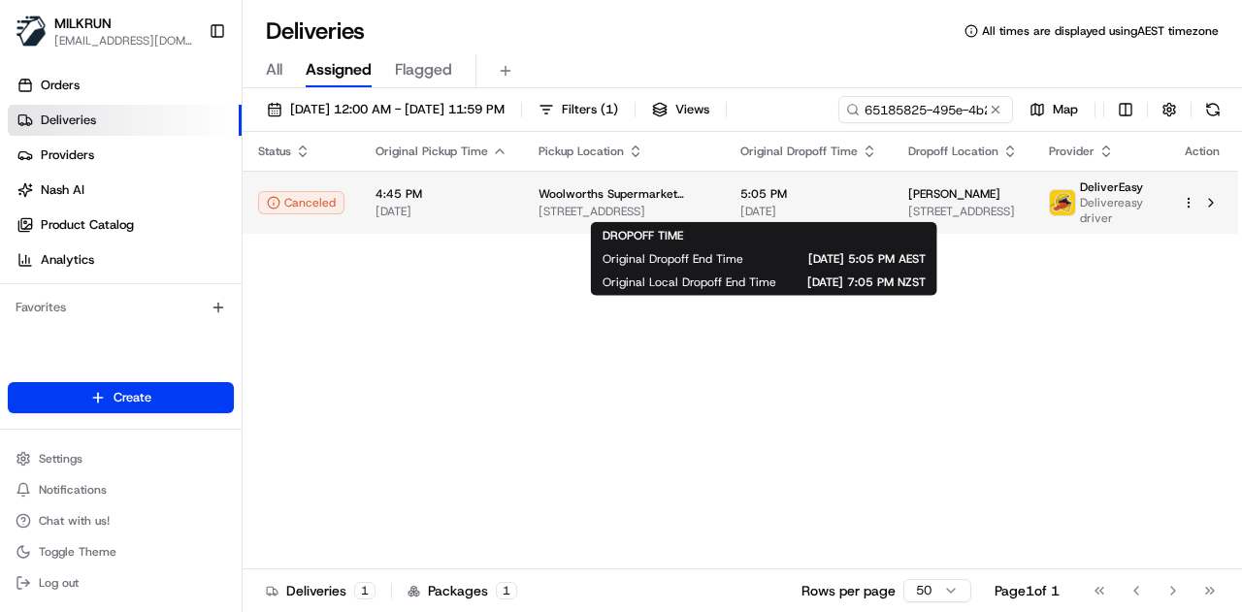
click at [808, 213] on span "[DATE]" at bounding box center [808, 212] width 137 height 16
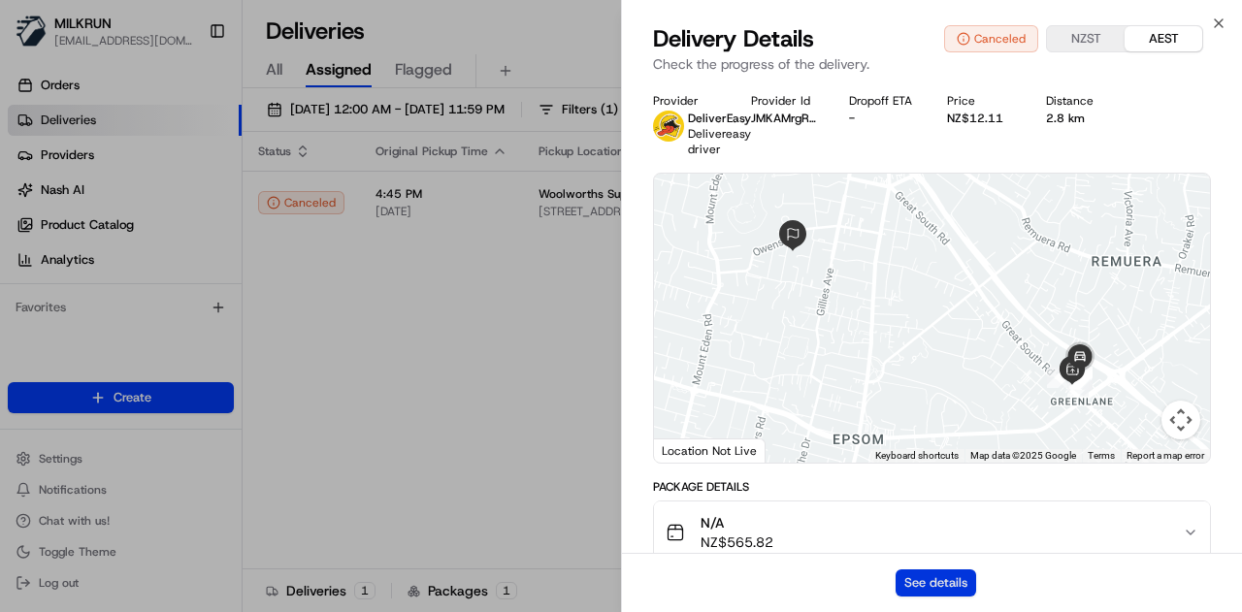
click at [934, 586] on button "See details" at bounding box center [935, 582] width 81 height 27
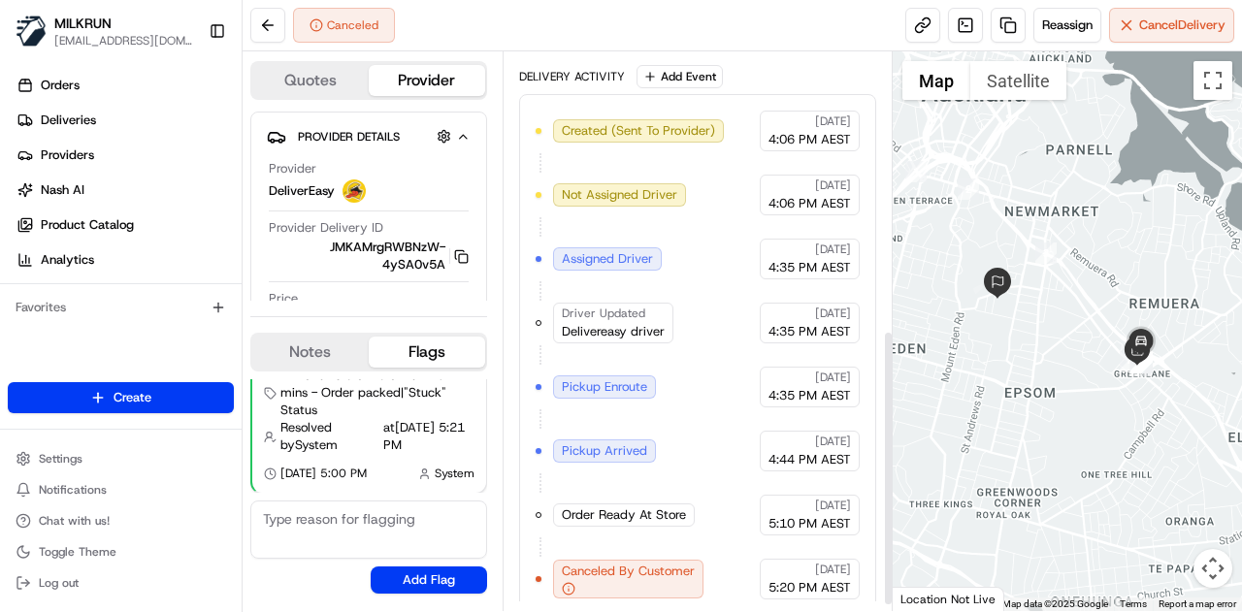
scroll to position [574, 0]
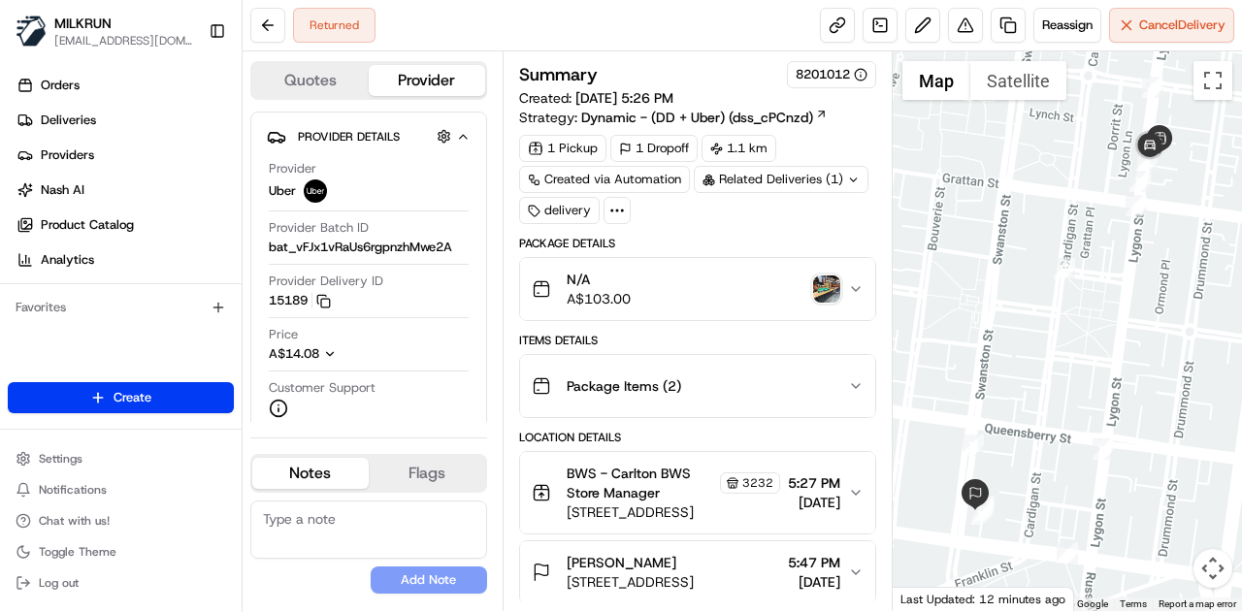
click at [834, 288] on img "button" at bounding box center [826, 288] width 27 height 27
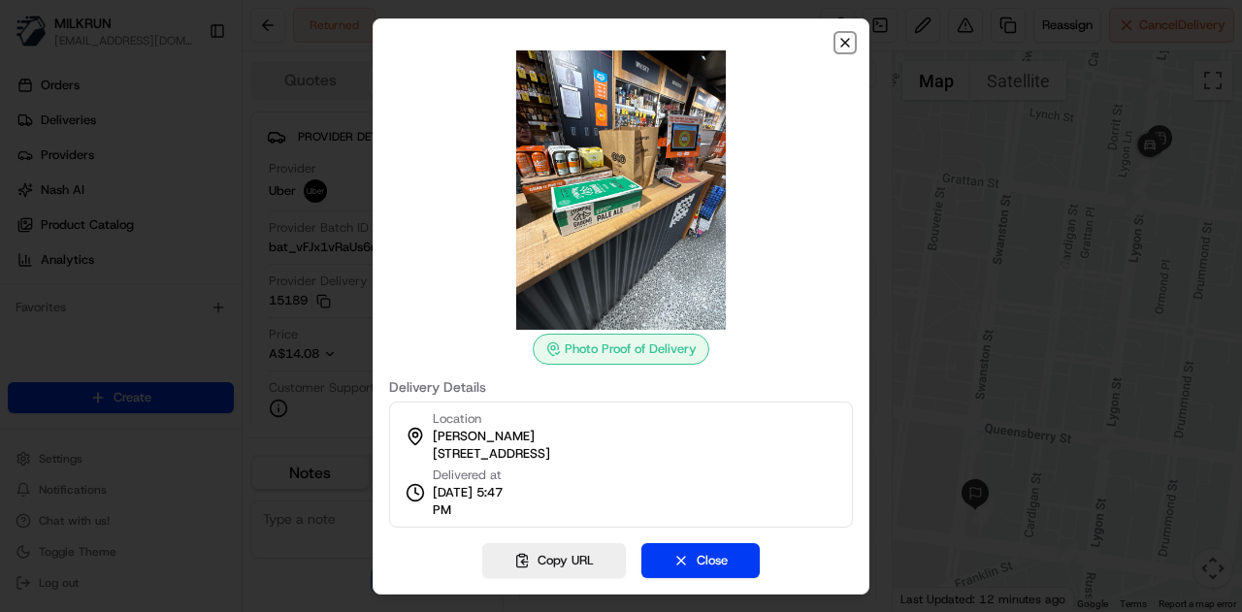
click at [842, 40] on icon "button" at bounding box center [845, 43] width 8 height 8
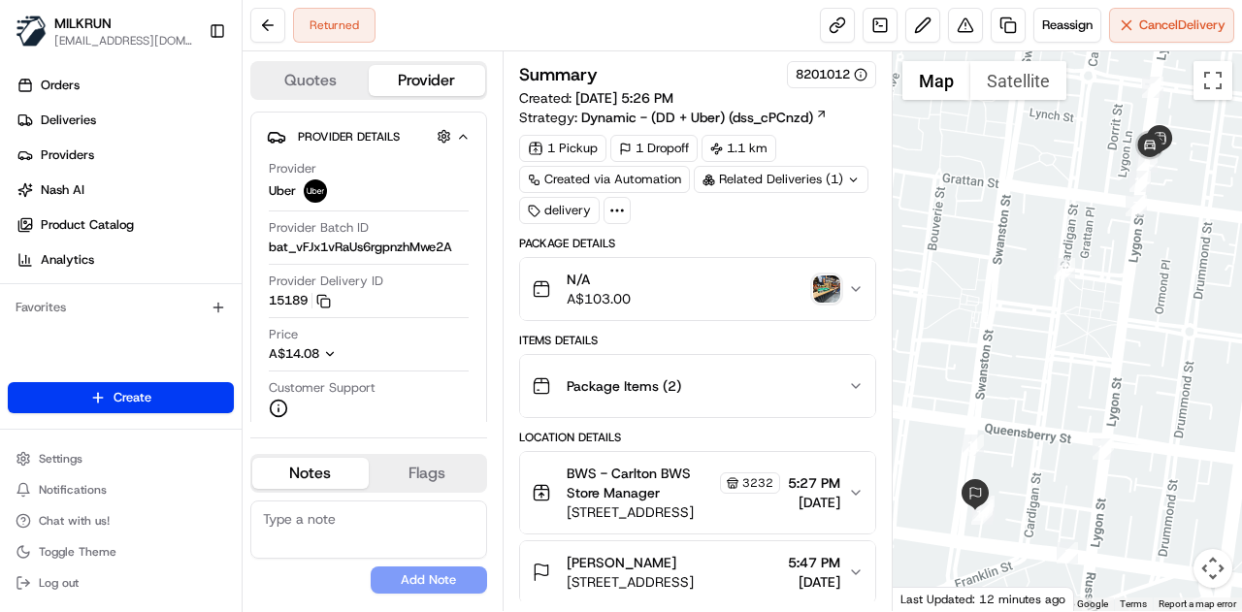
click at [857, 501] on button "BWS - Carlton BWS Store Manager [STREET_ADDRESS] 5:27 PM [DATE]" at bounding box center [697, 492] width 355 height 81
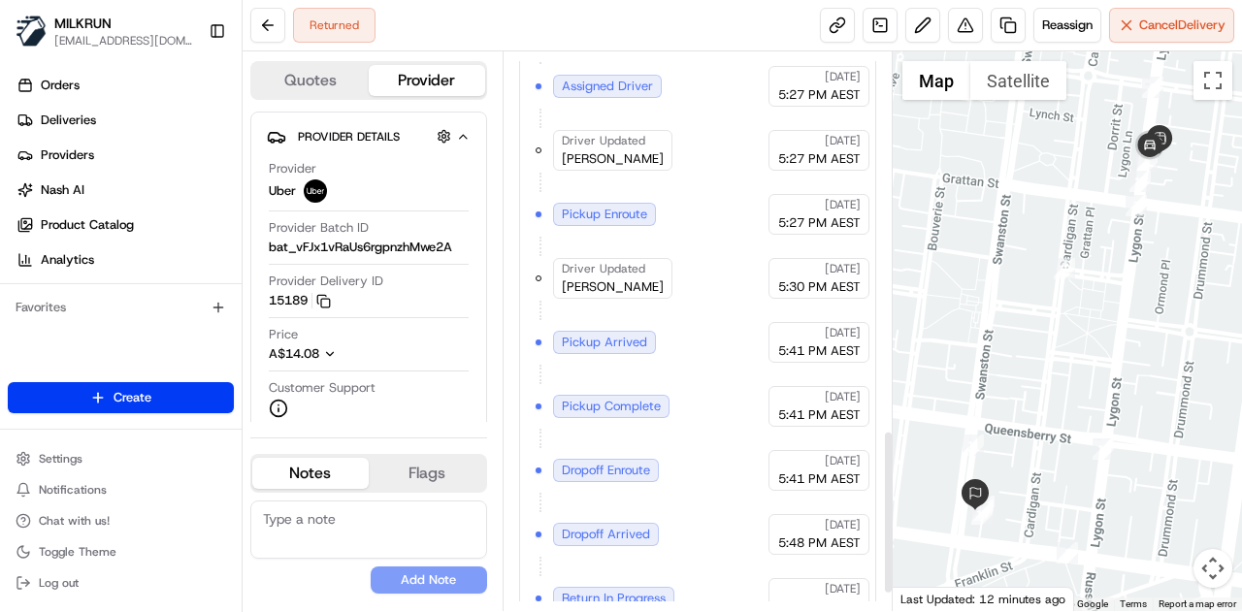
scroll to position [1342, 0]
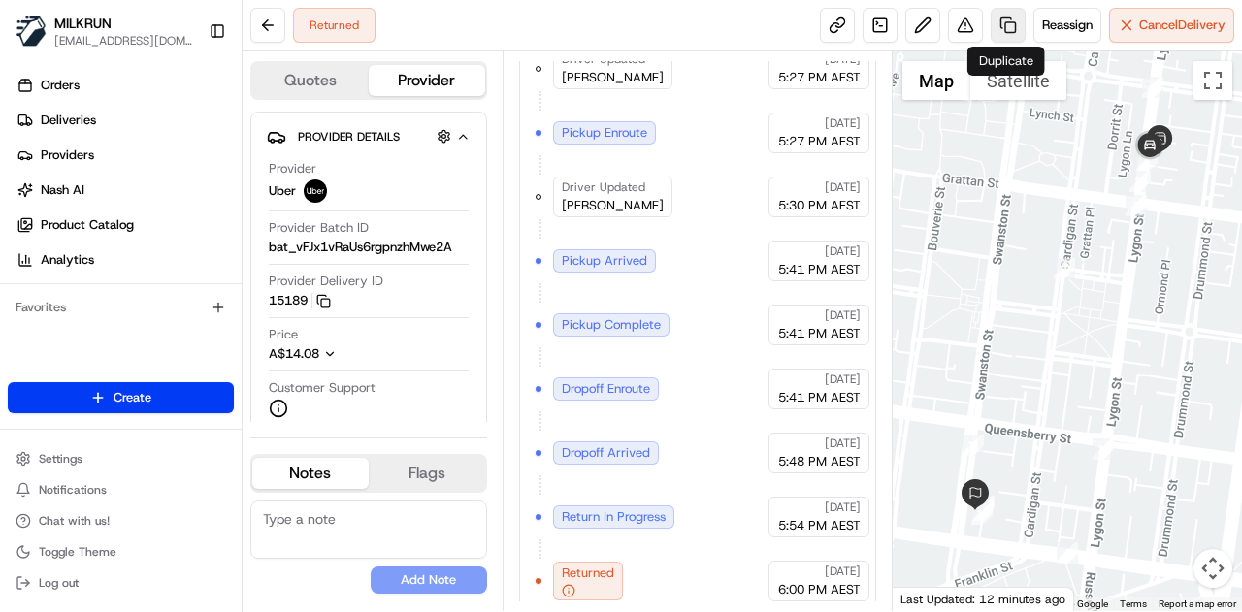
click at [1015, 30] on link at bounding box center [1007, 25] width 35 height 35
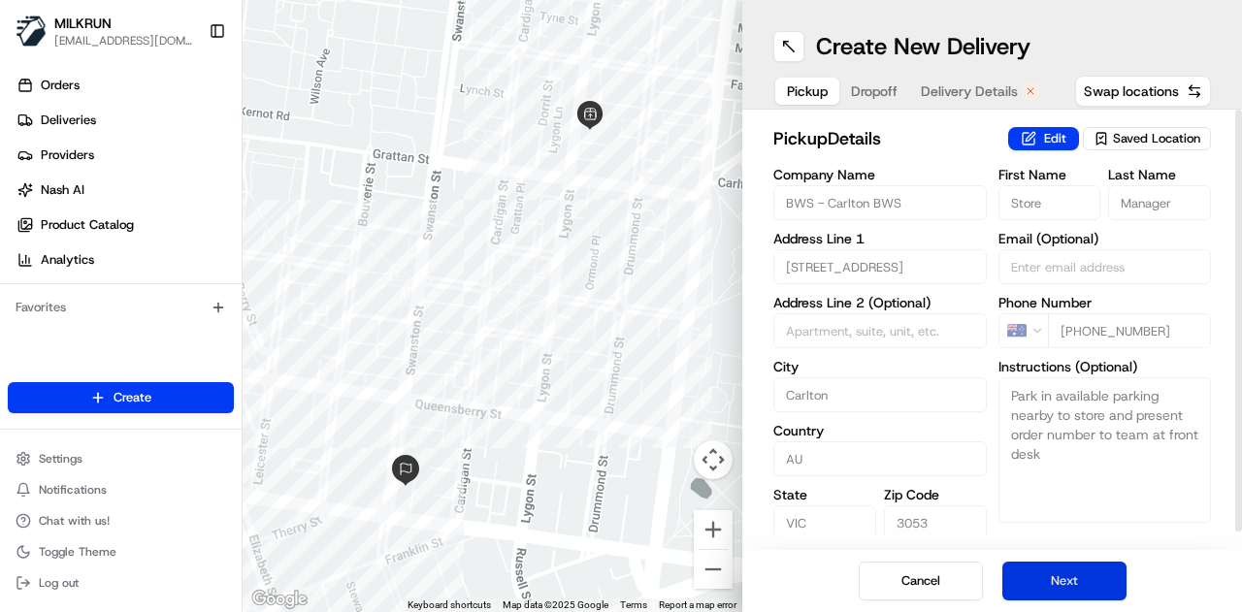
click at [1043, 570] on button "Next" at bounding box center [1064, 581] width 124 height 39
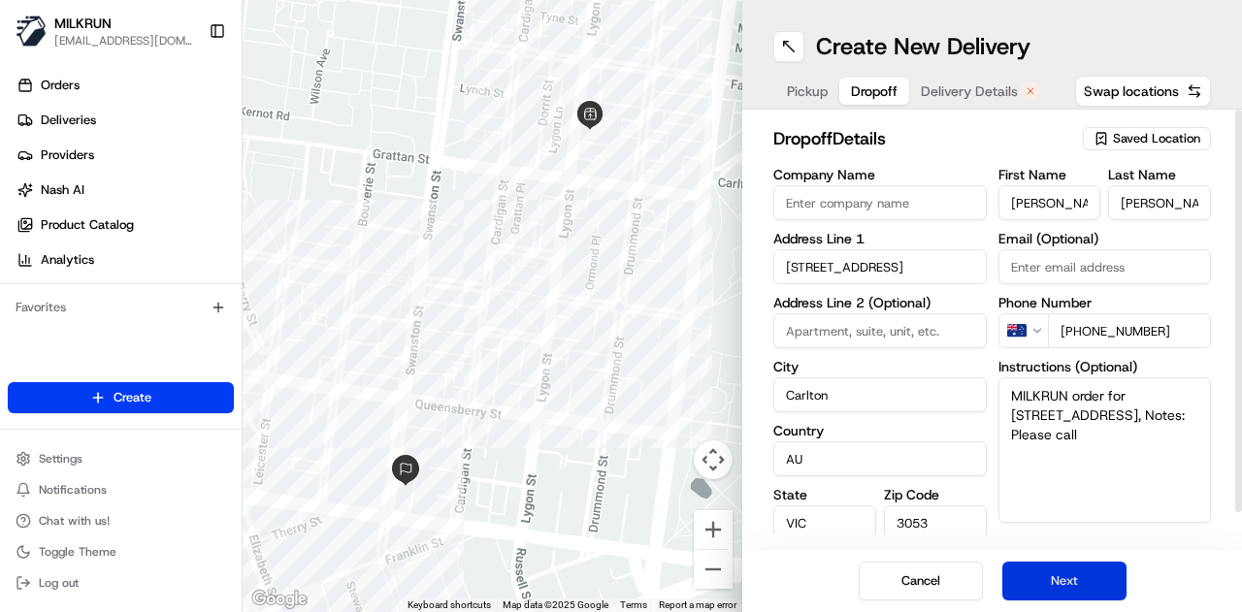
click at [1043, 570] on button "Next" at bounding box center [1064, 581] width 124 height 39
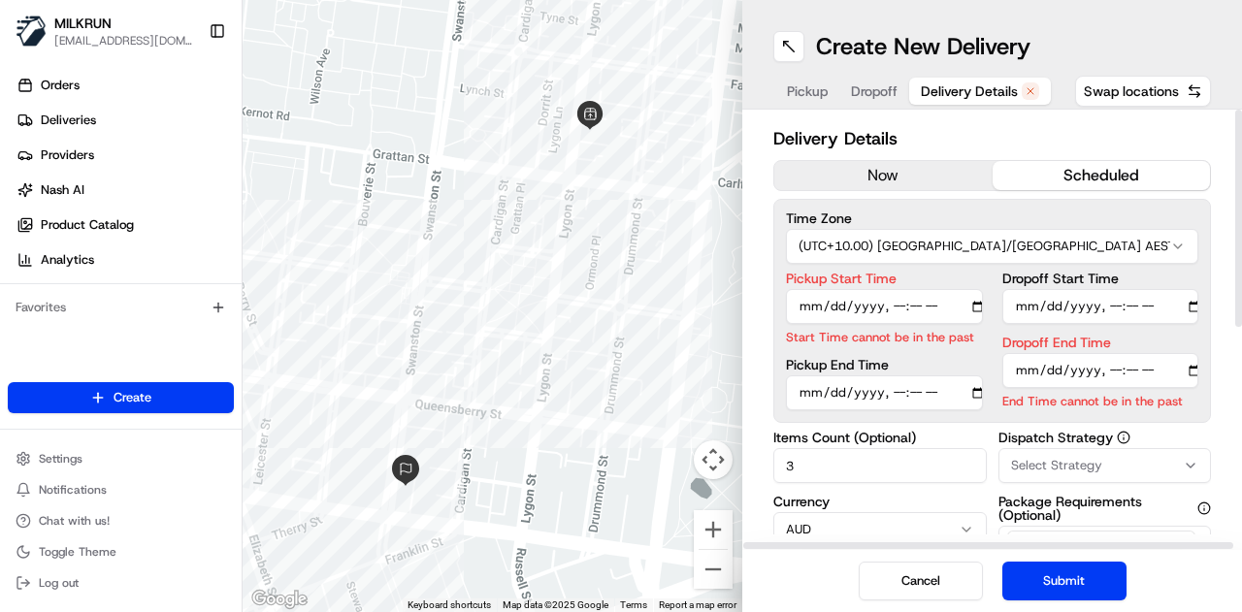
click at [853, 180] on button "now" at bounding box center [883, 175] width 218 height 29
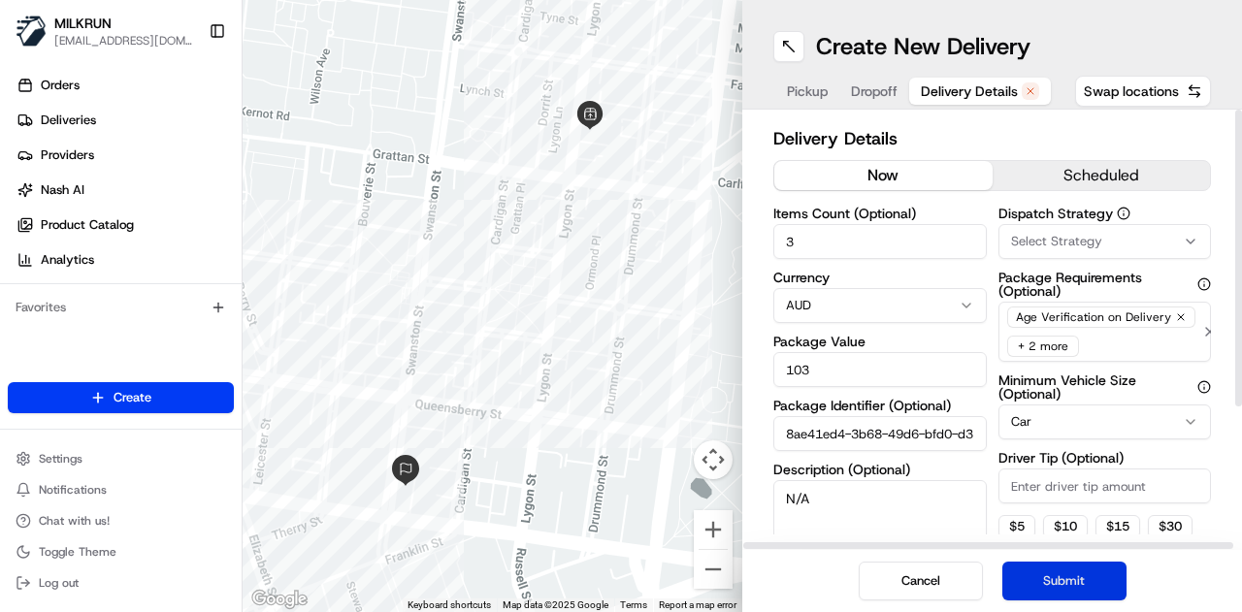
click at [1053, 574] on button "Submit" at bounding box center [1064, 581] width 124 height 39
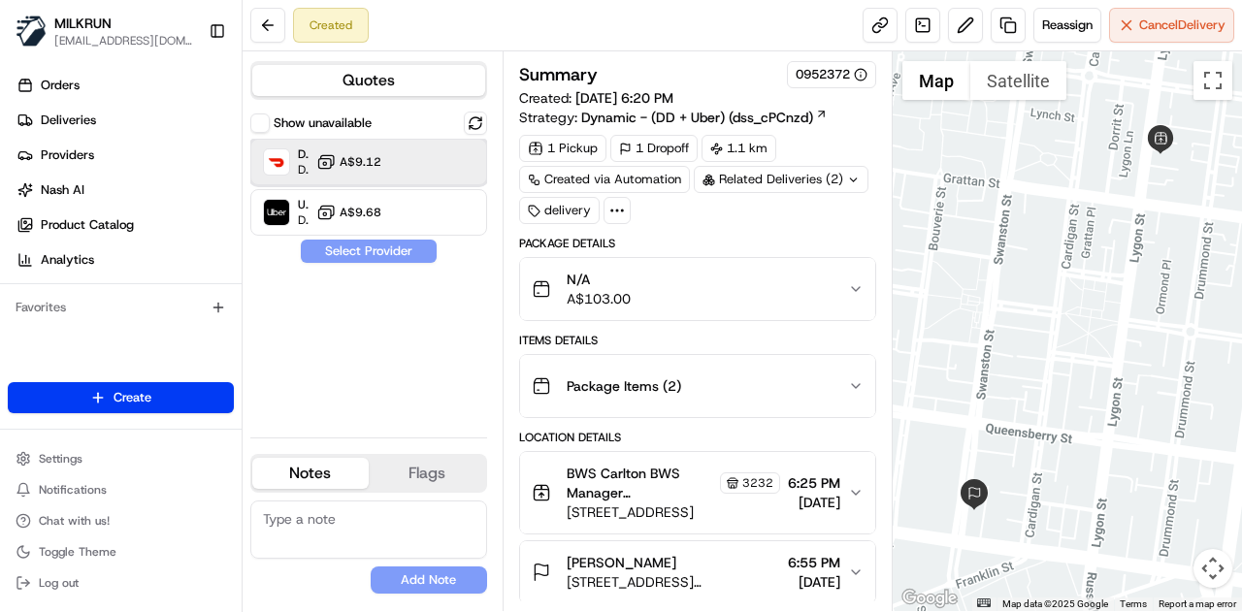
click at [425, 166] on div at bounding box center [435, 161] width 23 height 23
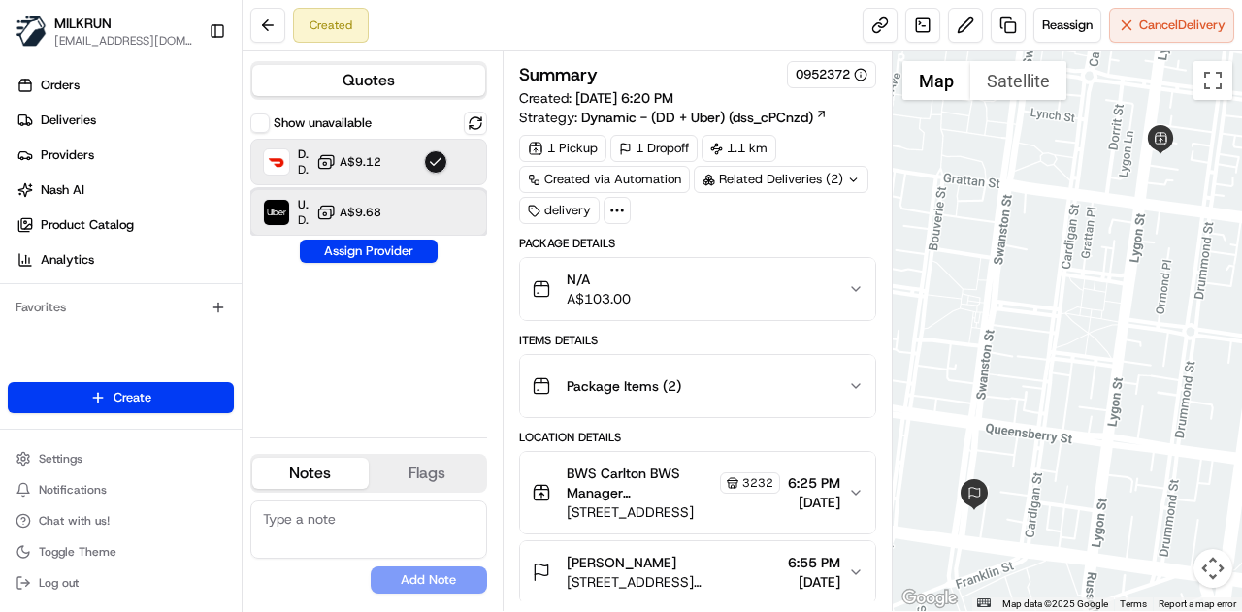
click at [391, 207] on div "Uber Dropoff ETA 20 minutes A$9.68" at bounding box center [368, 212] width 237 height 47
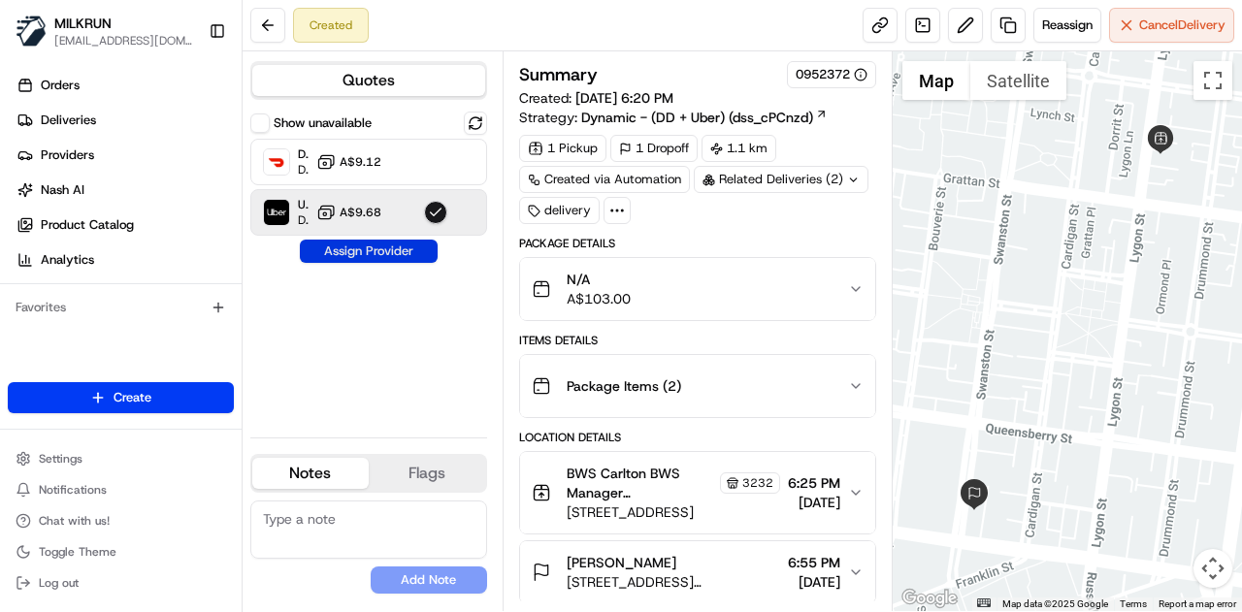
click at [393, 244] on button "Assign Provider" at bounding box center [369, 251] width 138 height 23
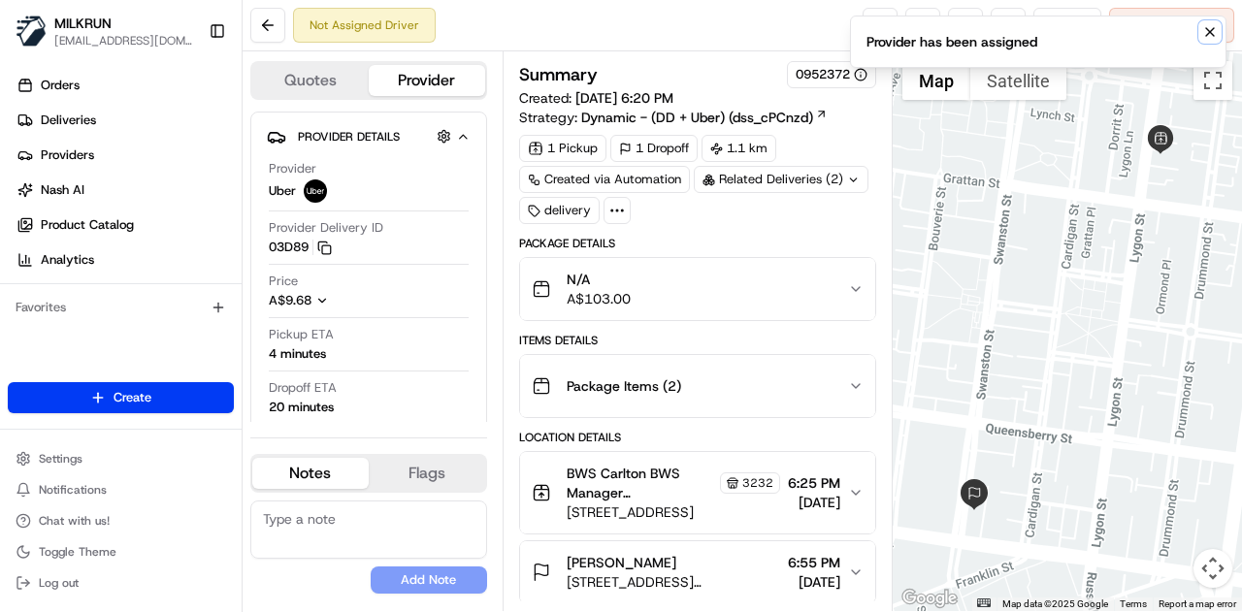
click at [1211, 33] on icon "Notifications (F8)" at bounding box center [1210, 32] width 8 height 8
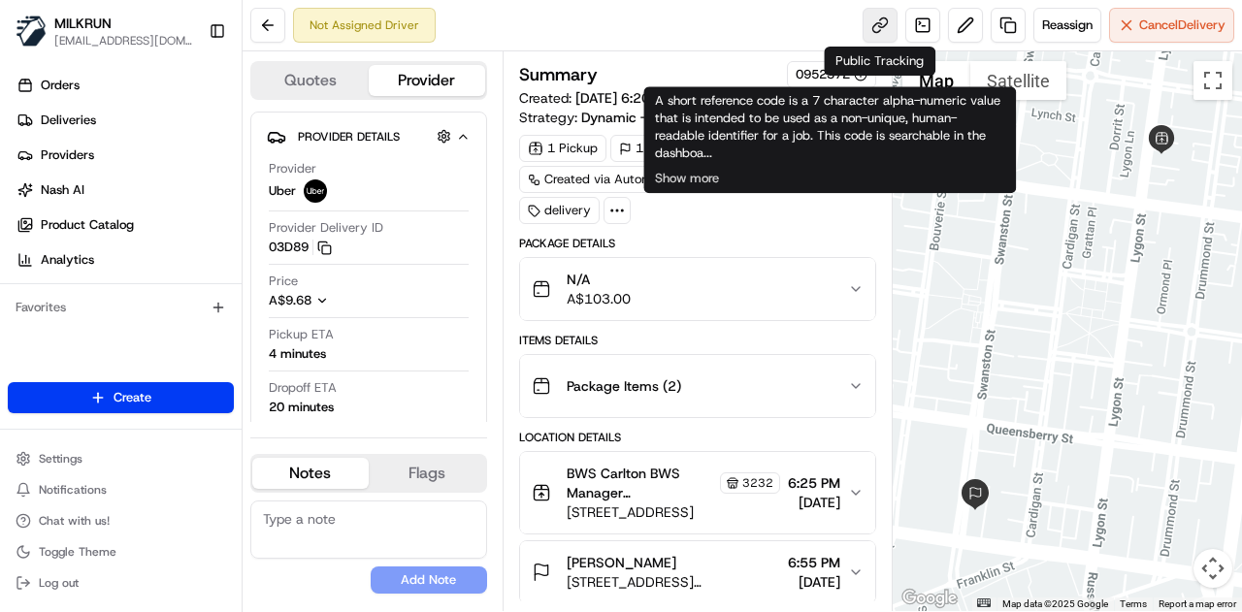
click at [869, 21] on link at bounding box center [879, 25] width 35 height 35
